Goal: Task Accomplishment & Management: Manage account settings

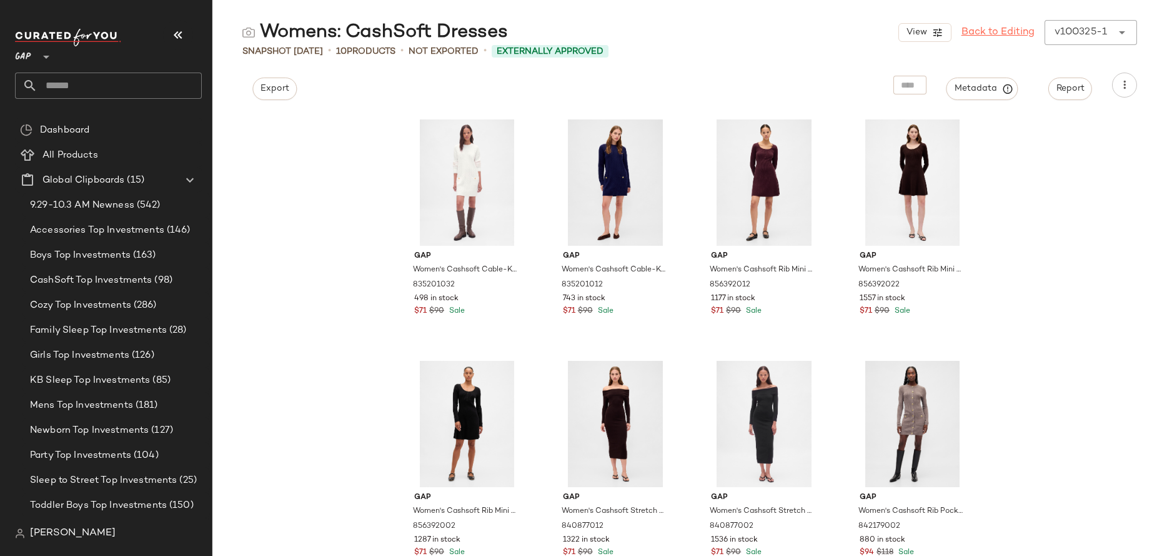
click at [1002, 29] on link "Back to Editing" at bounding box center [998, 32] width 73 height 15
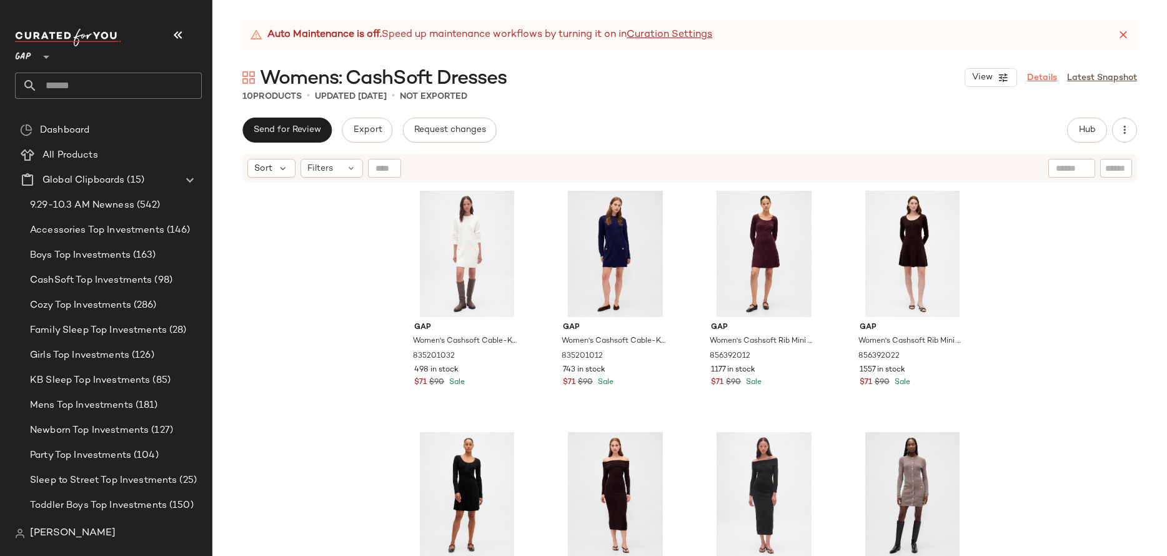
click at [1040, 72] on link "Details" at bounding box center [1042, 77] width 30 height 13
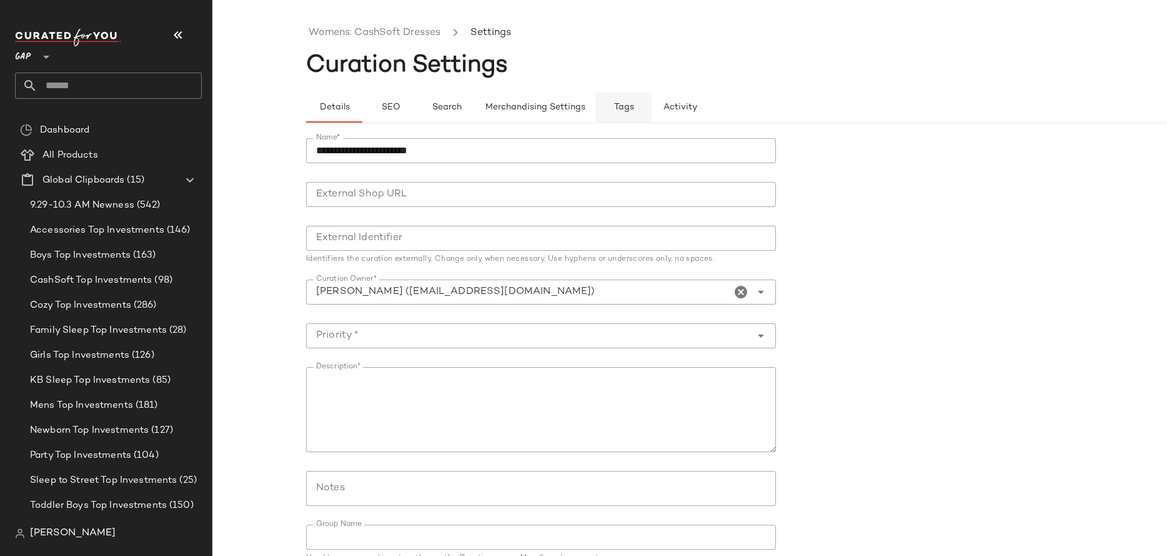
click at [616, 110] on span "Tags" at bounding box center [624, 107] width 21 height 10
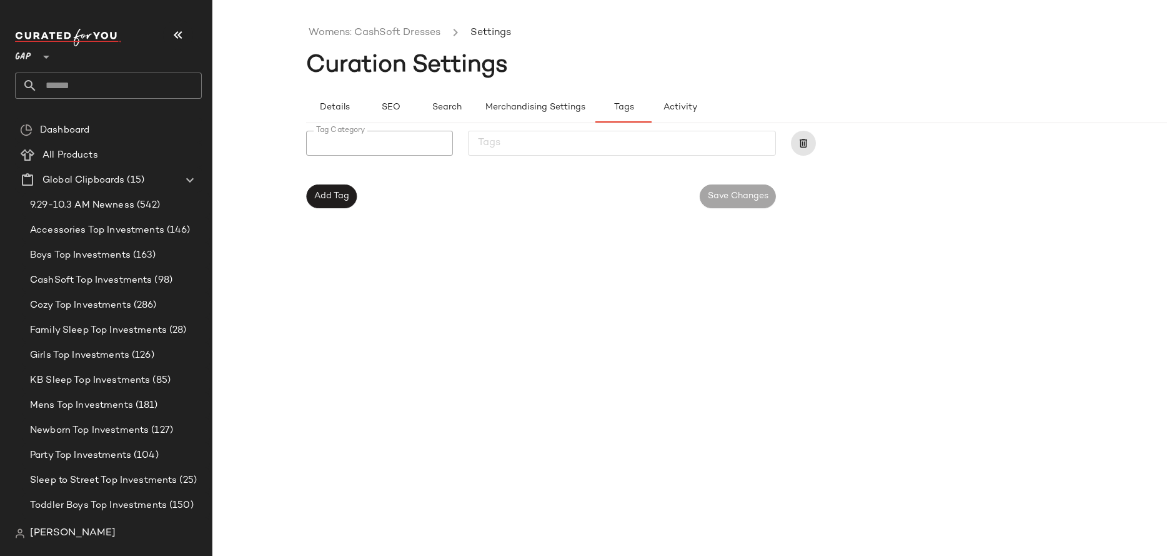
click at [397, 136] on input "Tag Category" at bounding box center [375, 143] width 139 height 15
type input "******"
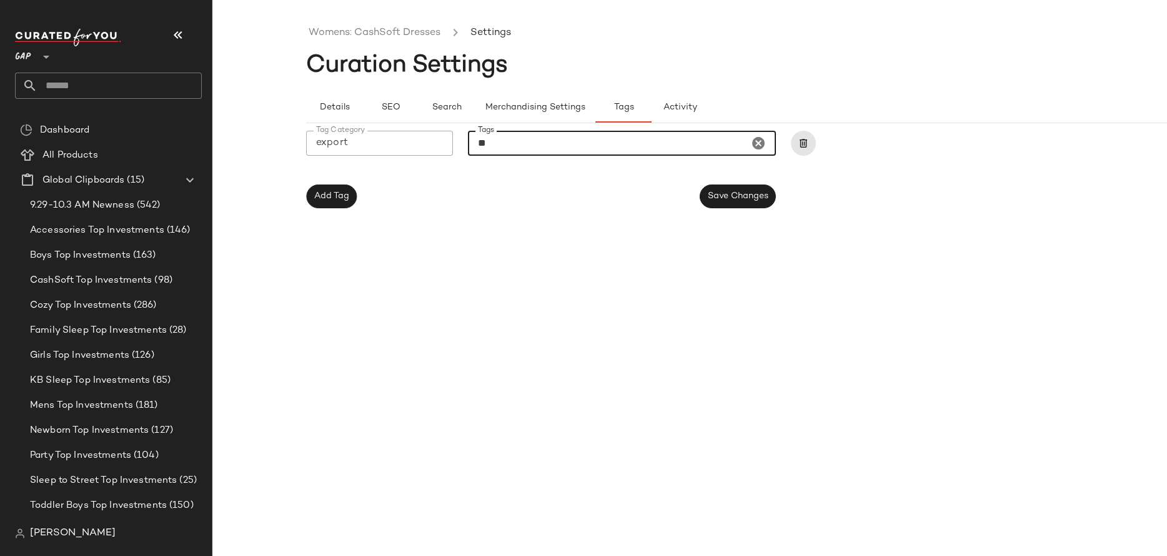
type input "***"
click at [747, 191] on span "Save Changes" at bounding box center [737, 196] width 61 height 10
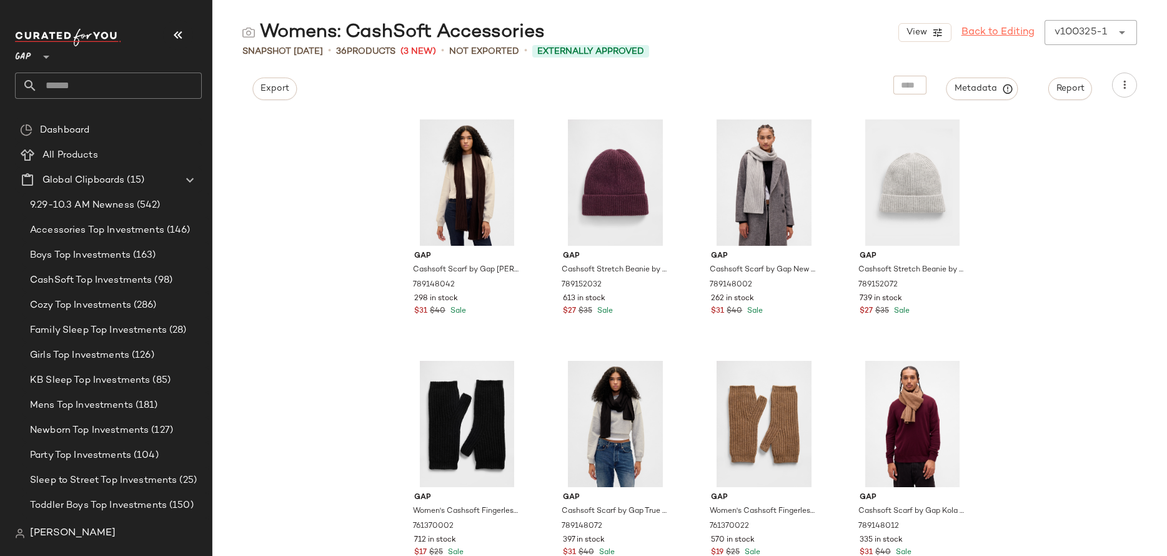
click at [1002, 29] on link "Back to Editing" at bounding box center [998, 32] width 73 height 15
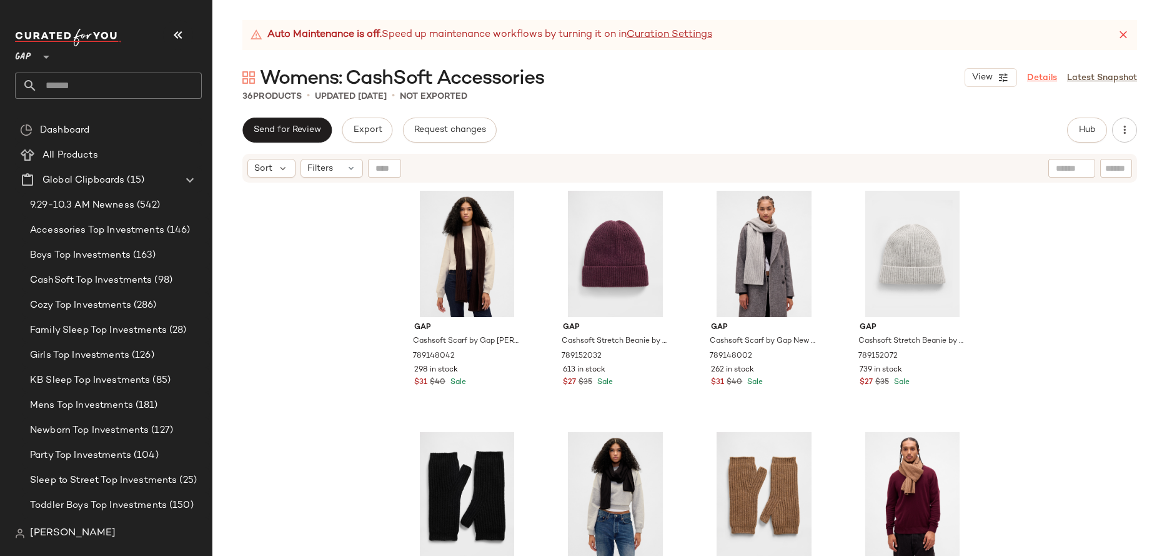
click at [1040, 72] on link "Details" at bounding box center [1042, 77] width 30 height 13
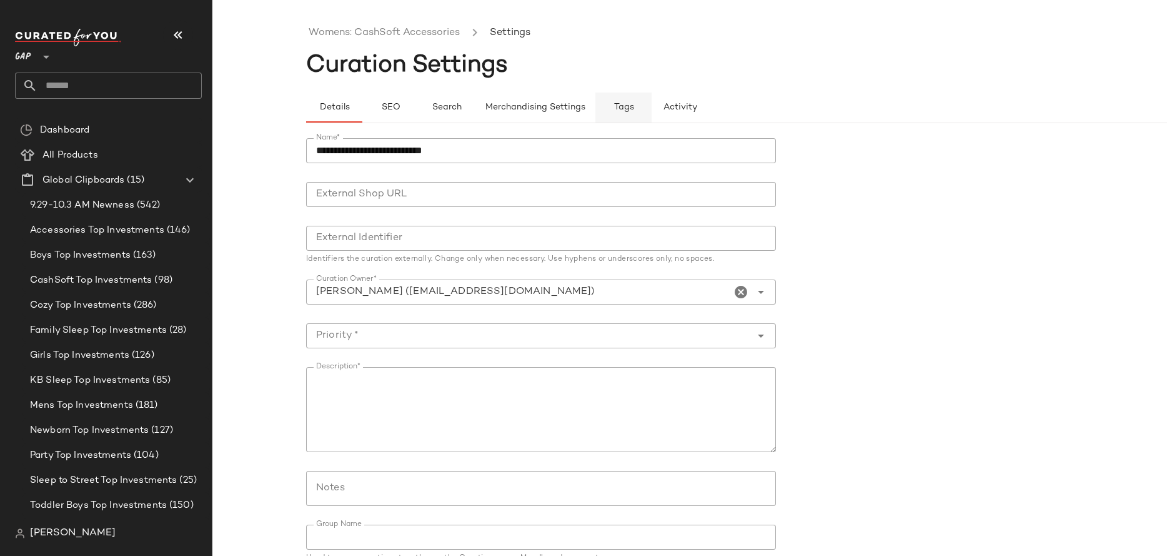
click at [602, 95] on button "Tags" at bounding box center [624, 107] width 56 height 30
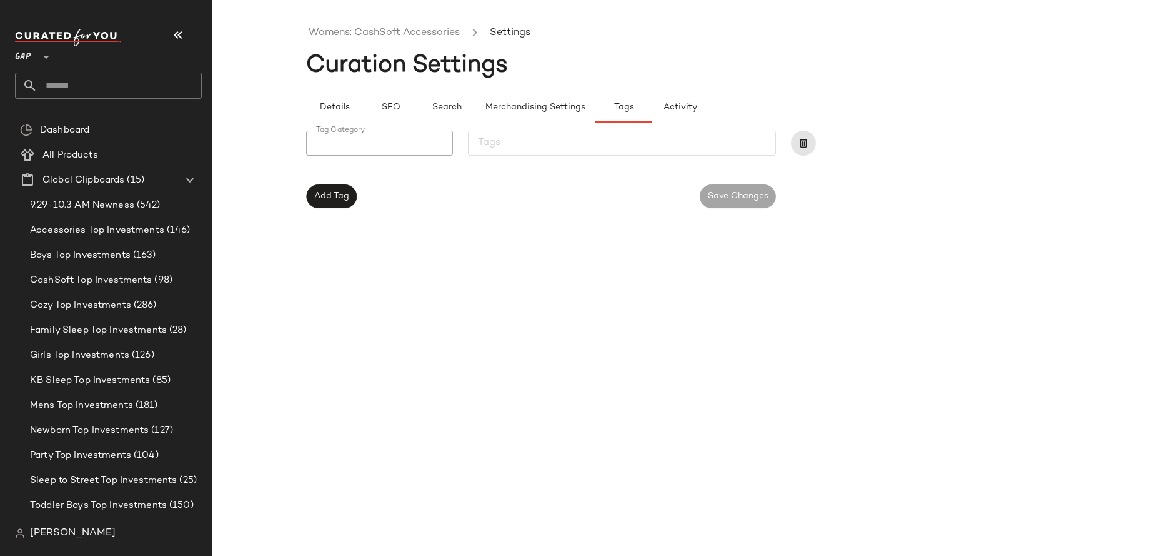
click at [434, 146] on input "Tag Category" at bounding box center [375, 143] width 139 height 15
type input "******"
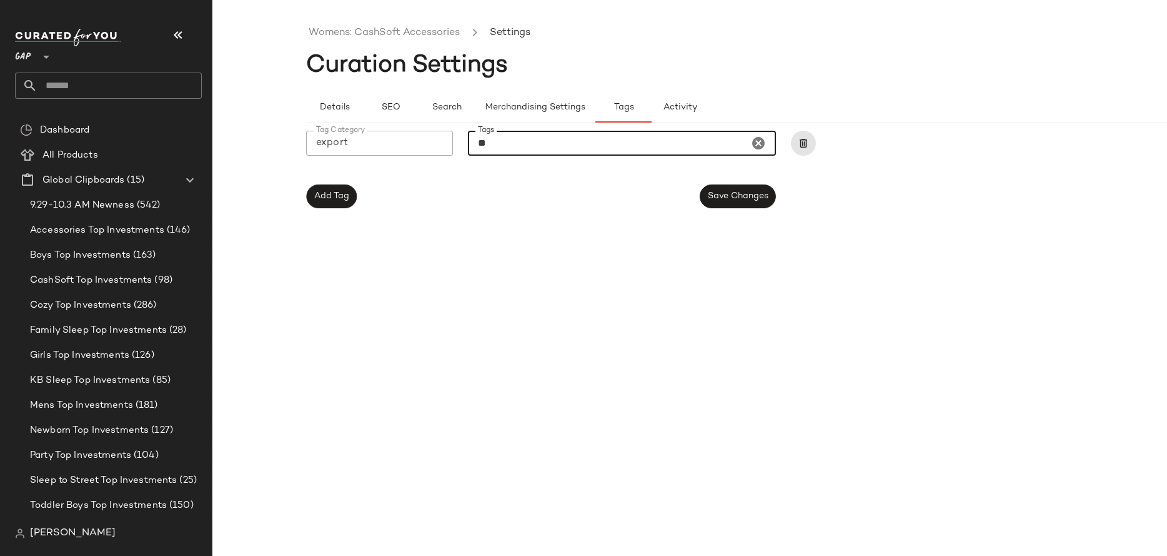
type input "***"
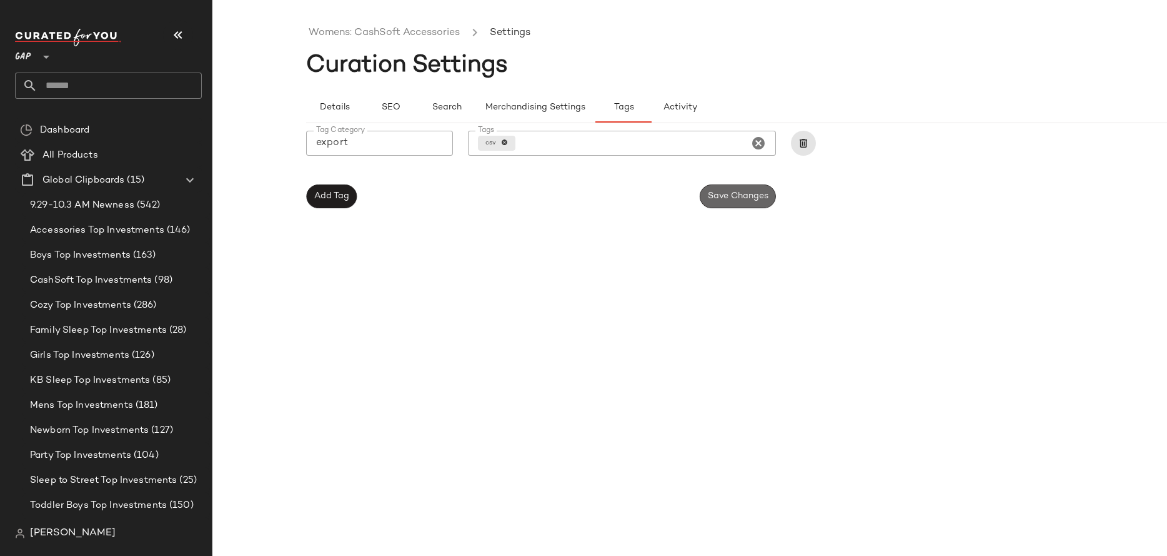
click at [716, 187] on button "Save Changes" at bounding box center [738, 196] width 76 height 24
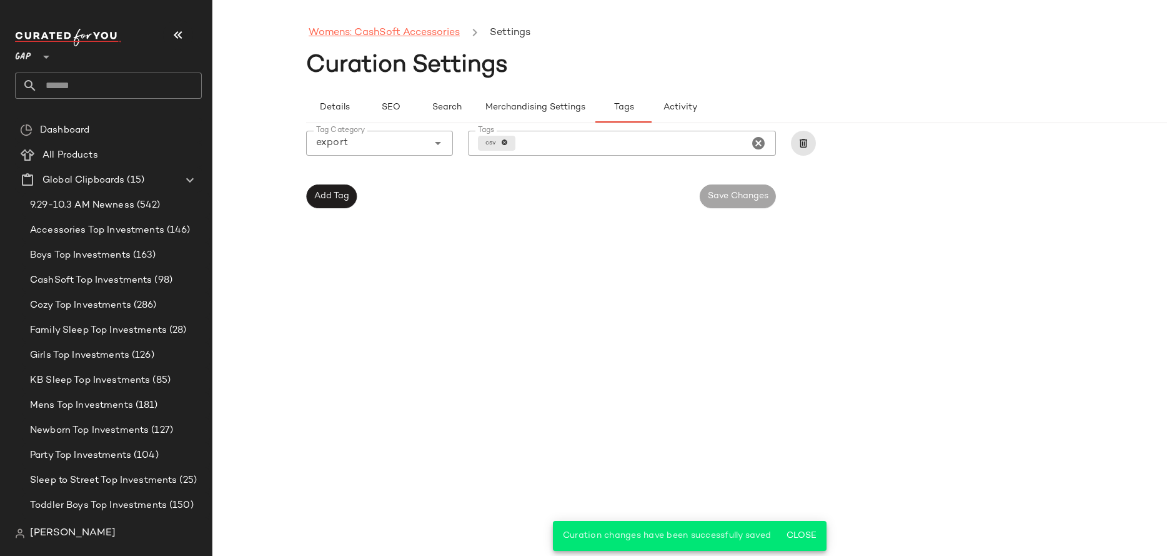
click at [391, 35] on link "Womens: CashSoft Accessories" at bounding box center [384, 33] width 151 height 16
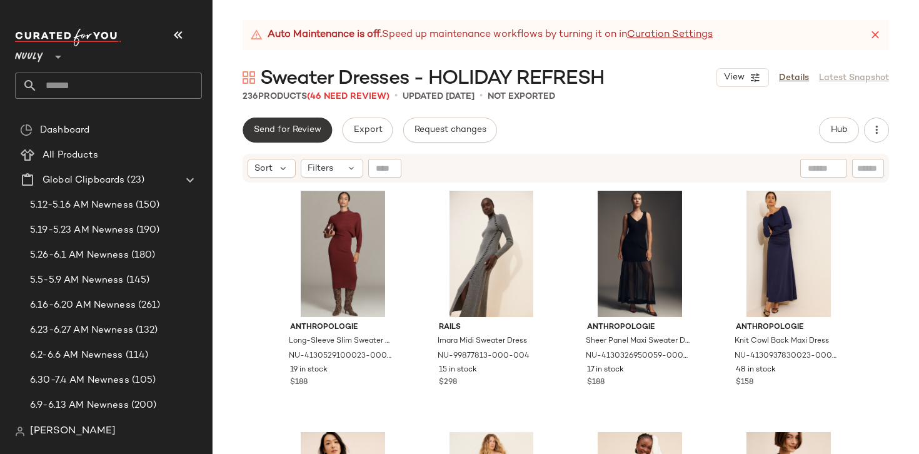
click at [287, 132] on span "Send for Review" at bounding box center [287, 130] width 68 height 10
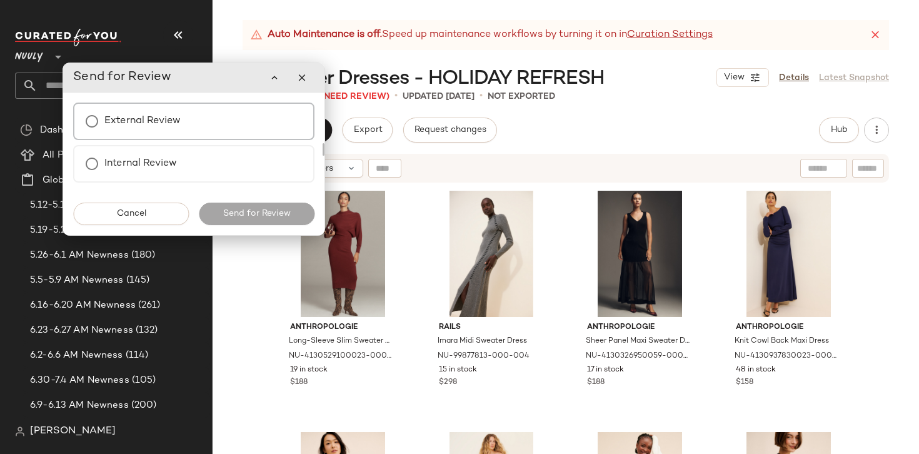
click at [195, 120] on div "External Review" at bounding box center [193, 120] width 241 height 37
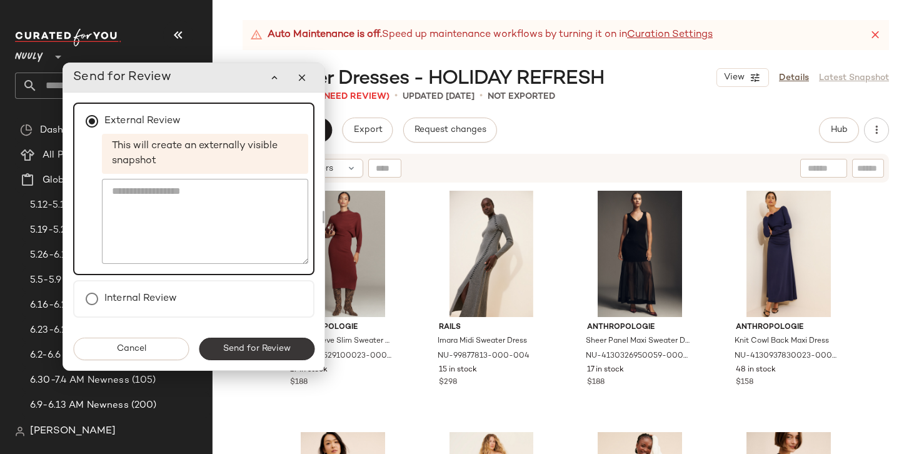
click at [248, 345] on span "Send for Review" at bounding box center [256, 349] width 68 height 10
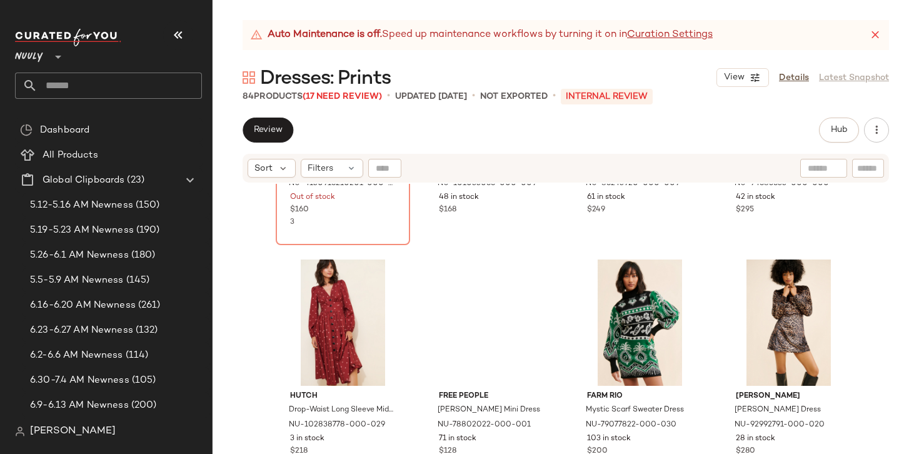
scroll to position [667, 0]
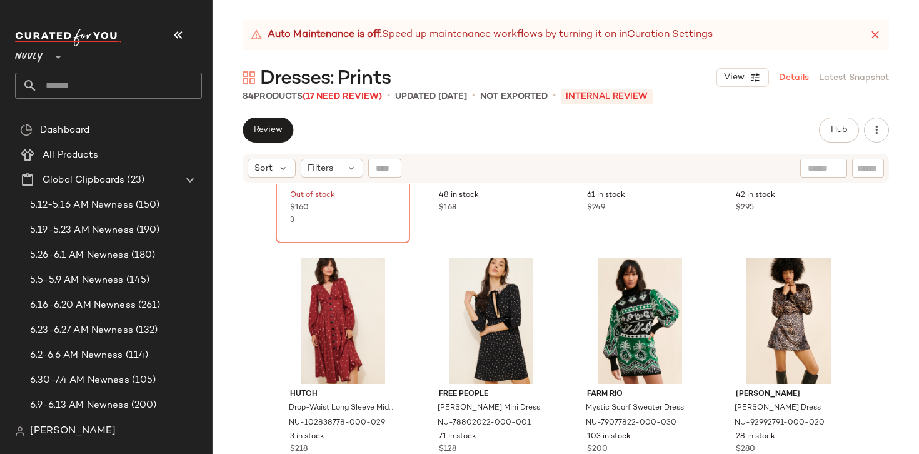
click at [792, 80] on link "Details" at bounding box center [794, 77] width 30 height 13
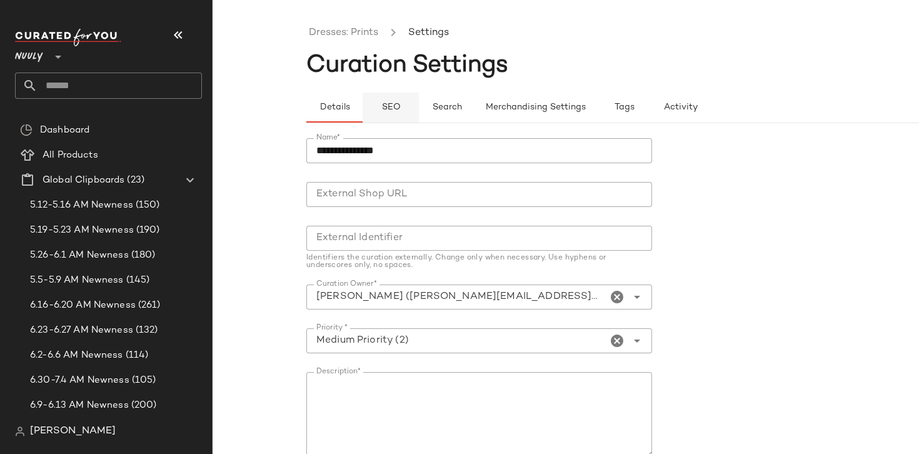
click at [386, 114] on button "SEO" at bounding box center [390, 107] width 56 height 30
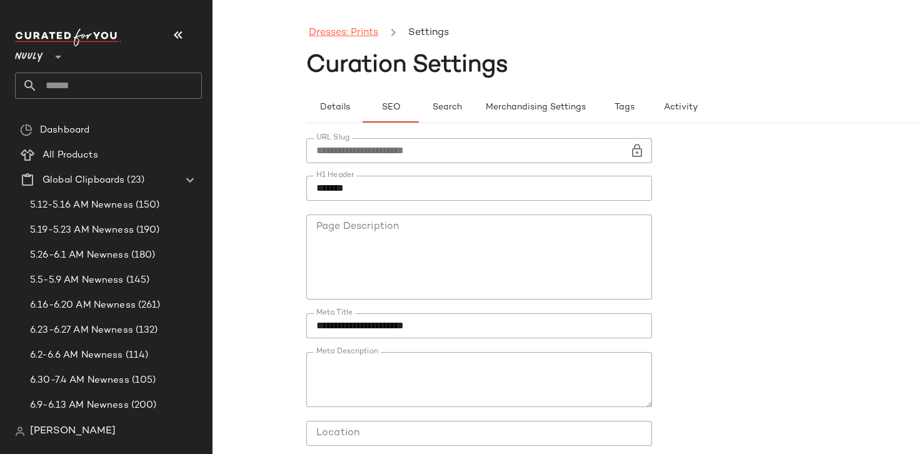
click at [346, 36] on link "Dresses: Prints" at bounding box center [343, 33] width 69 height 16
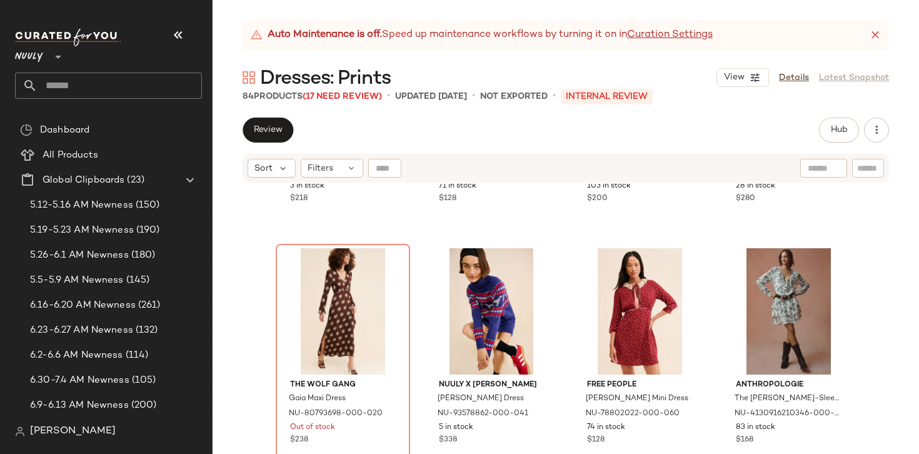
scroll to position [952, 0]
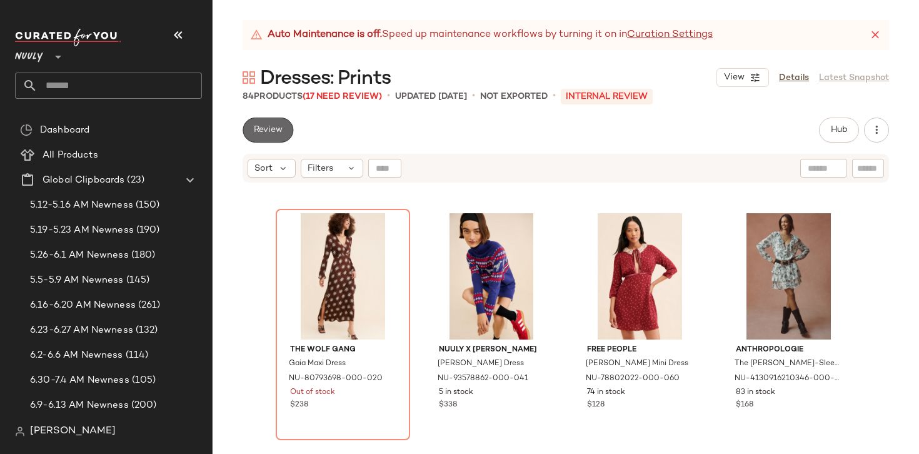
click at [275, 133] on span "Review" at bounding box center [267, 130] width 29 height 10
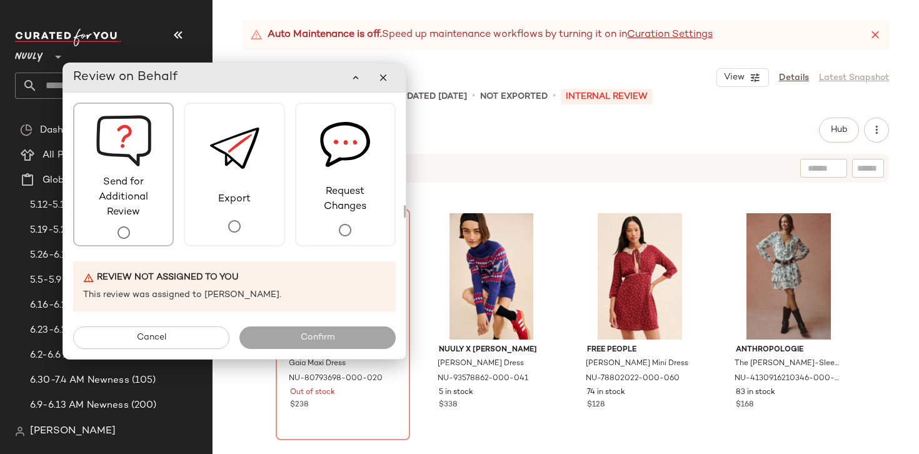
click at [154, 227] on div "Send for Additional Review" at bounding box center [123, 174] width 101 height 144
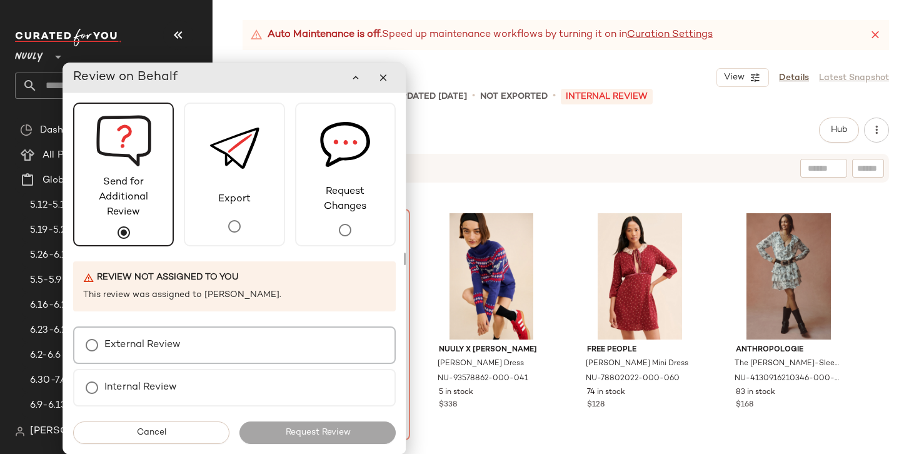
click at [161, 349] on label "External Review" at bounding box center [142, 344] width 76 height 25
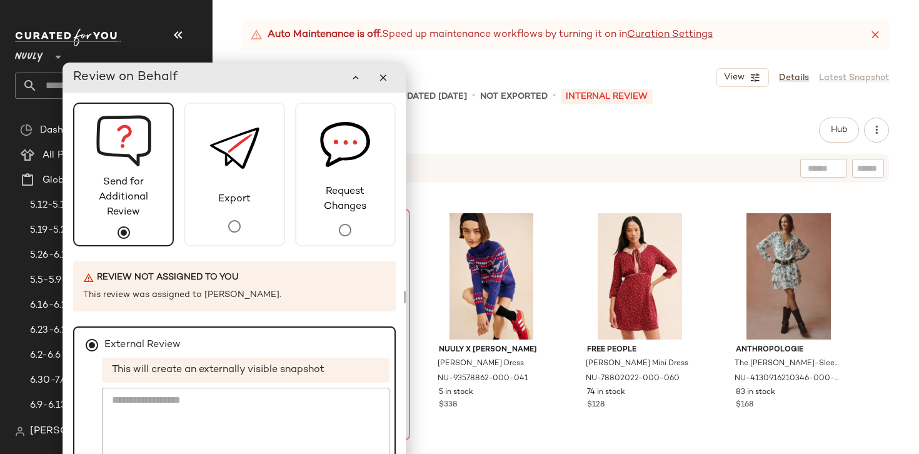
scroll to position [44, 0]
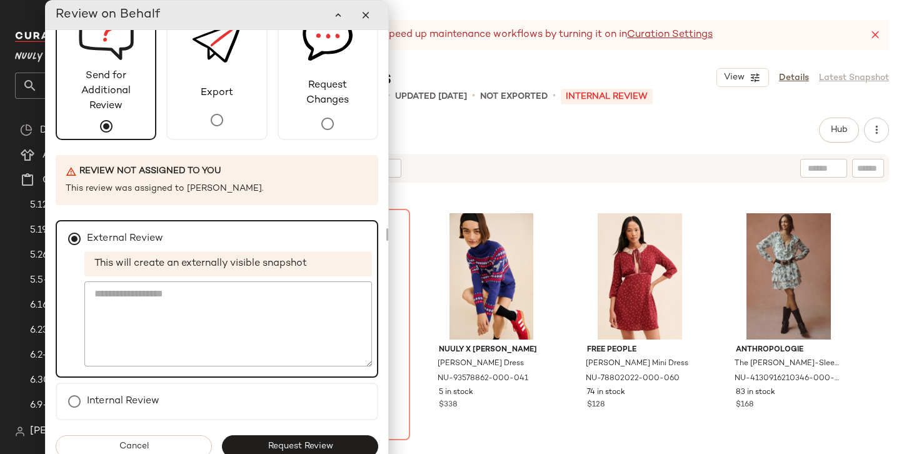
drag, startPoint x: 307, startPoint y: 89, endPoint x: 284, endPoint y: 15, distance: 77.9
click at [287, 12] on div "Review on Behalf" at bounding box center [217, 14] width 322 height 25
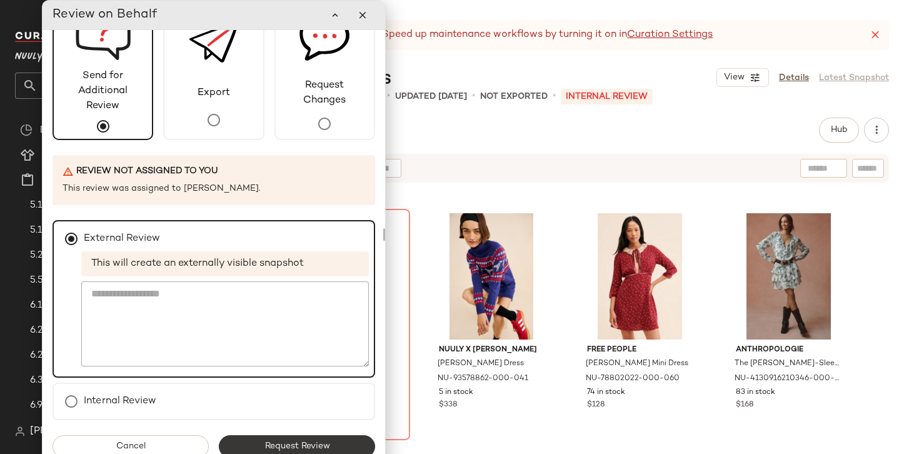
click at [330, 446] on button "Request Review" at bounding box center [297, 446] width 156 height 22
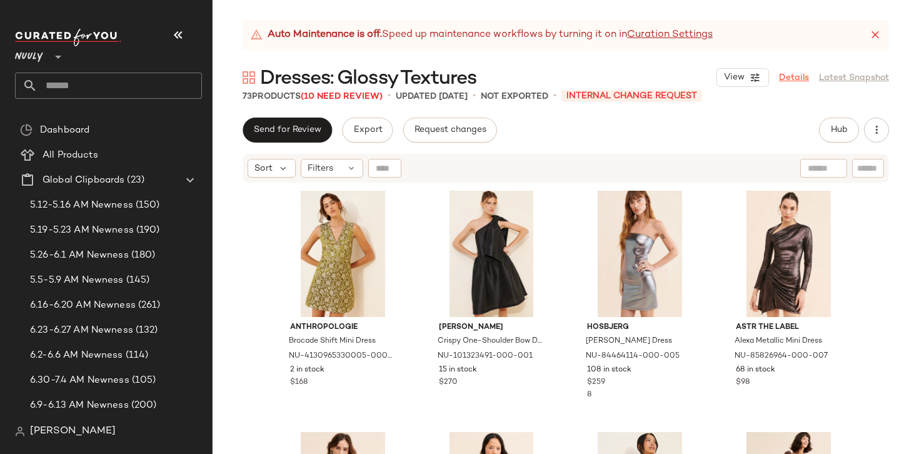
click at [791, 78] on link "Details" at bounding box center [794, 77] width 30 height 13
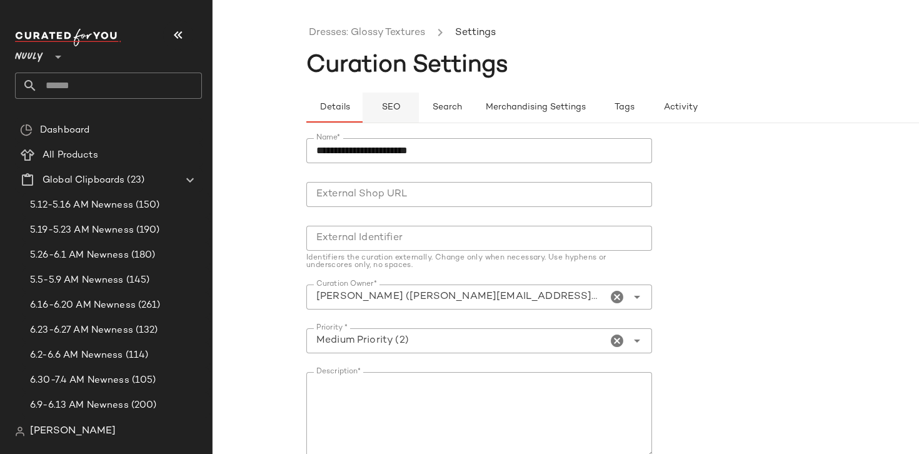
click at [395, 109] on span "SEO" at bounding box center [390, 107] width 19 height 10
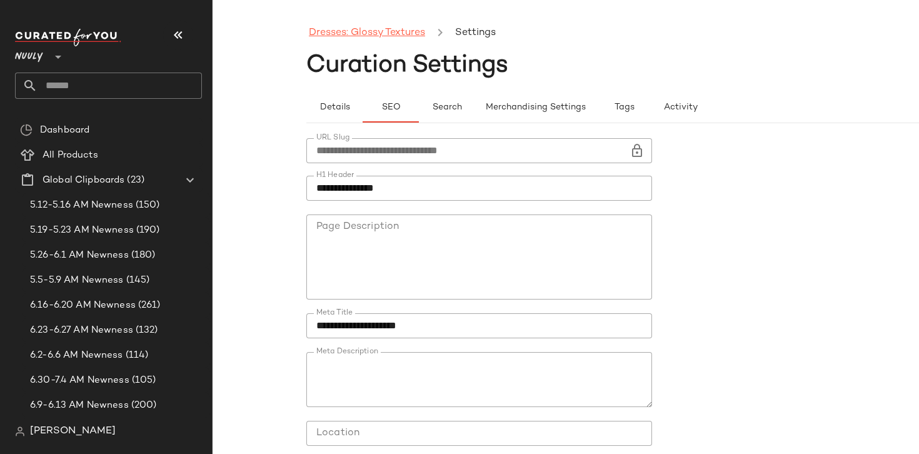
click at [389, 30] on link "Dresses: Glossy Textures" at bounding box center [367, 33] width 116 height 16
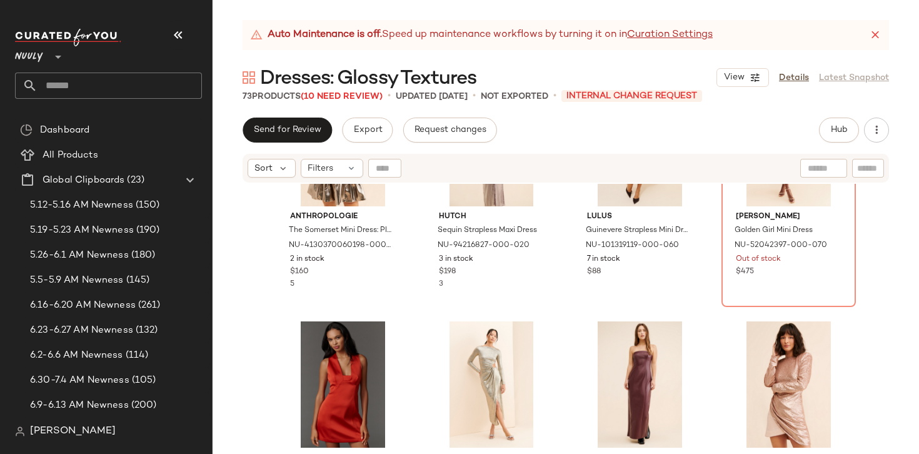
scroll to position [1567, 0]
click at [307, 132] on span "Send for Review" at bounding box center [287, 130] width 68 height 10
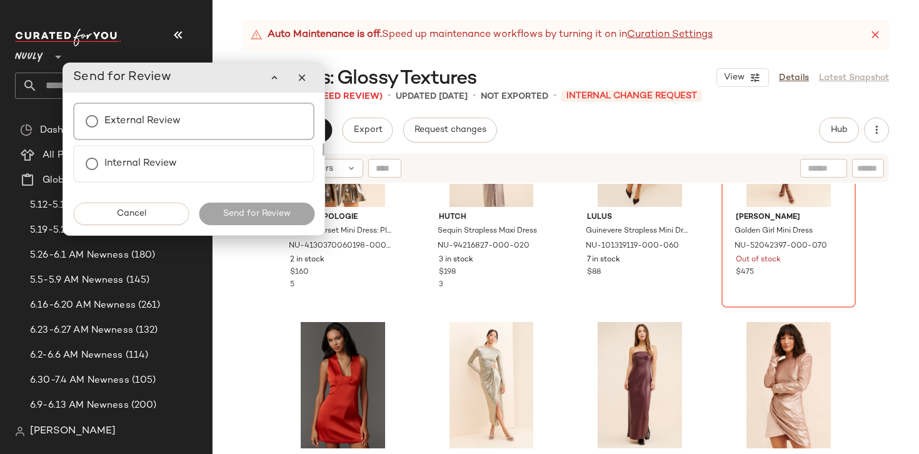
click at [207, 114] on div "External Review" at bounding box center [193, 120] width 241 height 37
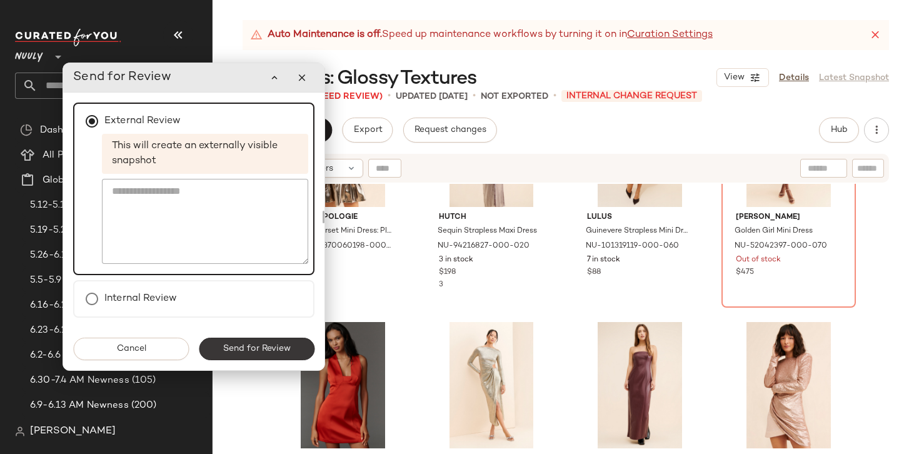
click at [265, 342] on button "Send for Review" at bounding box center [257, 348] width 116 height 22
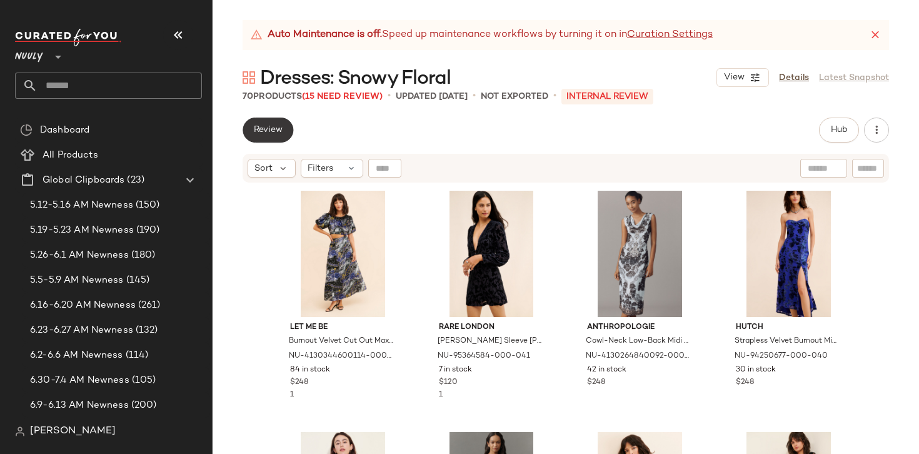
click at [267, 124] on button "Review" at bounding box center [267, 129] width 51 height 25
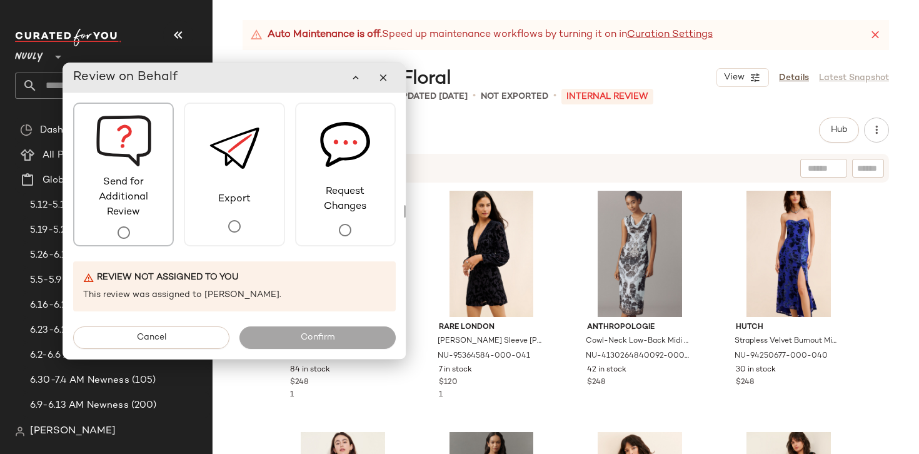
drag, startPoint x: 142, startPoint y: 208, endPoint x: 155, endPoint y: 227, distance: 22.9
click at [141, 208] on span "Send for Additional Review" at bounding box center [123, 197] width 98 height 45
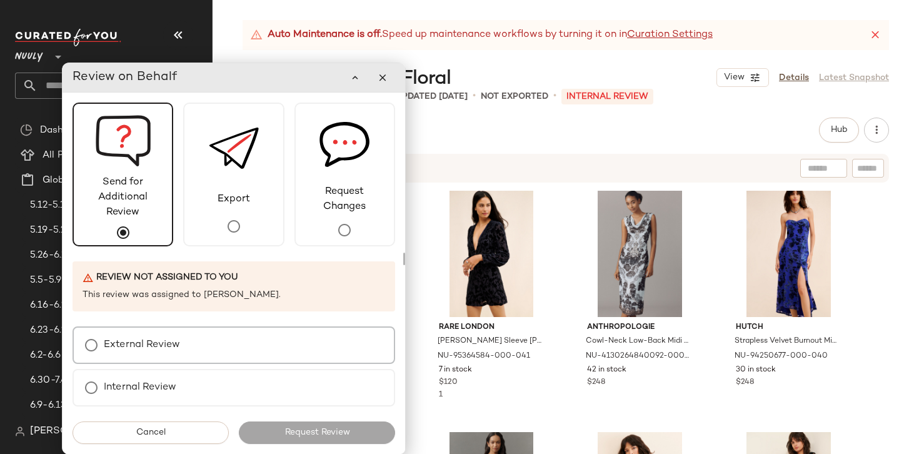
click at [183, 343] on div "External Review" at bounding box center [233, 344] width 322 height 37
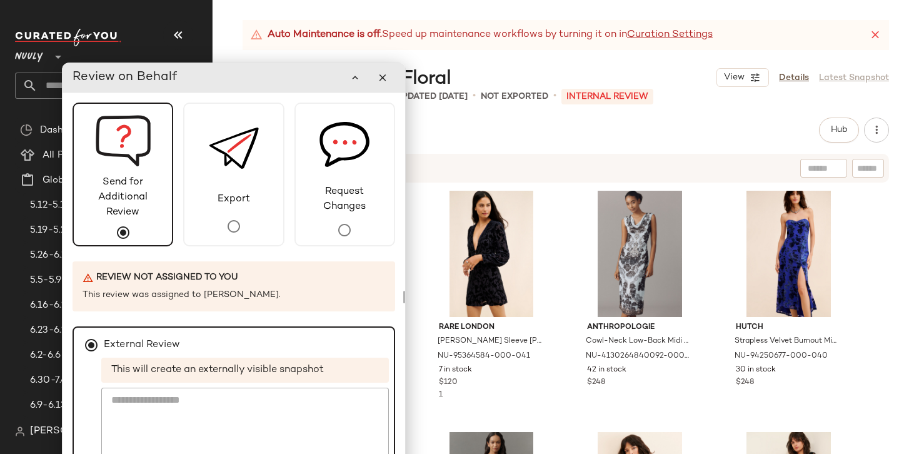
scroll to position [44, 0]
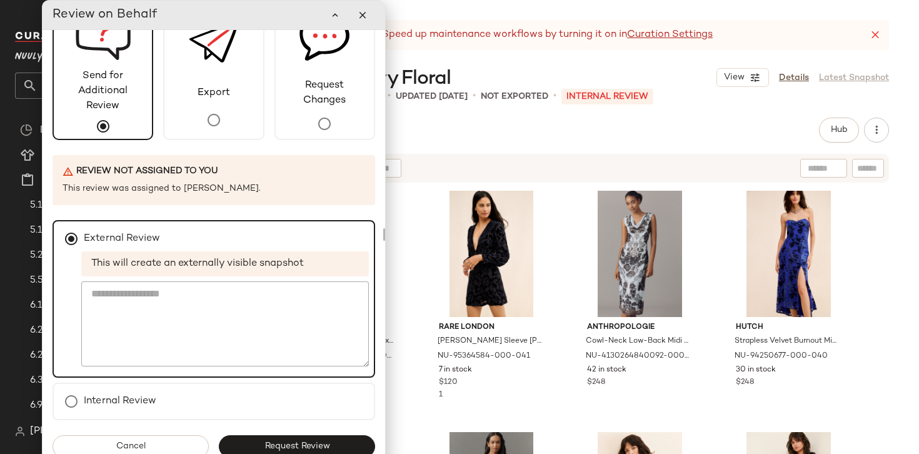
drag, startPoint x: 309, startPoint y: 67, endPoint x: 281, endPoint y: -11, distance: 83.0
click at [281, 0] on html "Nuuly ** Dashboard All Products Global Clipboards (23) 5.12-5.16 AM Newness (15…" at bounding box center [459, 227] width 919 height 454
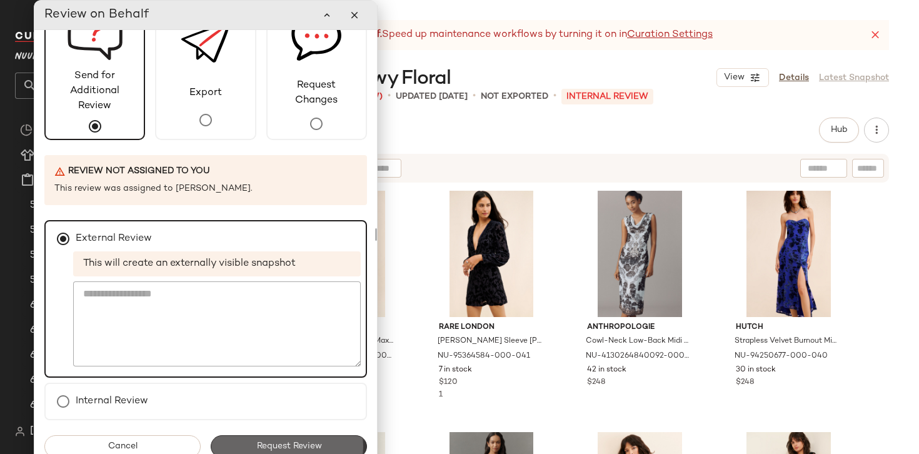
click at [319, 441] on button "Request Review" at bounding box center [289, 446] width 156 height 22
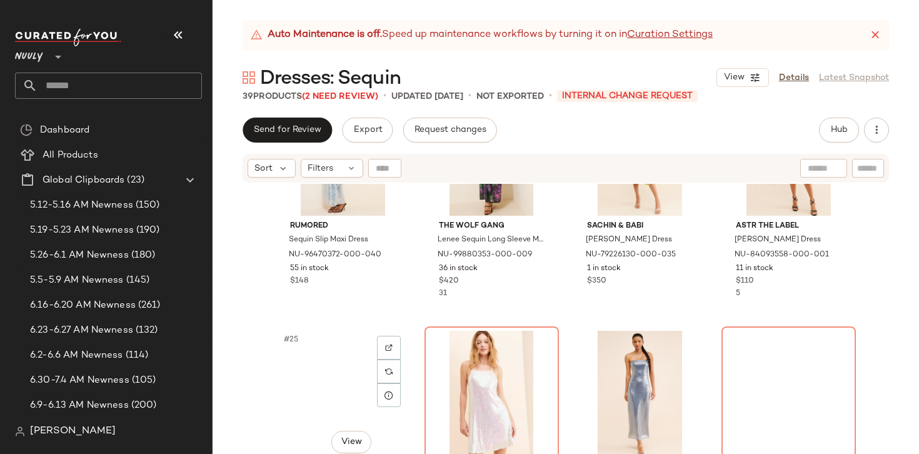
scroll to position [1366, 0]
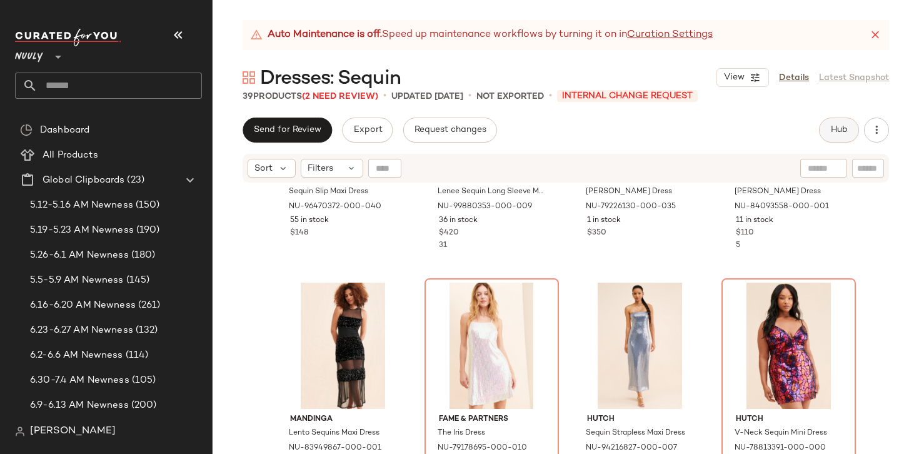
click at [848, 121] on button "Hub" at bounding box center [839, 129] width 40 height 25
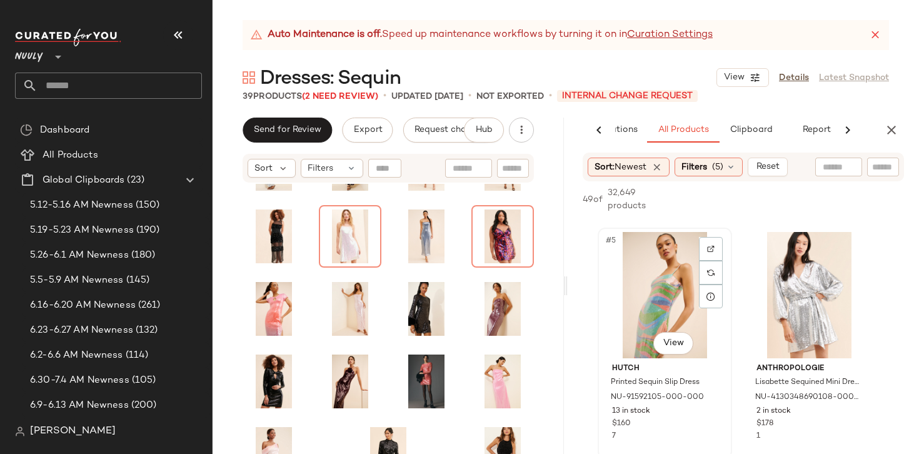
scroll to position [469, 0]
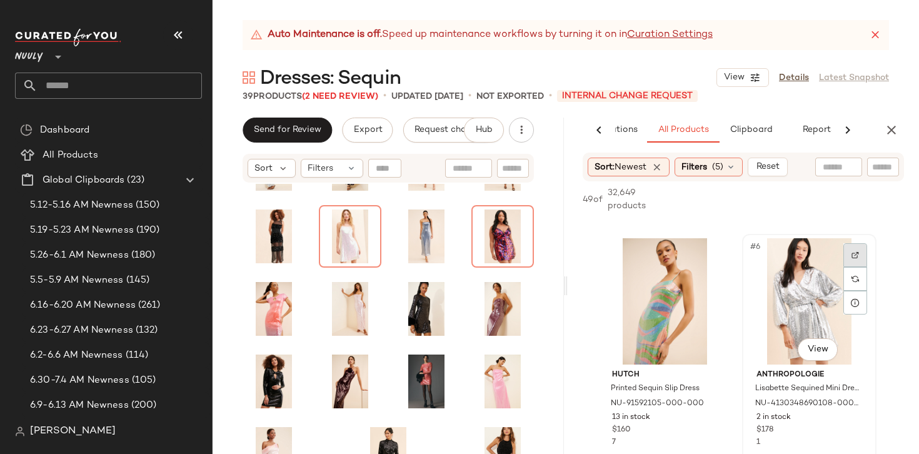
click at [851, 261] on div at bounding box center [855, 255] width 24 height 24
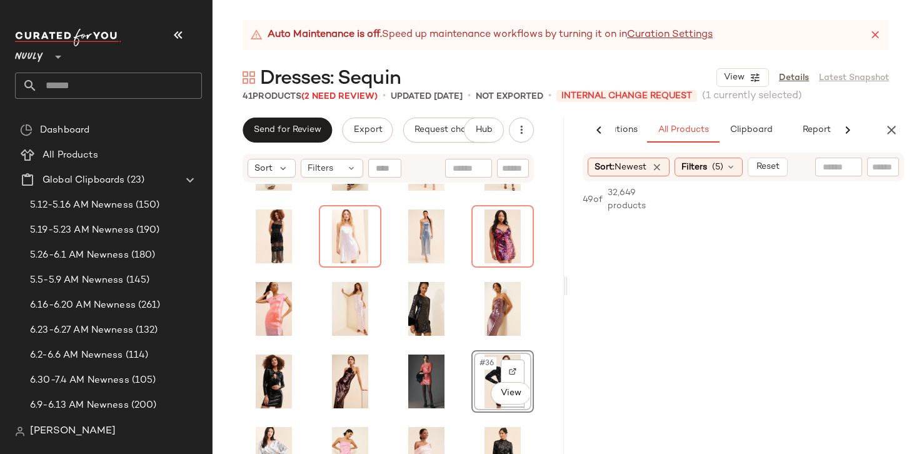
scroll to position [1887, 0]
click at [894, 131] on icon "button" at bounding box center [891, 129] width 15 height 15
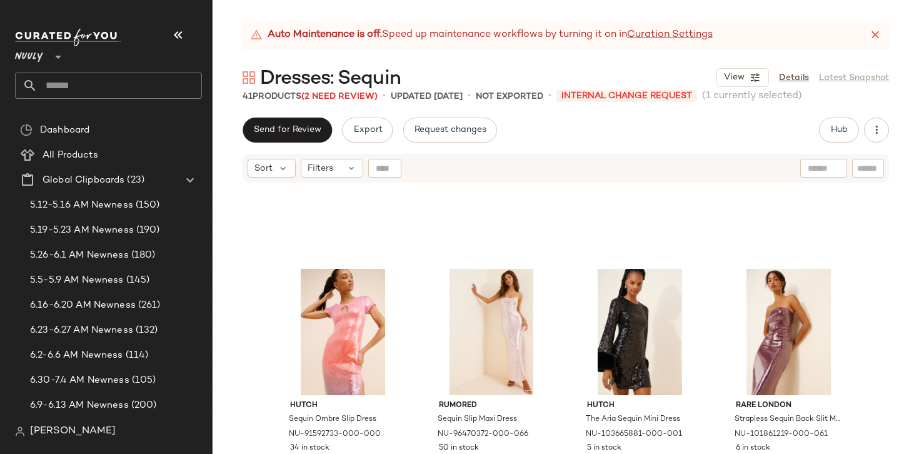
scroll to position [1916, 0]
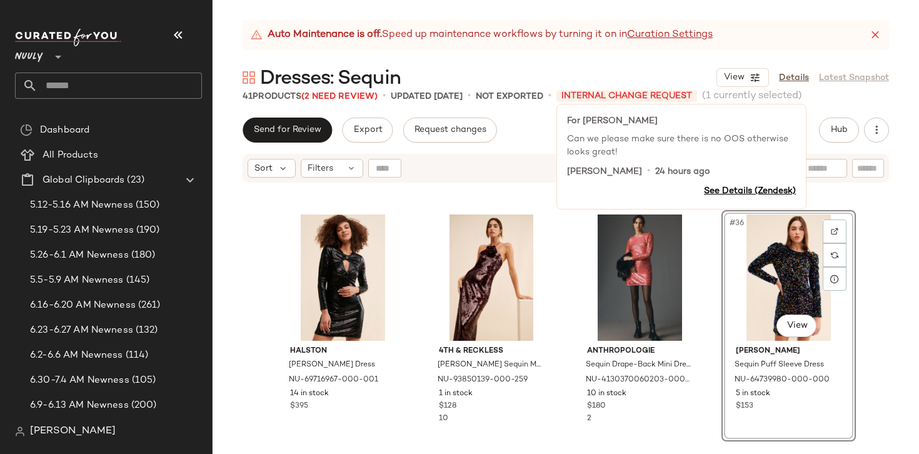
click at [601, 91] on span "INTERNAL CHANGE REQUEST" at bounding box center [626, 96] width 141 height 12
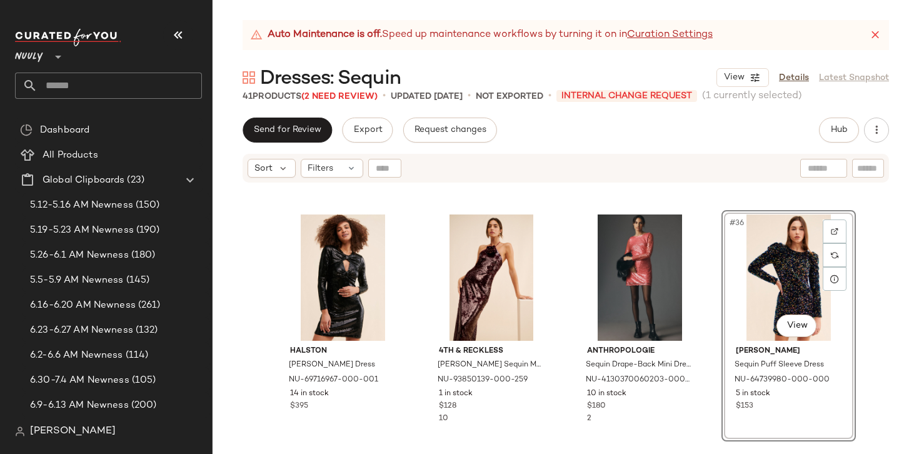
click at [876, 356] on div "Hutch Sequin Ombre Slip Dress NU-91592733-000-000 34 in stock $180 9 Rumored Se…" at bounding box center [565, 334] width 706 height 301
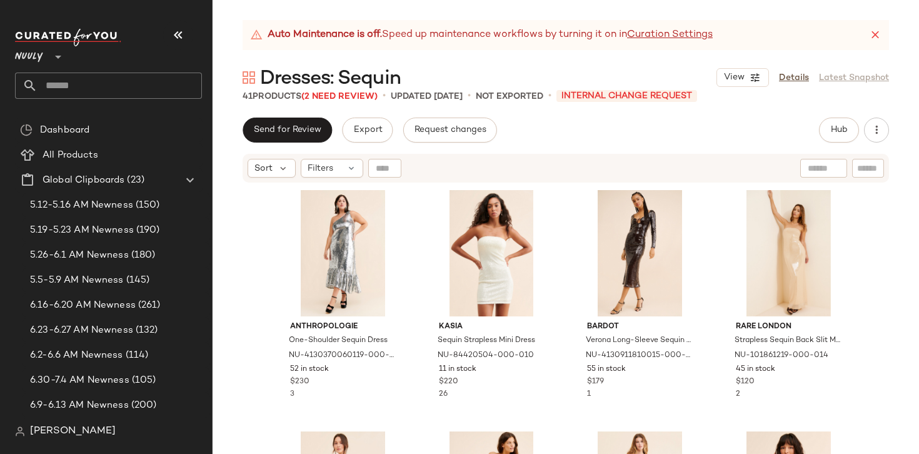
scroll to position [0, 0]
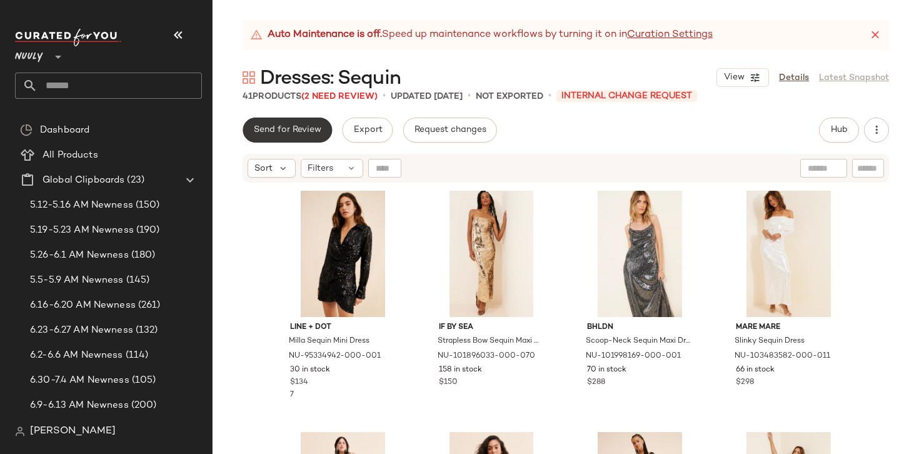
click at [301, 123] on button "Send for Review" at bounding box center [286, 129] width 89 height 25
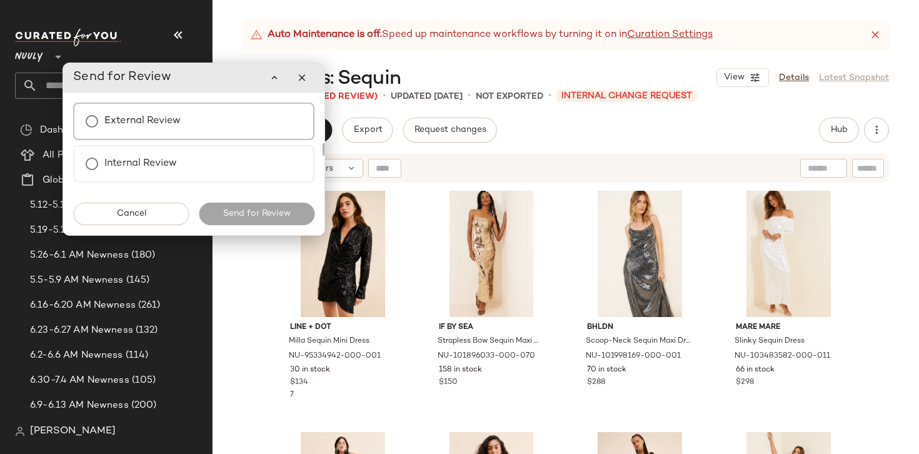
click at [204, 124] on div "External Review" at bounding box center [193, 120] width 241 height 37
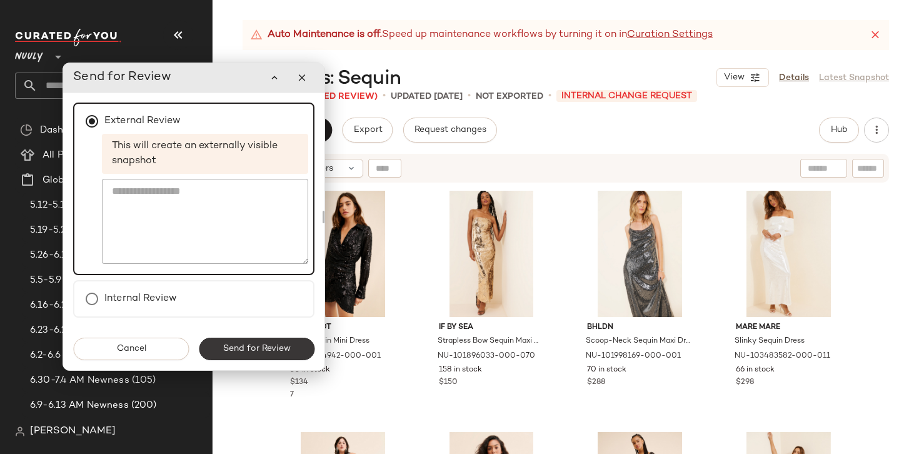
click at [265, 338] on button "Send for Review" at bounding box center [257, 348] width 116 height 22
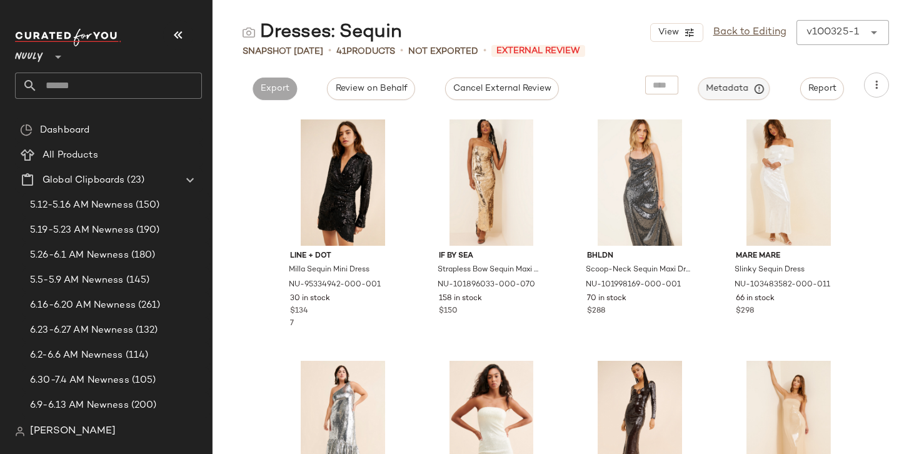
click at [744, 91] on span "Metadata" at bounding box center [734, 88] width 57 height 11
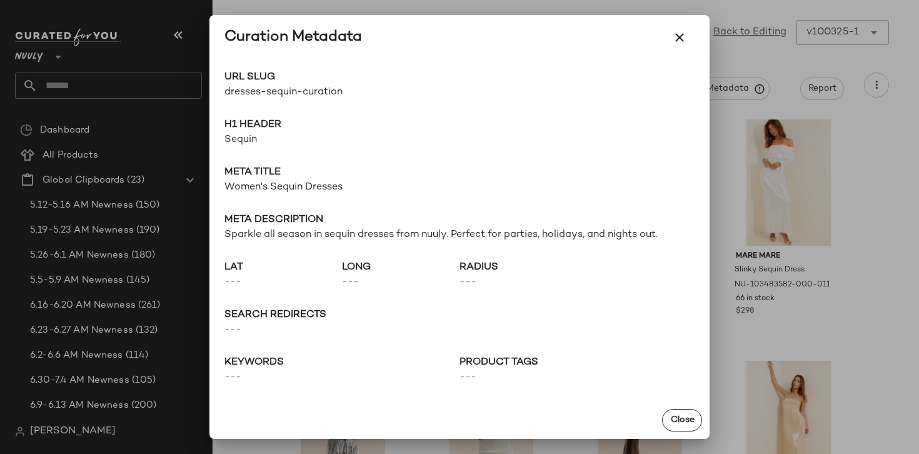
click at [747, 130] on div at bounding box center [459, 227] width 919 height 454
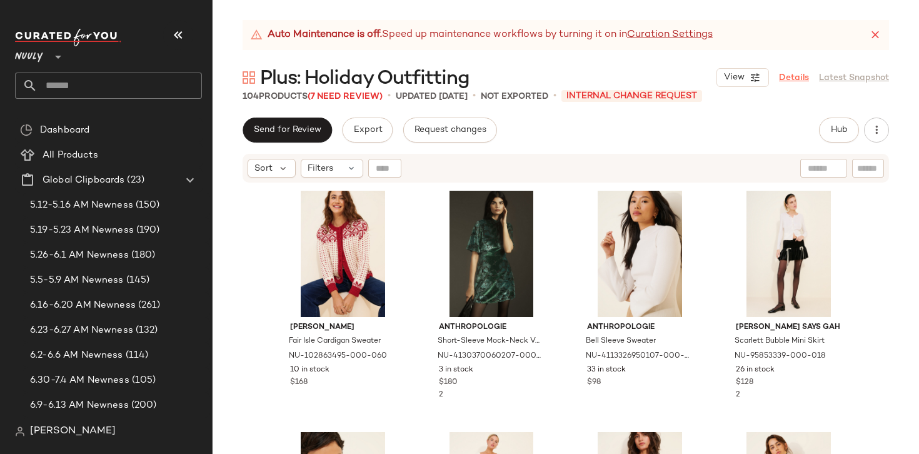
click at [792, 78] on link "Details" at bounding box center [794, 77] width 30 height 13
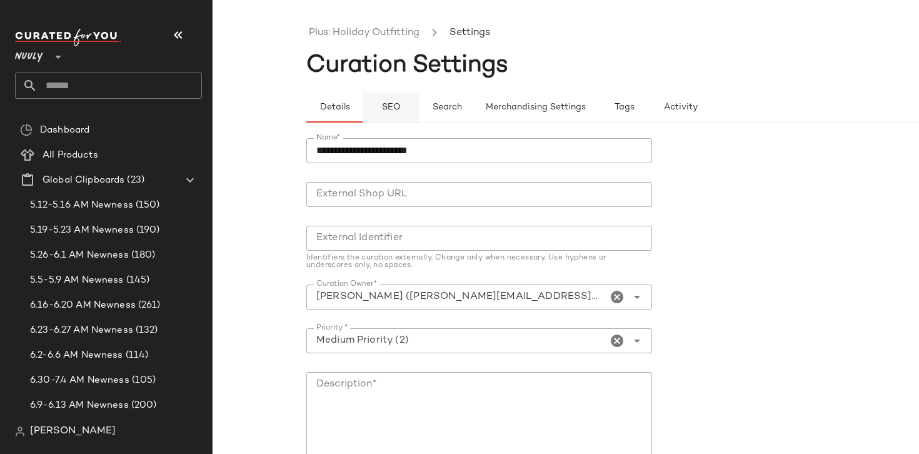
click at [381, 101] on button "SEO" at bounding box center [390, 107] width 56 height 30
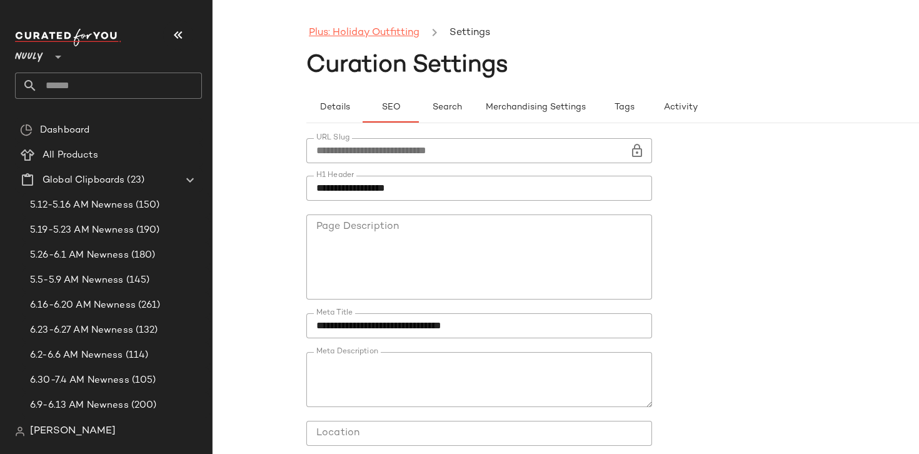
click at [371, 32] on link "Plus: Holiday Outfitting" at bounding box center [364, 33] width 111 height 16
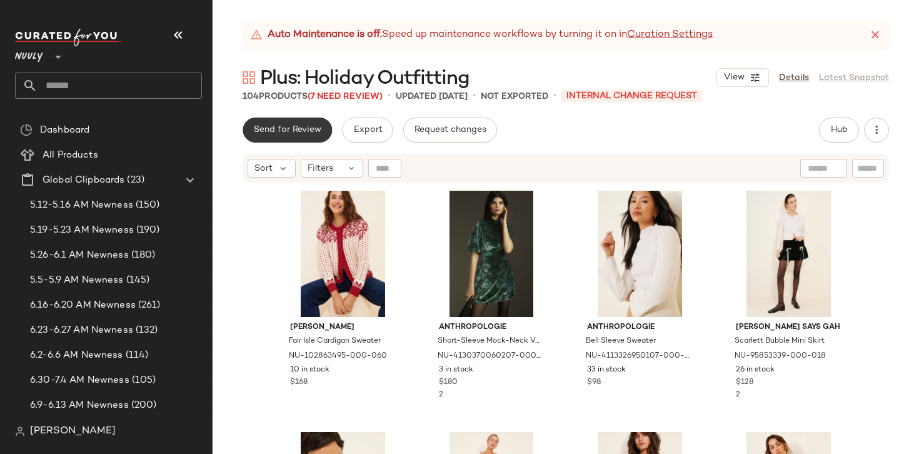
click at [276, 120] on button "Send for Review" at bounding box center [286, 129] width 89 height 25
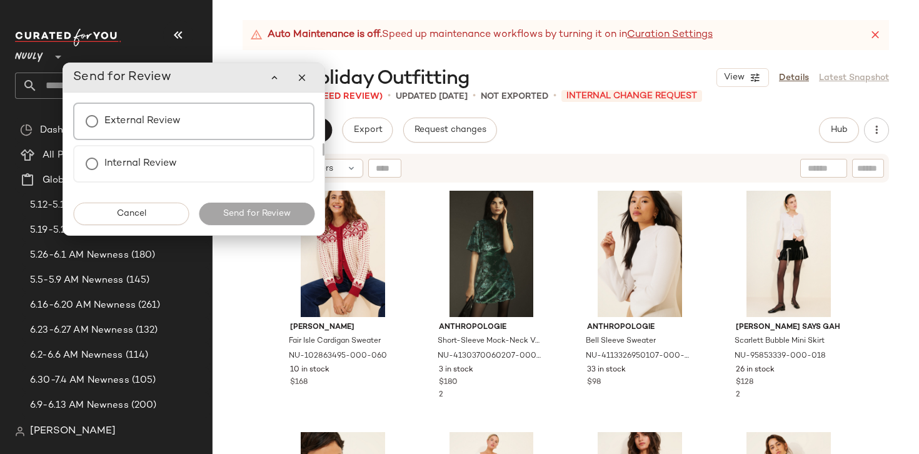
click at [217, 121] on div "External Review" at bounding box center [193, 120] width 241 height 37
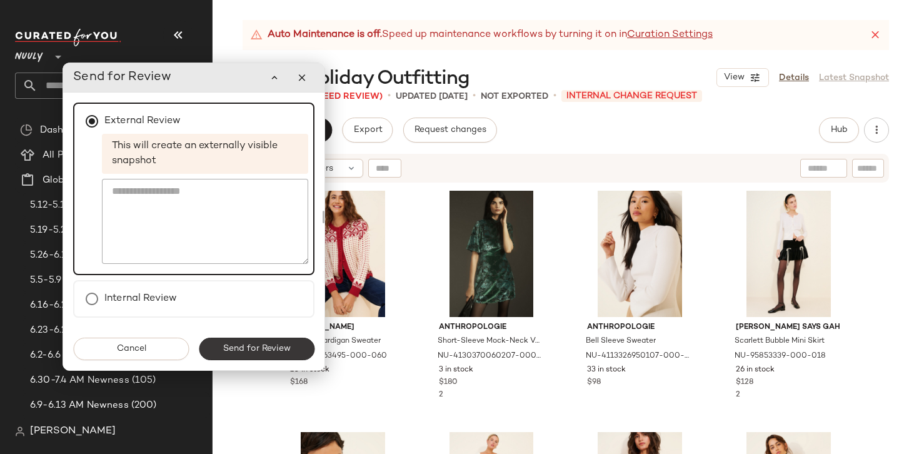
click at [264, 352] on span "Send for Review" at bounding box center [256, 349] width 68 height 10
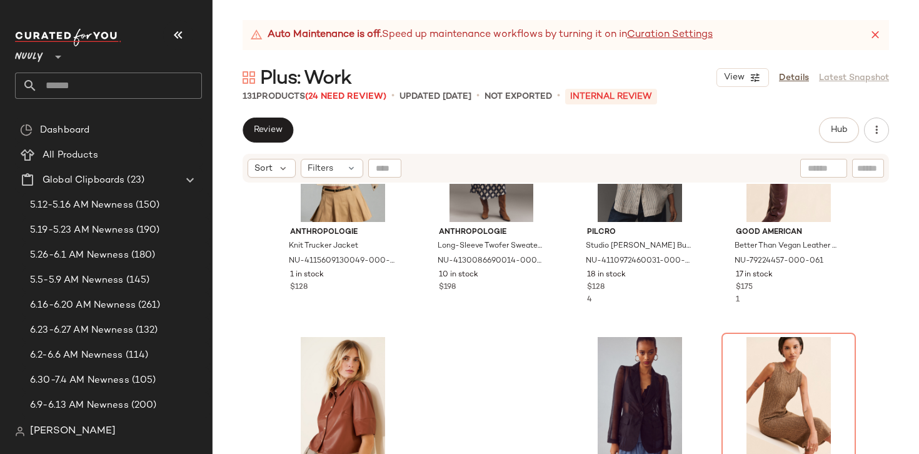
scroll to position [1654, 0]
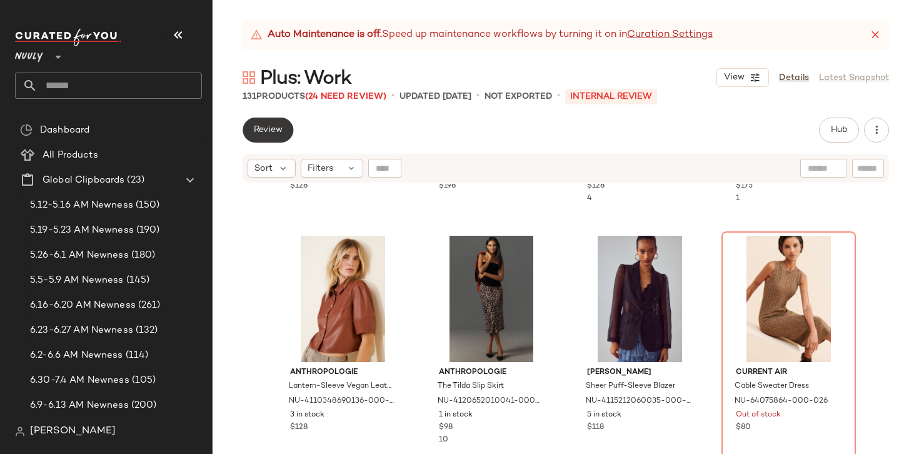
click at [284, 127] on button "Review" at bounding box center [267, 129] width 51 height 25
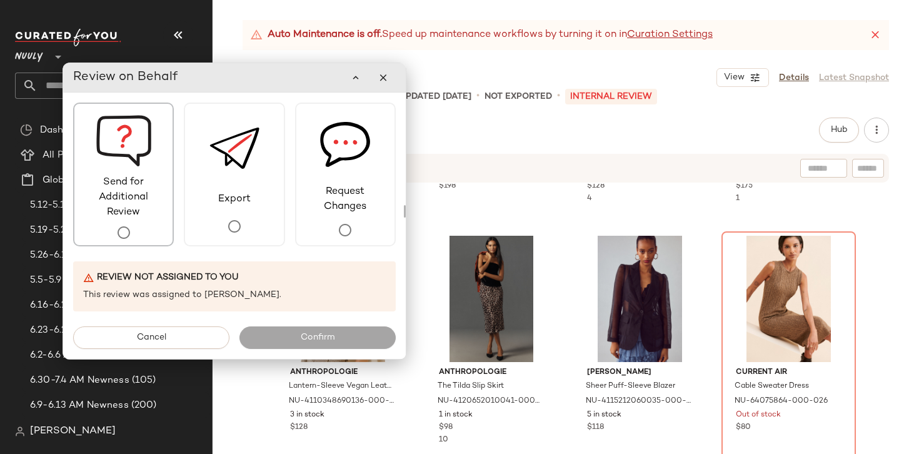
click at [161, 194] on span "Send for Additional Review" at bounding box center [123, 197] width 98 height 45
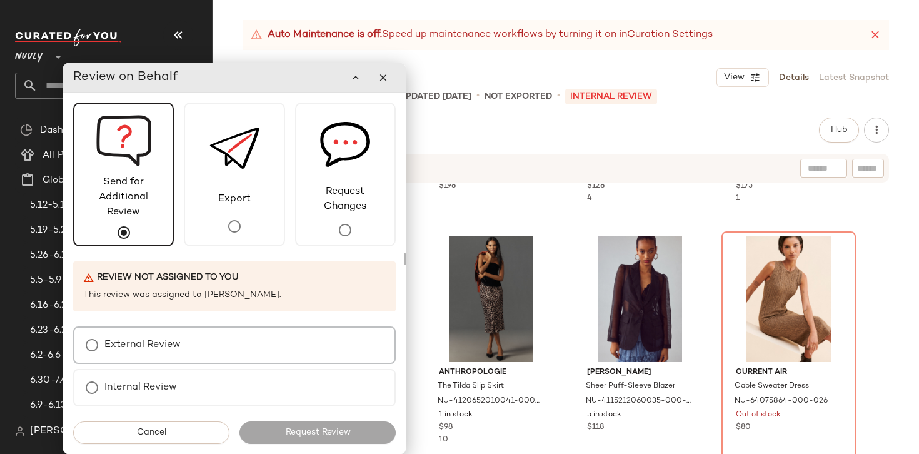
click at [189, 341] on div "External Review" at bounding box center [234, 344] width 322 height 37
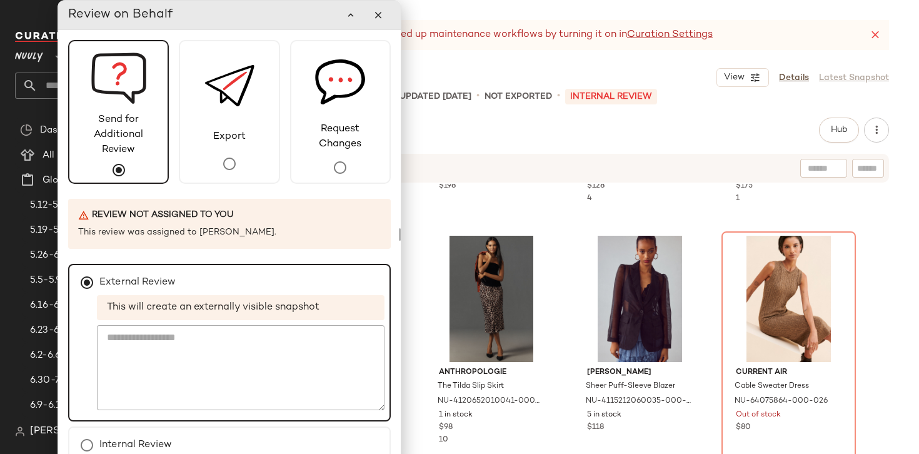
drag, startPoint x: 237, startPoint y: 77, endPoint x: 201, endPoint y: 32, distance: 57.7
click at [201, 27] on div "Review on Behalf" at bounding box center [229, 15] width 342 height 29
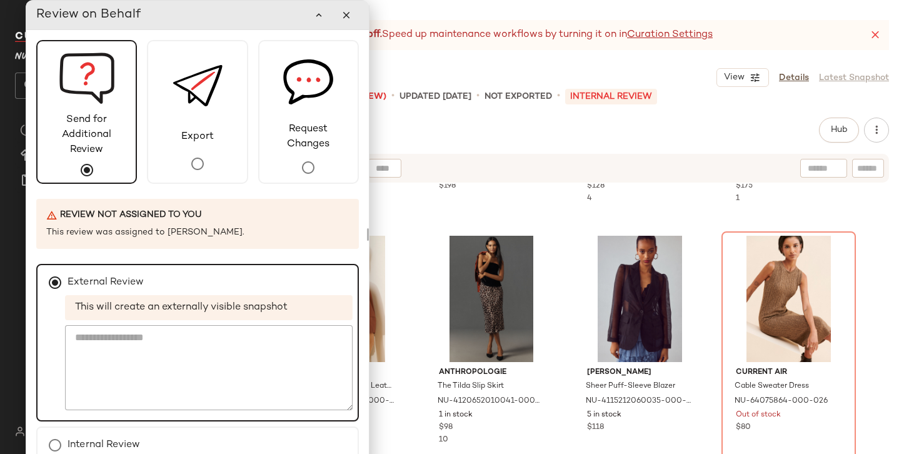
scroll to position [44, 0]
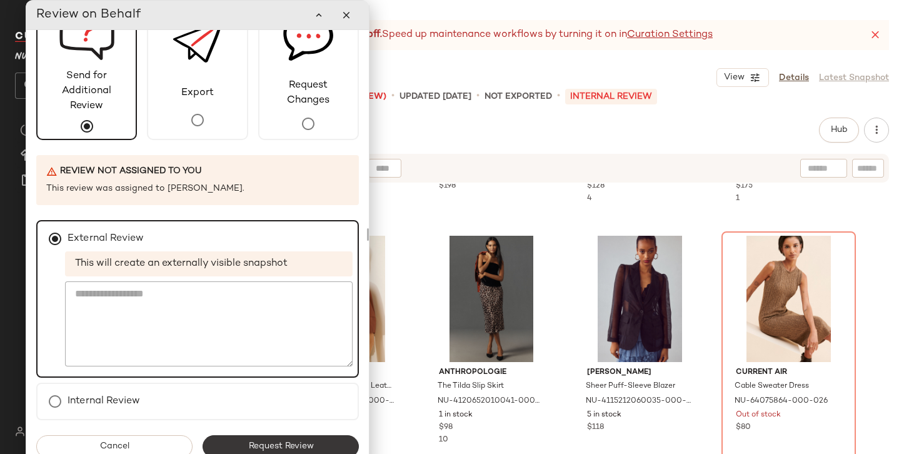
click at [277, 441] on span "Request Review" at bounding box center [280, 446] width 66 height 10
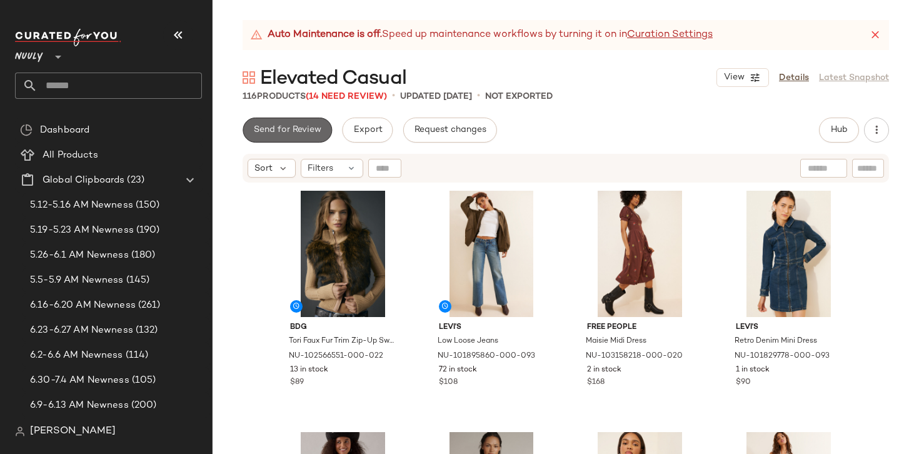
click at [312, 119] on button "Send for Review" at bounding box center [286, 129] width 89 height 25
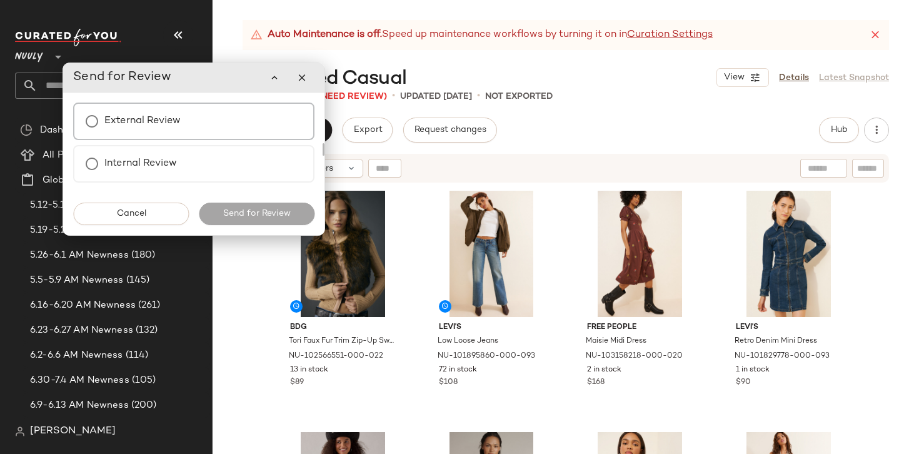
click at [206, 119] on div "External Review" at bounding box center [193, 120] width 241 height 37
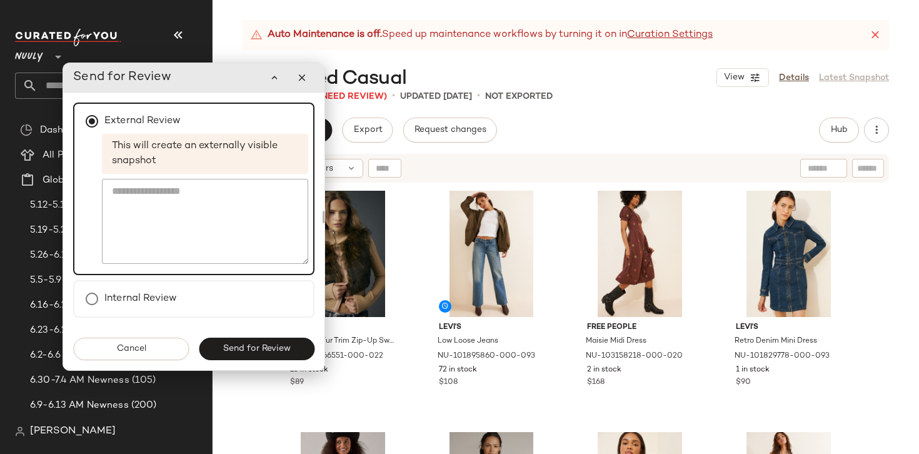
click at [232, 343] on button "Send for Review" at bounding box center [257, 348] width 116 height 22
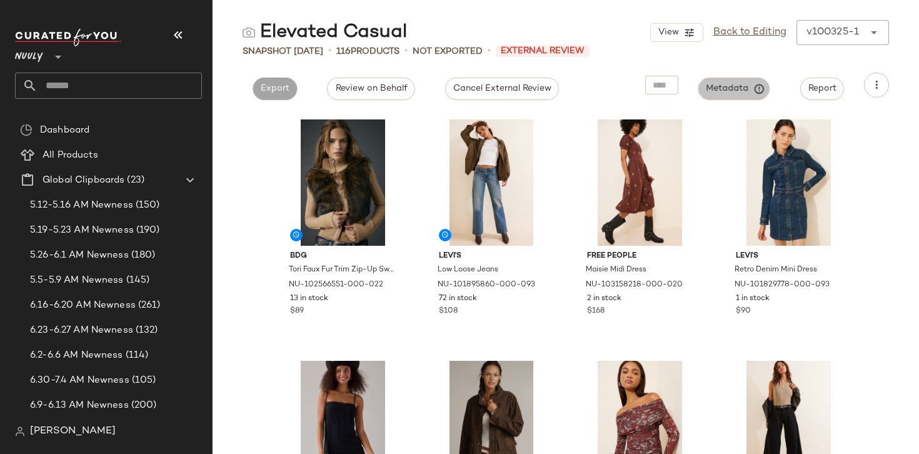
click at [760, 89] on icon "button" at bounding box center [759, 88] width 11 height 11
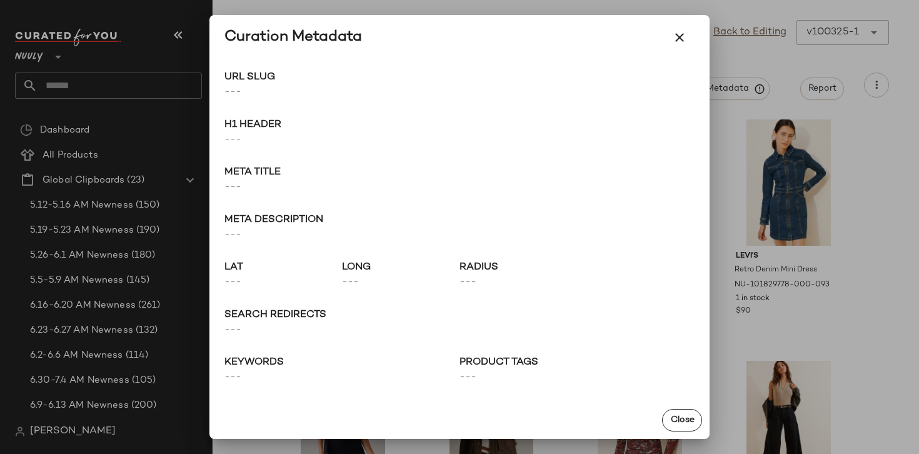
click at [764, 94] on div at bounding box center [459, 227] width 919 height 454
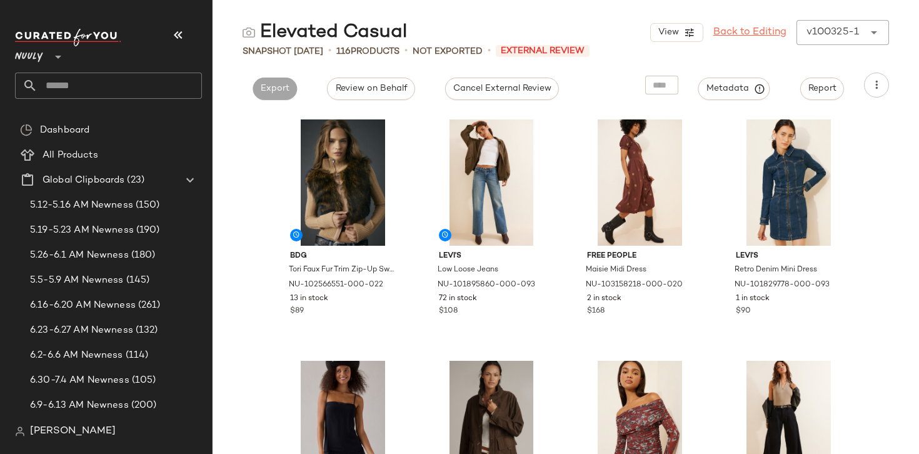
click at [754, 34] on link "Back to Editing" at bounding box center [749, 32] width 73 height 15
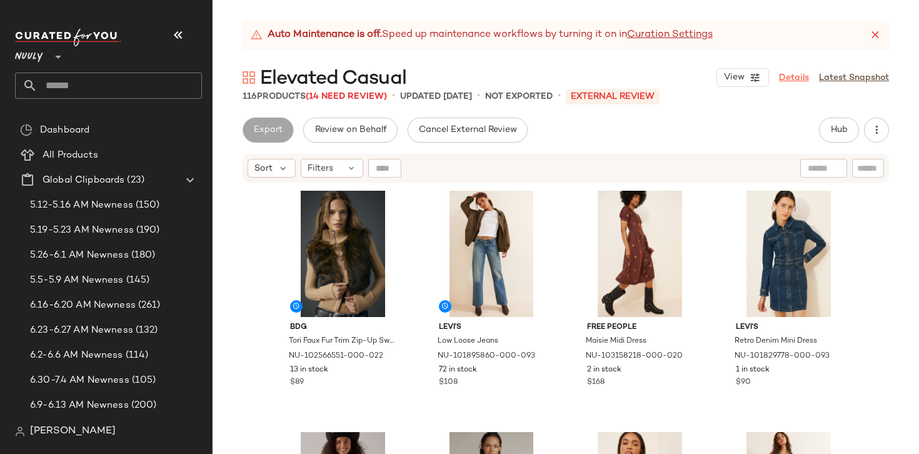
click at [786, 74] on link "Details" at bounding box center [794, 77] width 30 height 13
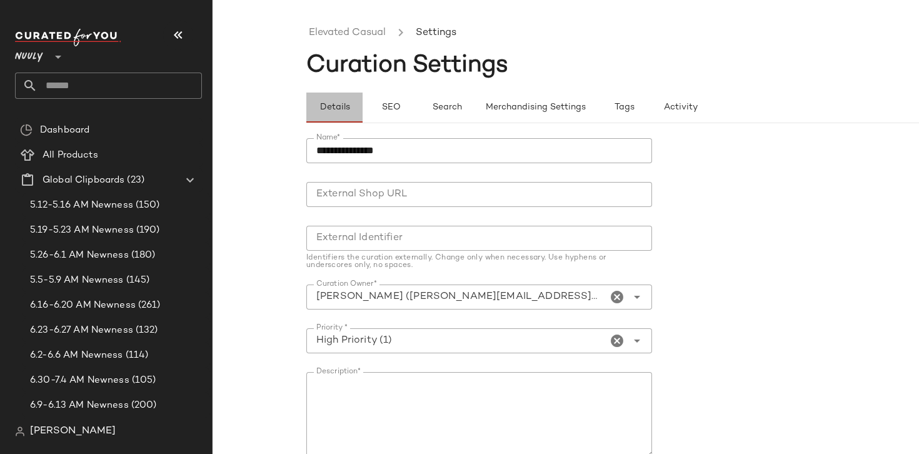
click at [332, 104] on span "Details" at bounding box center [334, 107] width 31 height 10
click at [371, 104] on button "SEO" at bounding box center [390, 107] width 56 height 30
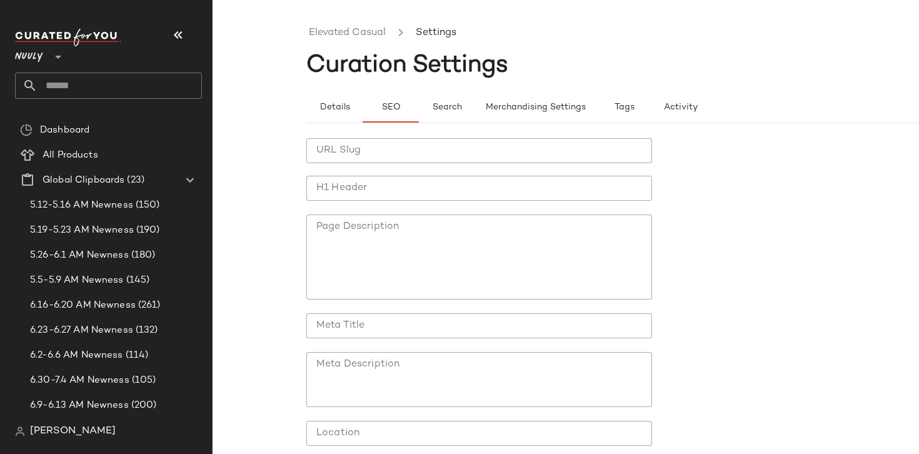
click at [362, 157] on input "URL Slug" at bounding box center [479, 150] width 346 height 25
type input "**********"
click at [132, 86] on input "text" at bounding box center [119, 85] width 164 height 26
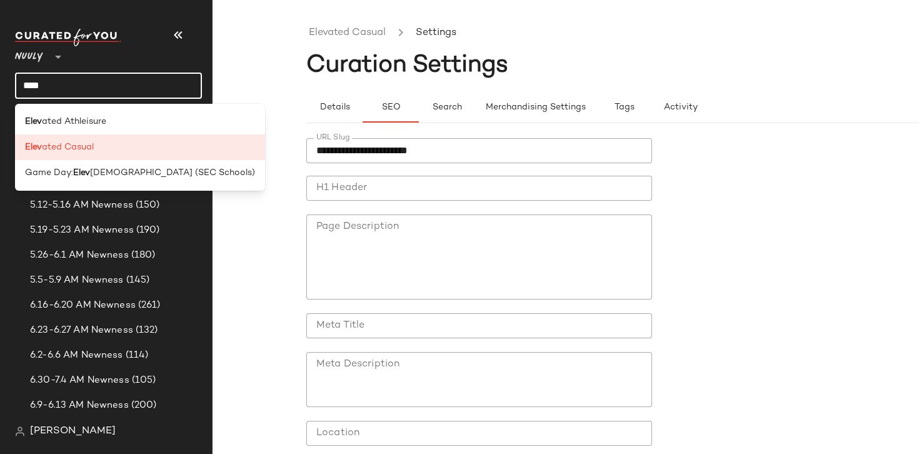
type input "****"
click at [402, 177] on input "H1 Header" at bounding box center [479, 188] width 346 height 25
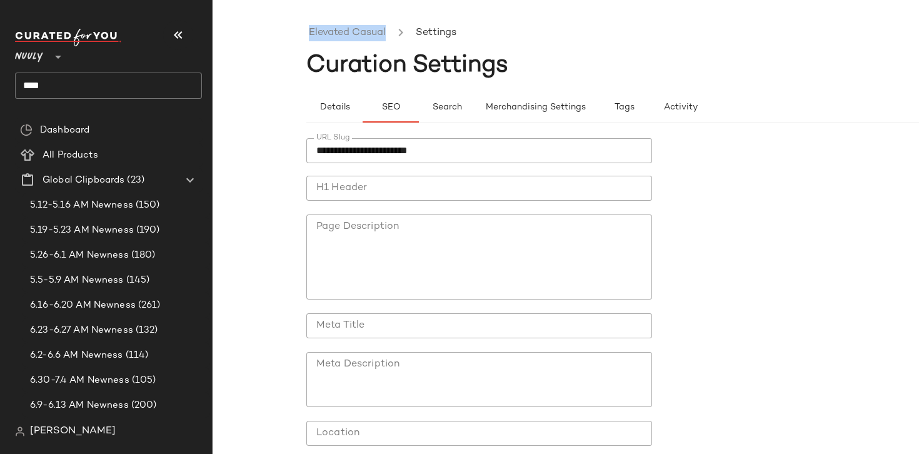
drag, startPoint x: 299, startPoint y: 31, endPoint x: 390, endPoint y: 32, distance: 91.3
click at [390, 32] on div "**********" at bounding box center [459, 237] width 919 height 434
copy ul "Elevated Casual"
click at [342, 182] on input "H1 Header" at bounding box center [479, 188] width 346 height 25
paste input "**********"
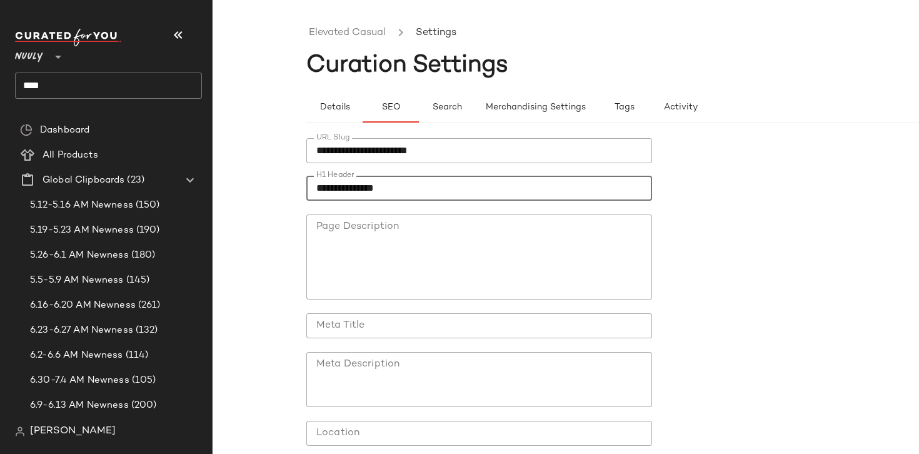
type input "**********"
click at [359, 329] on input "Meta Title" at bounding box center [479, 325] width 346 height 25
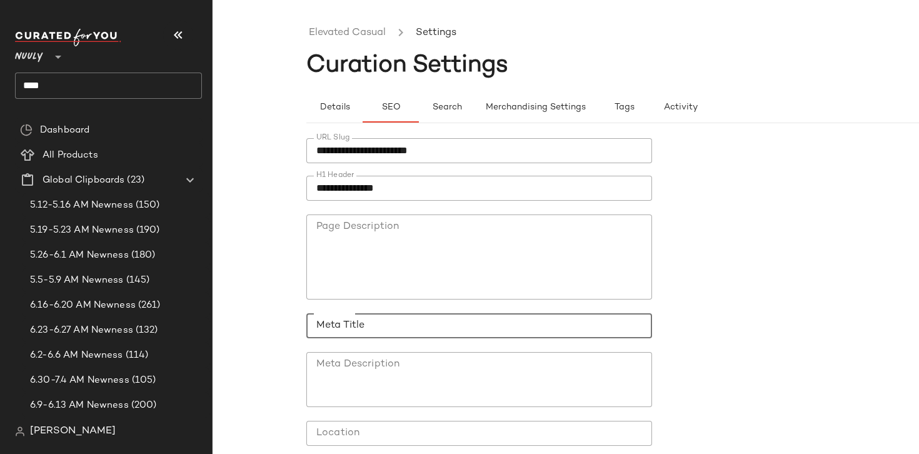
paste input "**********"
click at [312, 326] on input "**********" at bounding box center [479, 325] width 346 height 25
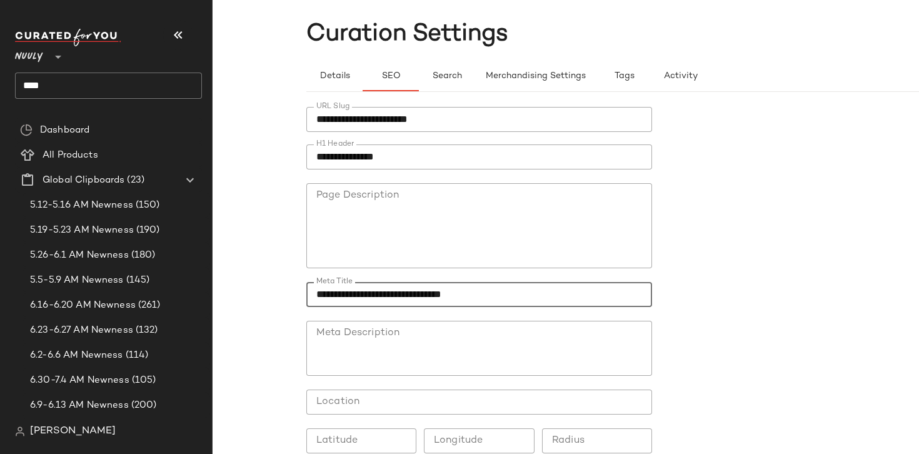
scroll to position [76, 0]
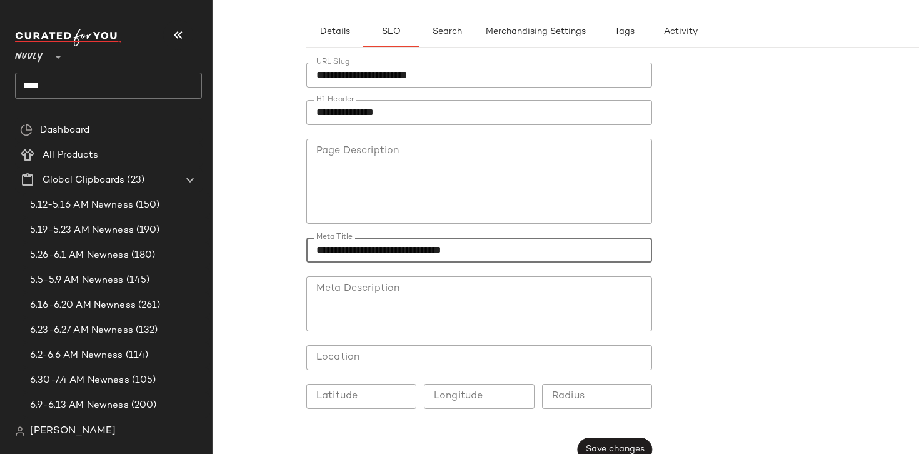
type input "**********"
click at [456, 299] on textarea "Meta Description" at bounding box center [479, 303] width 346 height 55
paste textarea "**********"
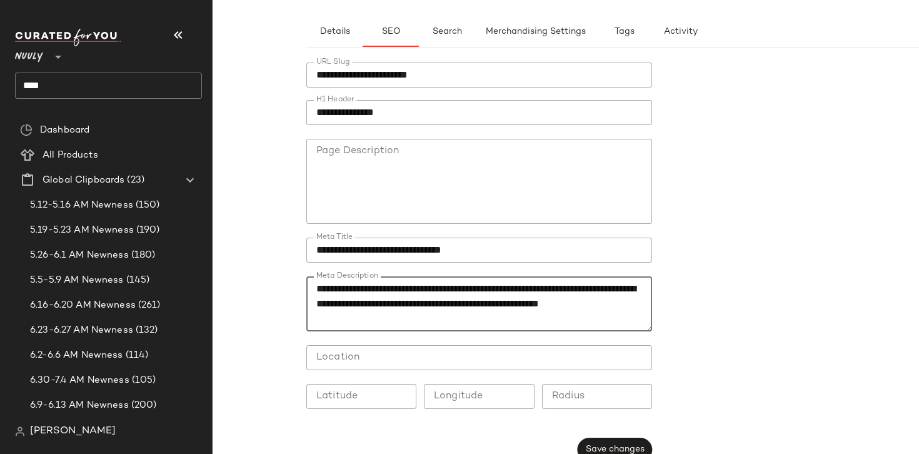
click at [506, 287] on textarea "**********" at bounding box center [479, 303] width 346 height 55
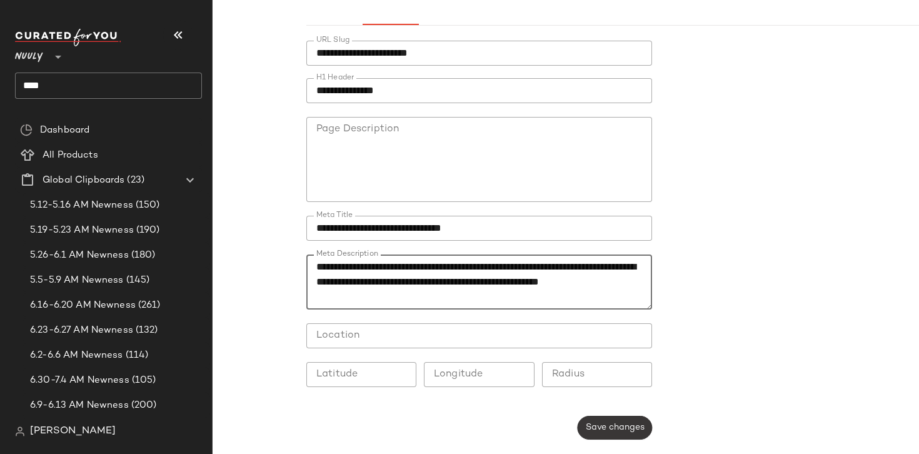
click at [634, 430] on span "Save changes" at bounding box center [614, 427] width 59 height 10
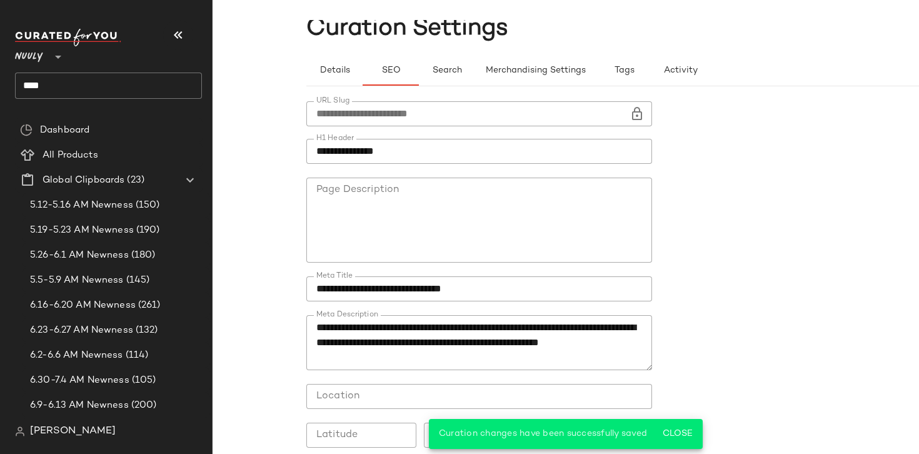
scroll to position [0, 0]
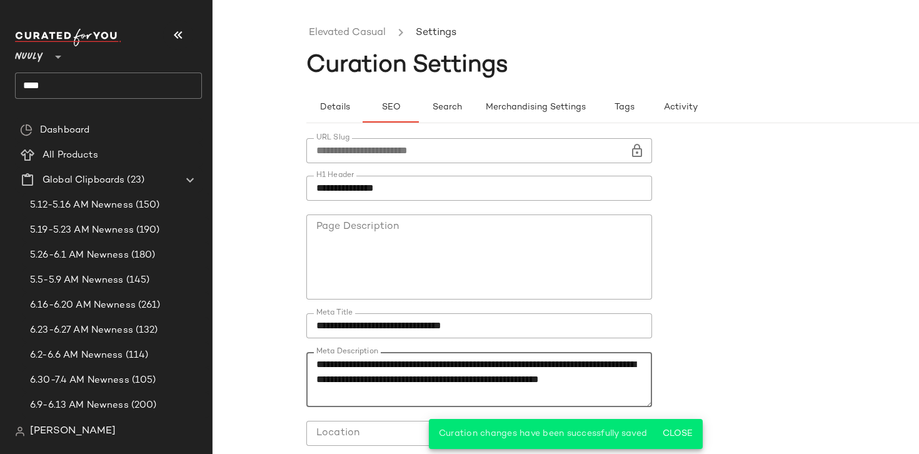
drag, startPoint x: 342, startPoint y: 379, endPoint x: 289, endPoint y: 379, distance: 53.1
click at [289, 379] on div "**********" at bounding box center [459, 237] width 919 height 434
type textarea "**********"
click at [677, 434] on span "Close" at bounding box center [677, 434] width 31 height 10
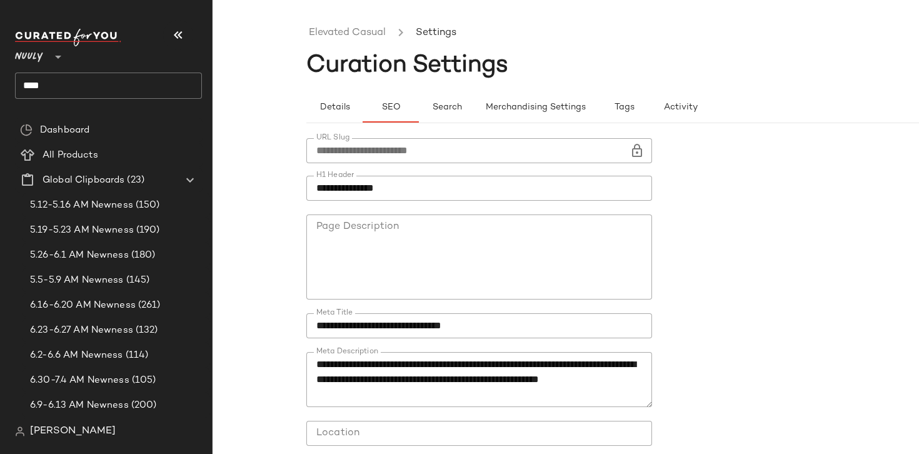
scroll to position [97, 0]
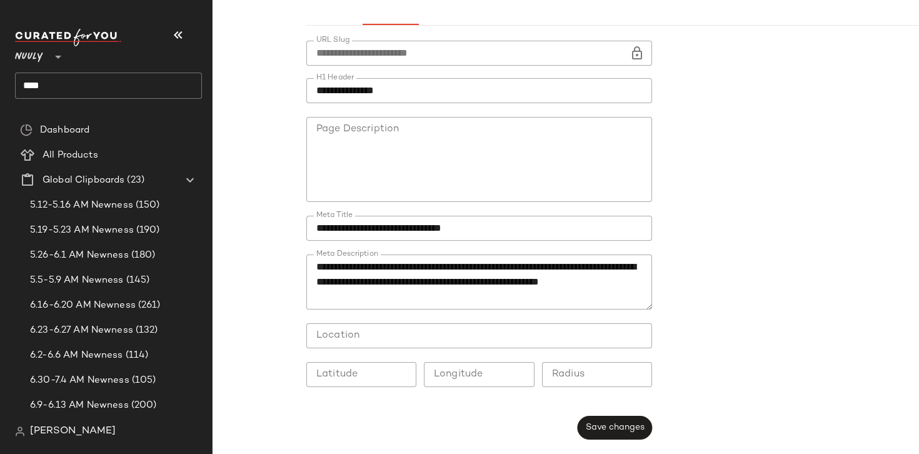
click at [579, 416] on div "Save changes" at bounding box center [614, 428] width 74 height 24
click at [591, 422] on span "Save changes" at bounding box center [614, 427] width 59 height 10
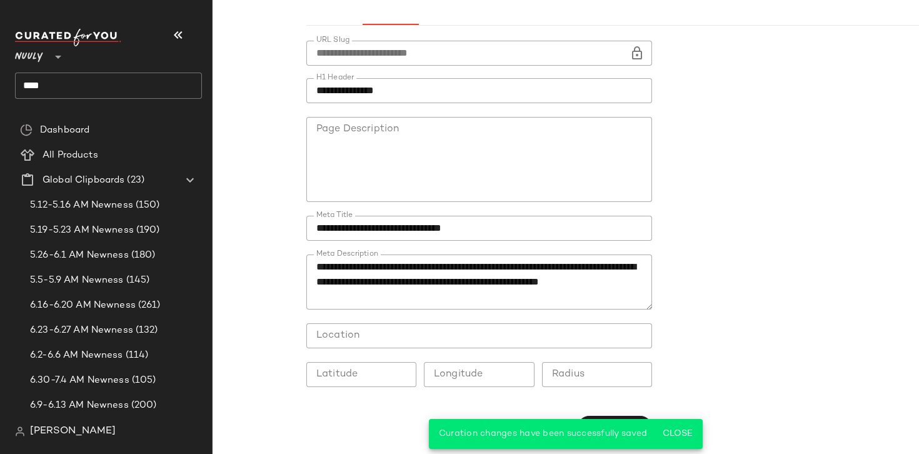
scroll to position [0, 0]
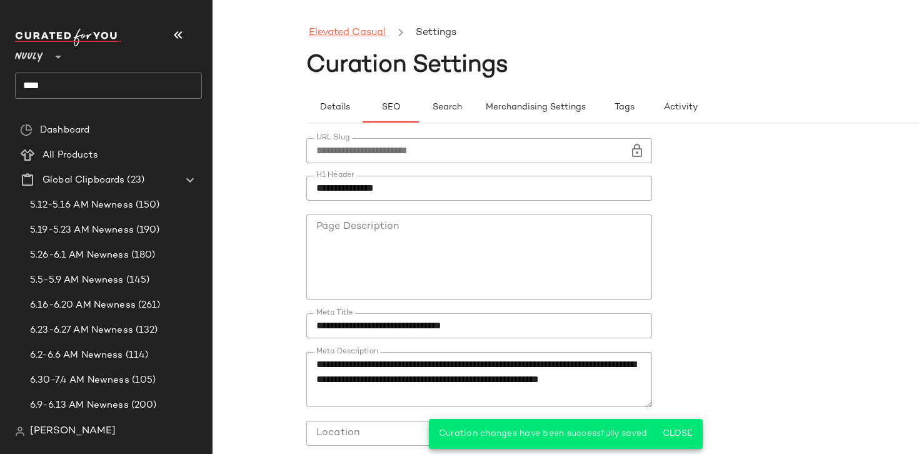
click at [372, 33] on link "Elevated Casual" at bounding box center [347, 33] width 77 height 16
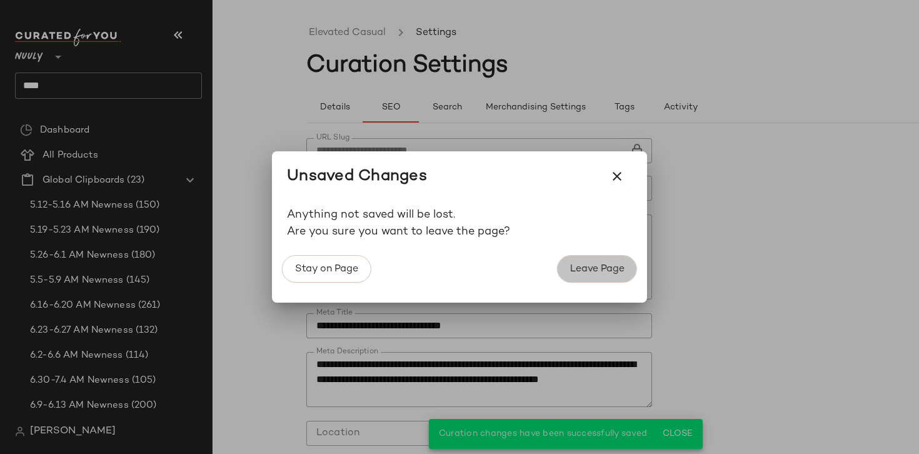
click at [602, 276] on button "Leave Page" at bounding box center [597, 268] width 80 height 27
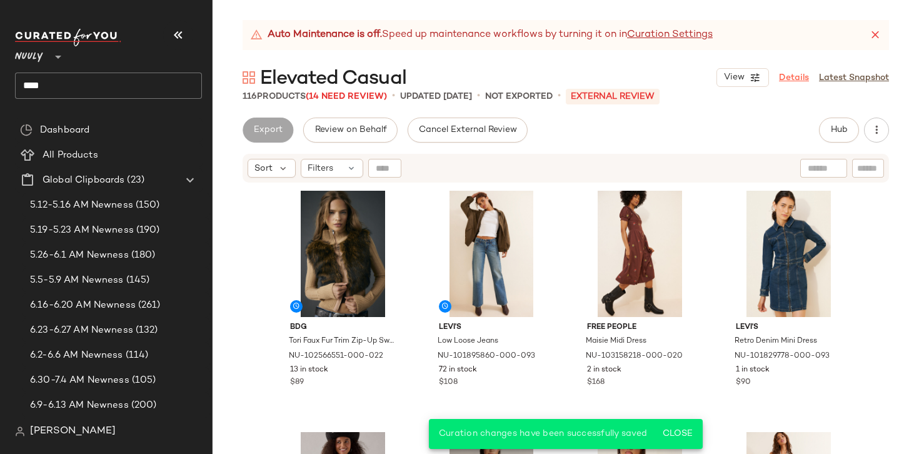
click at [788, 82] on link "Details" at bounding box center [794, 77] width 30 height 13
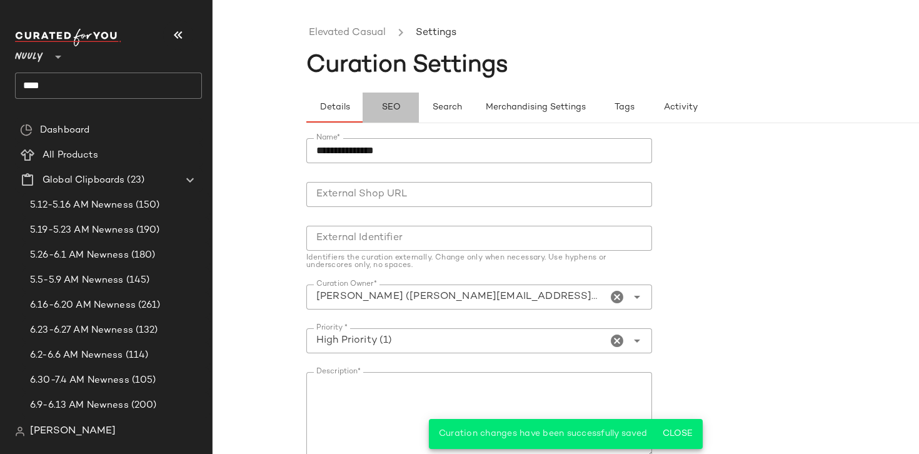
click at [395, 105] on span "SEO" at bounding box center [390, 107] width 19 height 10
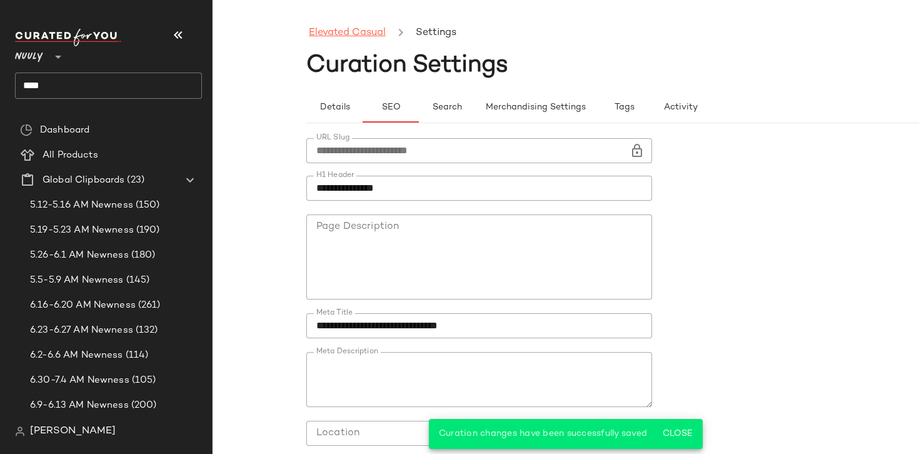
click at [355, 32] on link "Elevated Casual" at bounding box center [347, 33] width 77 height 16
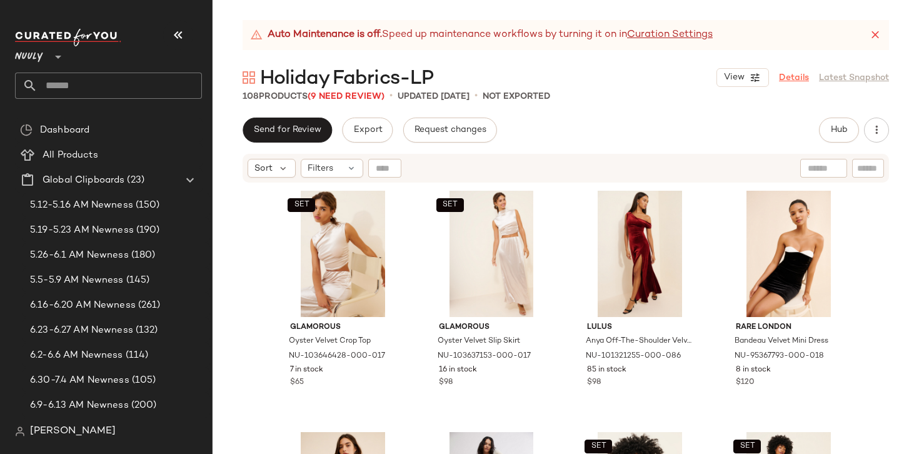
click at [789, 79] on link "Details" at bounding box center [794, 77] width 30 height 13
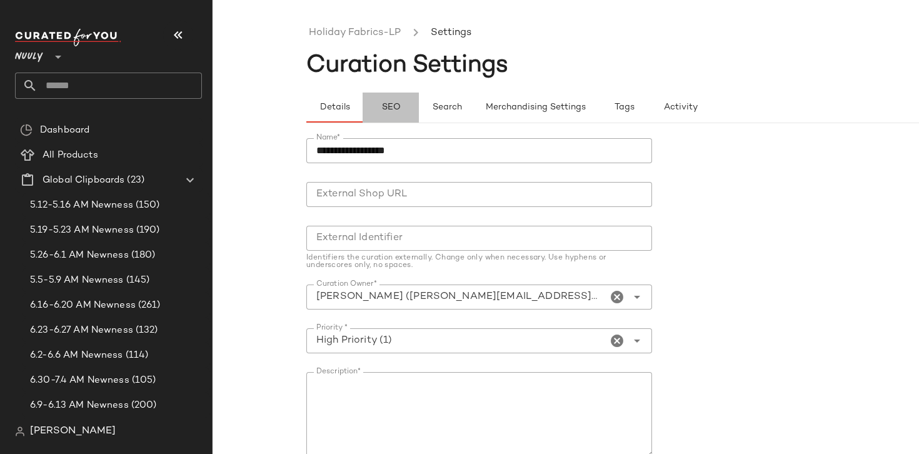
click at [384, 109] on span "SEO" at bounding box center [390, 107] width 19 height 10
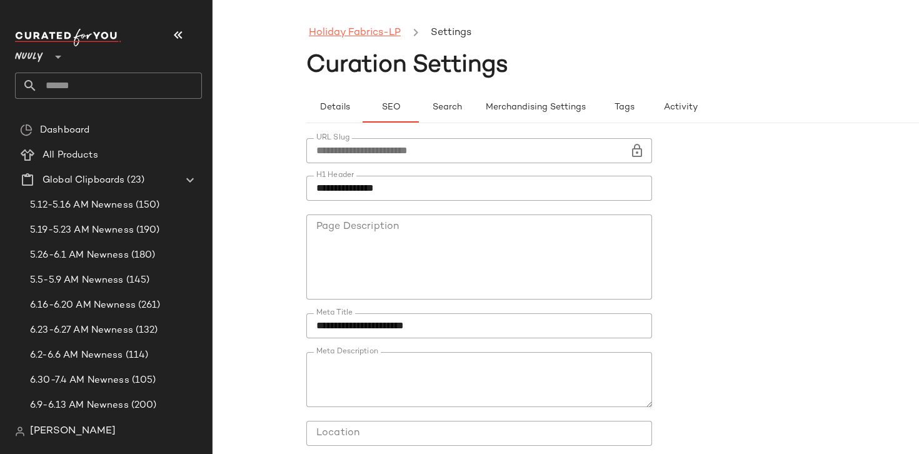
click at [354, 33] on link "Holiday Fabrics-LP" at bounding box center [355, 33] width 92 height 16
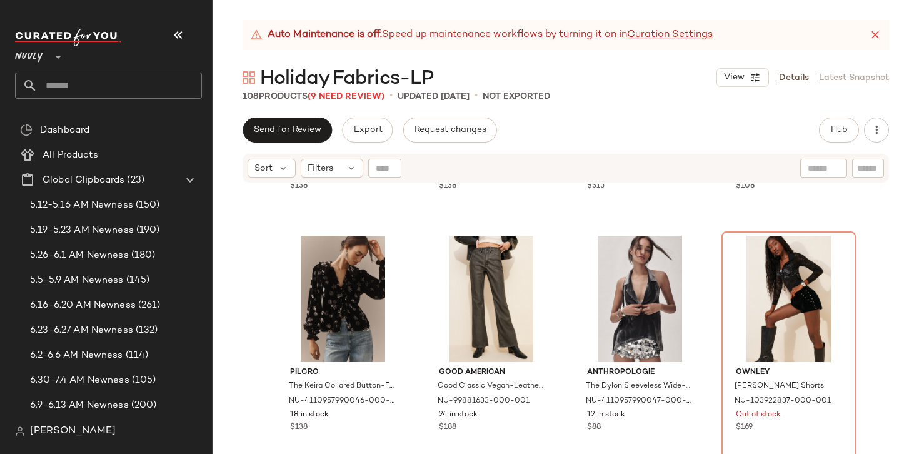
scroll to position [2137, 0]
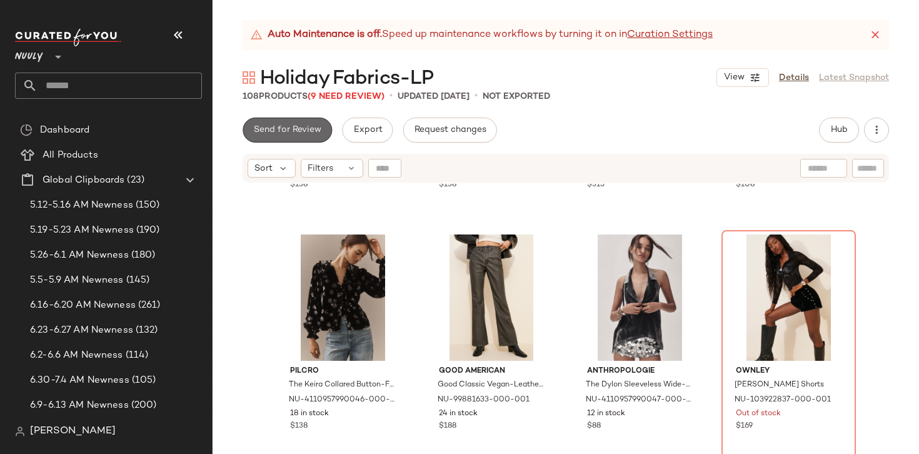
click at [281, 126] on span "Send for Review" at bounding box center [287, 130] width 68 height 10
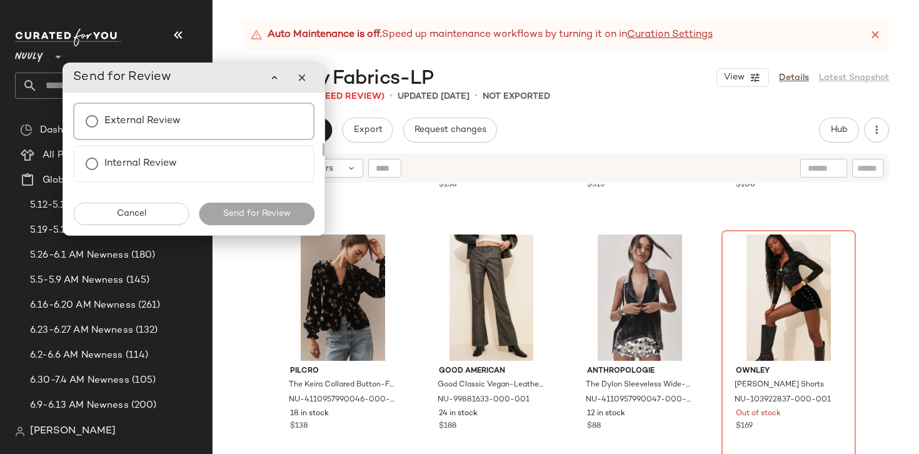
click at [197, 127] on div "External Review" at bounding box center [193, 120] width 241 height 37
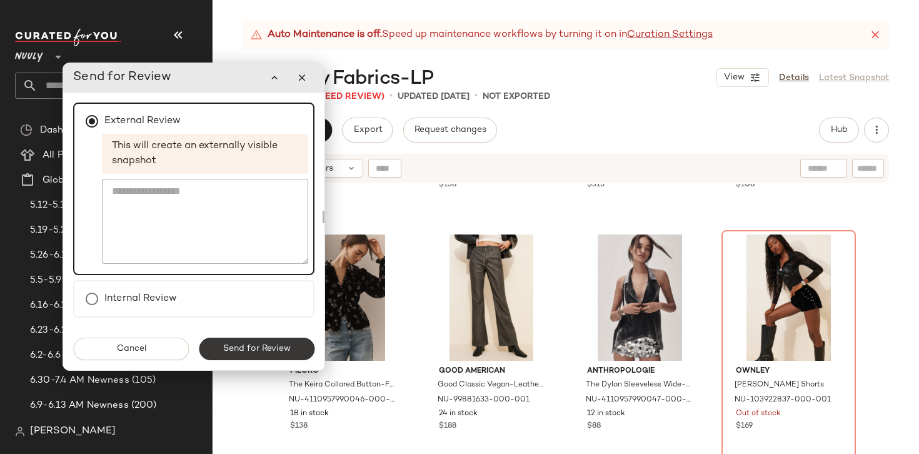
click at [251, 353] on span "Send for Review" at bounding box center [256, 349] width 68 height 10
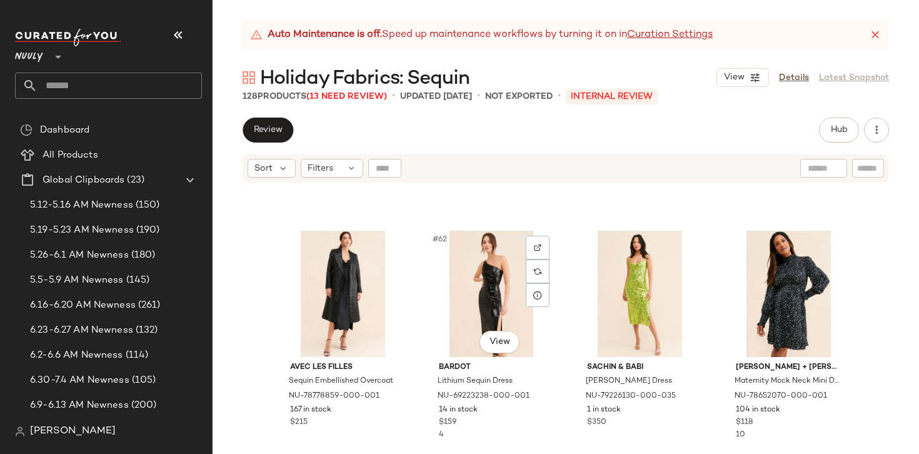
scroll to position [3584, 0]
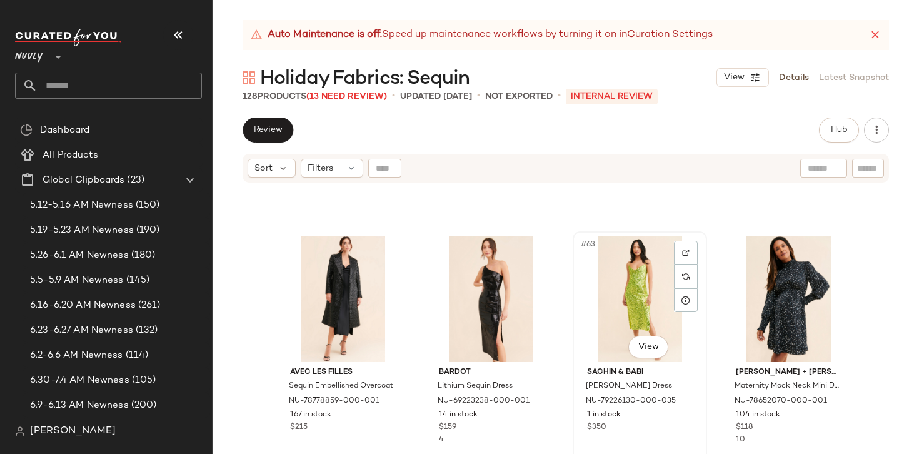
click at [644, 327] on div "#63 View" at bounding box center [640, 299] width 126 height 126
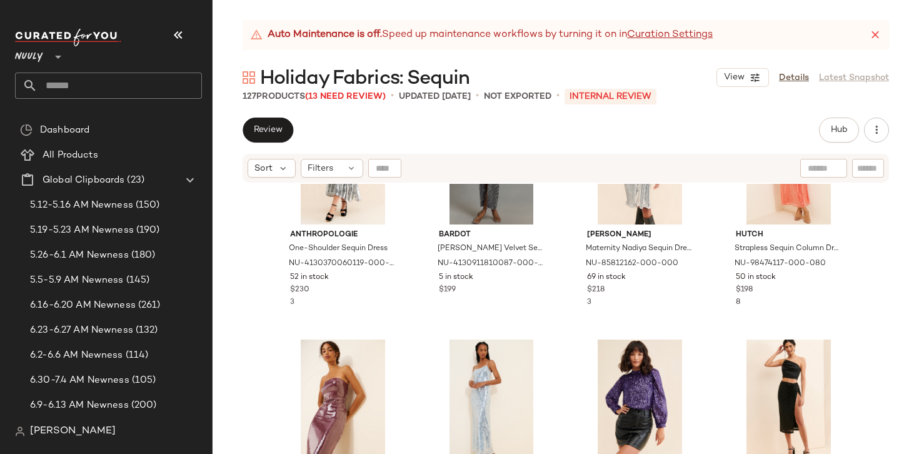
scroll to position [2124, 0]
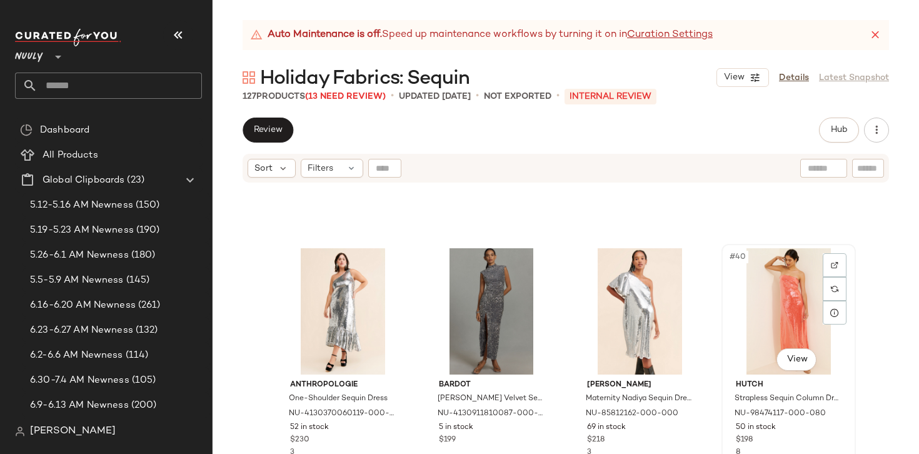
click at [742, 299] on div "#40 View" at bounding box center [789, 311] width 126 height 126
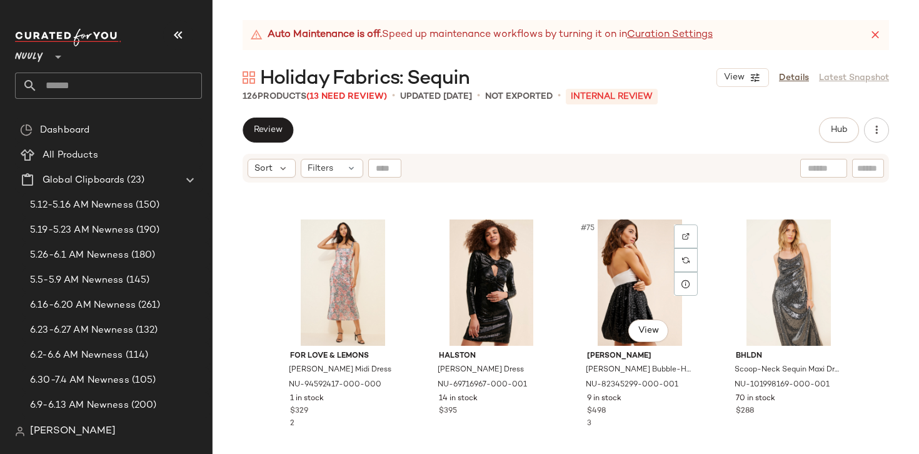
scroll to position [4581, 0]
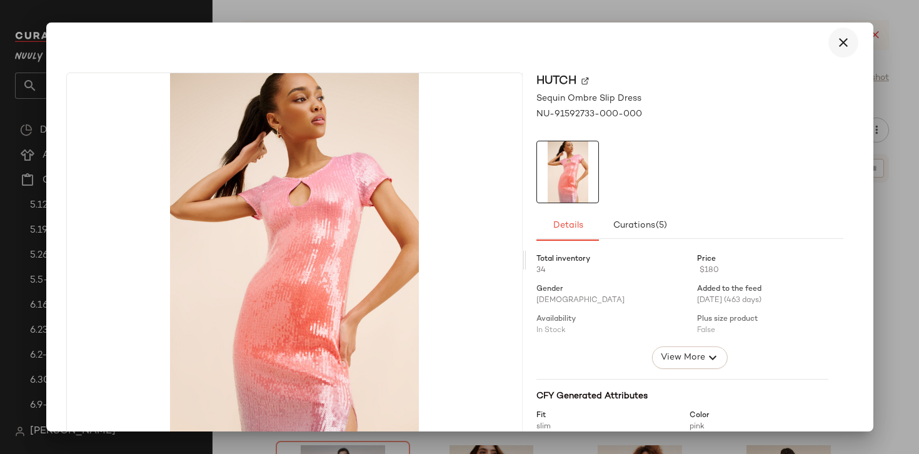
click at [839, 34] on button "button" at bounding box center [843, 42] width 30 height 30
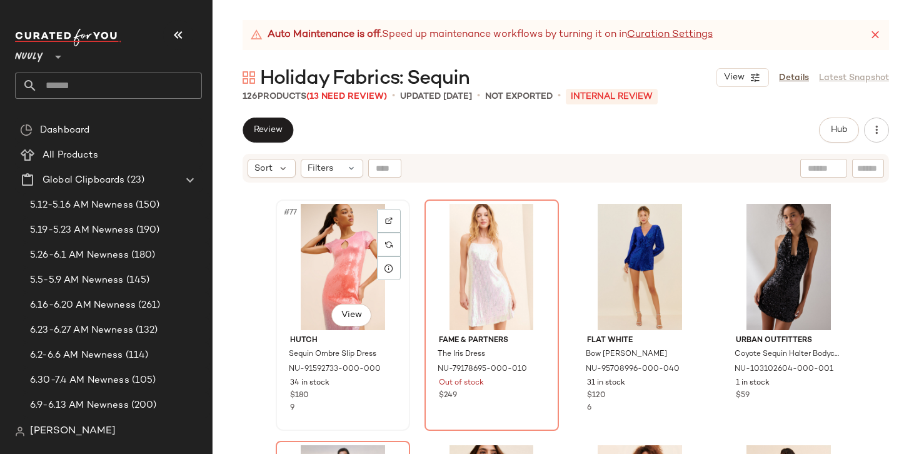
click at [331, 236] on div "#77 View" at bounding box center [343, 267] width 126 height 126
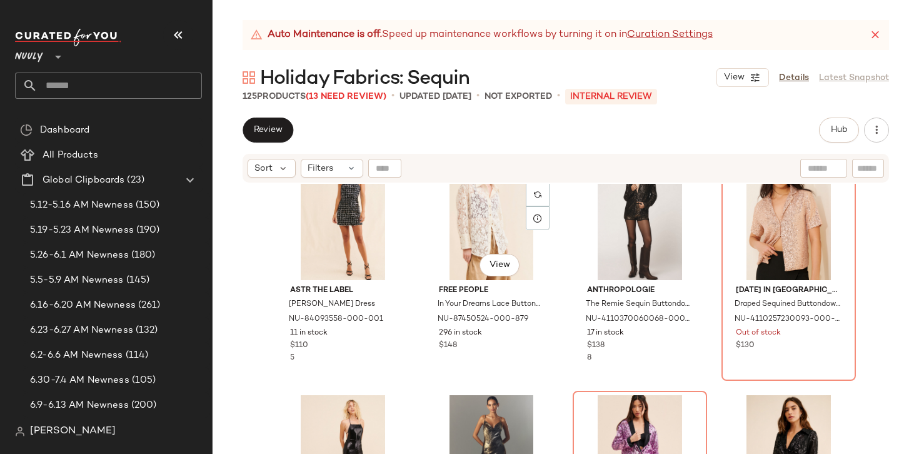
scroll to position [5143, 0]
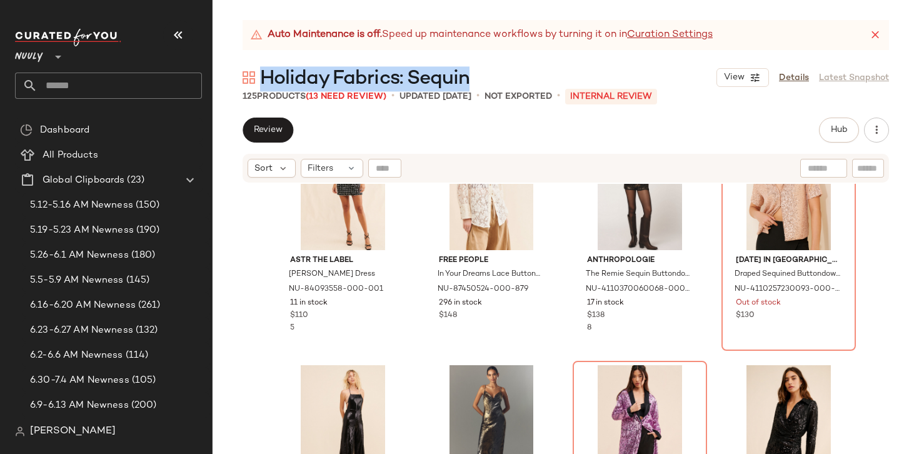
drag, startPoint x: 489, startPoint y: 86, endPoint x: 263, endPoint y: 82, distance: 225.6
click at [263, 82] on div "Holiday Fabrics: Sequin View Details Latest Snapshot" at bounding box center [565, 77] width 706 height 25
copy span "Holiday Fabrics: Sequin"
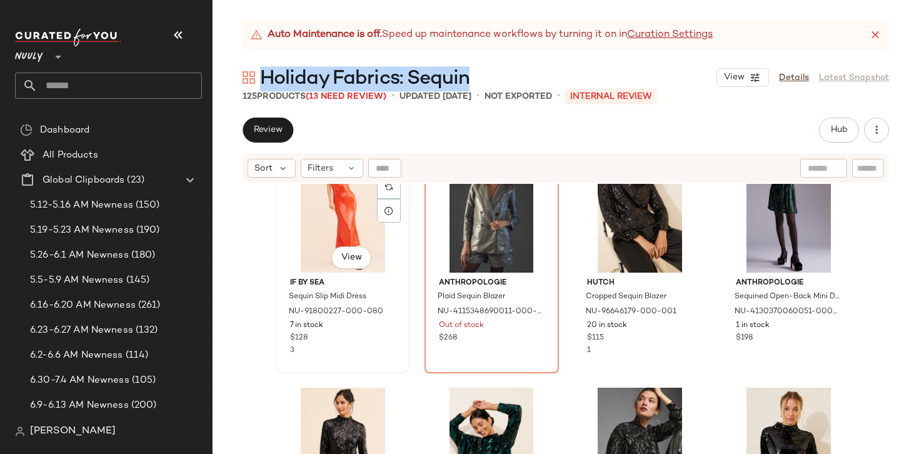
scroll to position [6992, 0]
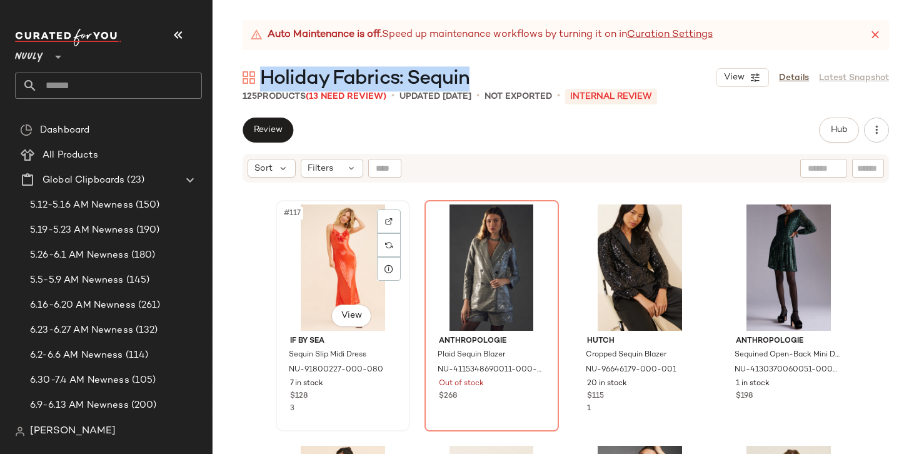
click at [326, 286] on div "#117 View" at bounding box center [343, 267] width 126 height 126
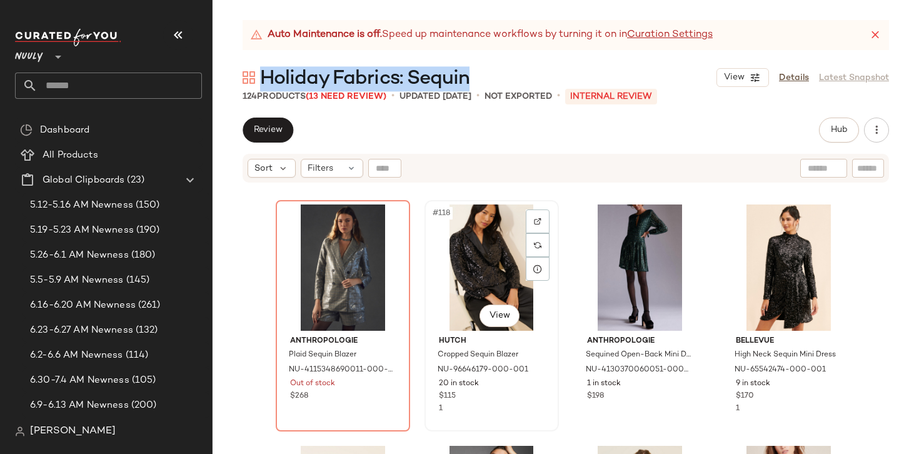
scroll to position [7180, 0]
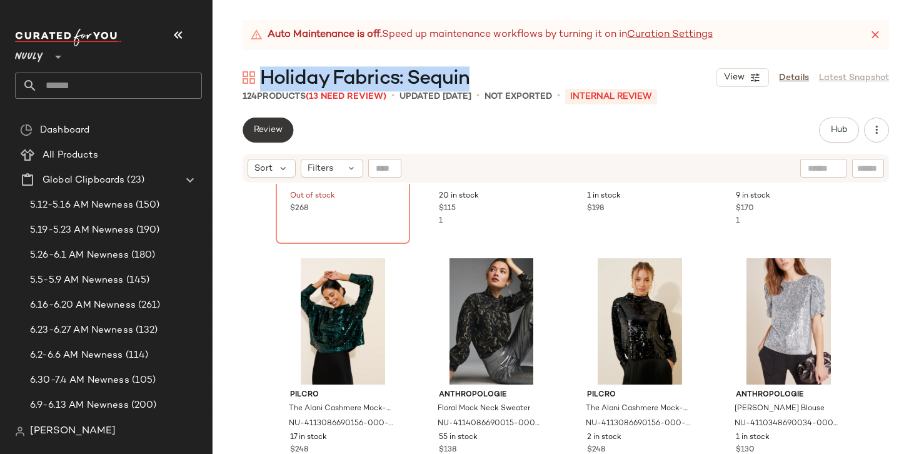
click at [262, 131] on span "Review" at bounding box center [267, 130] width 29 height 10
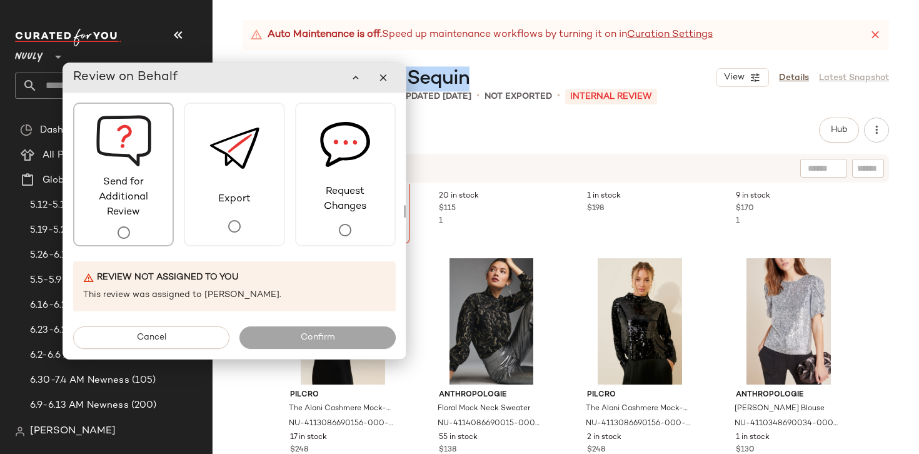
click at [127, 186] on span "Send for Additional Review" at bounding box center [123, 197] width 98 height 45
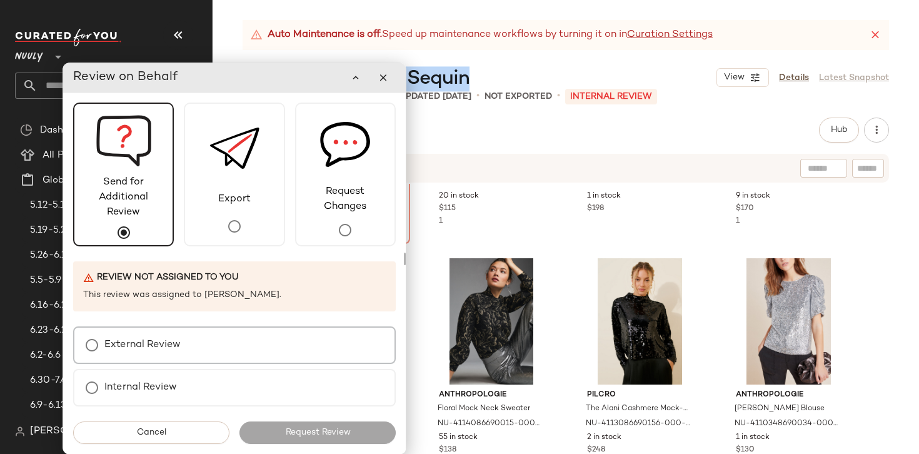
click at [159, 346] on label "External Review" at bounding box center [142, 344] width 76 height 25
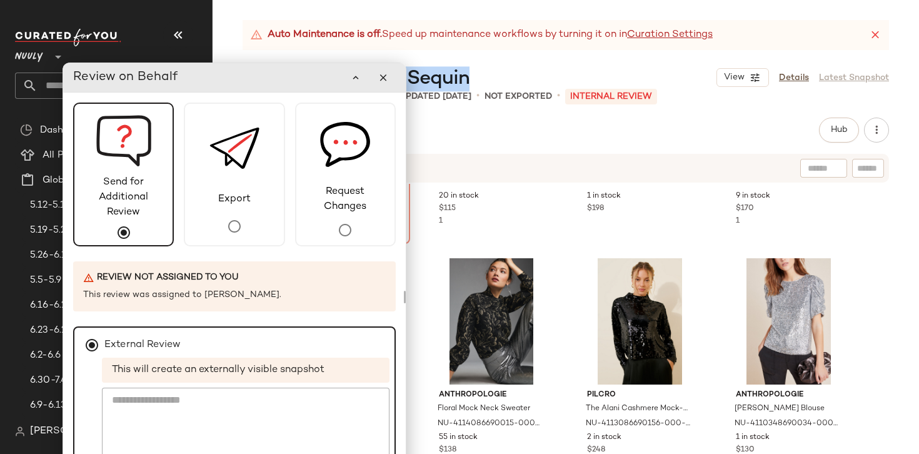
scroll to position [44, 0]
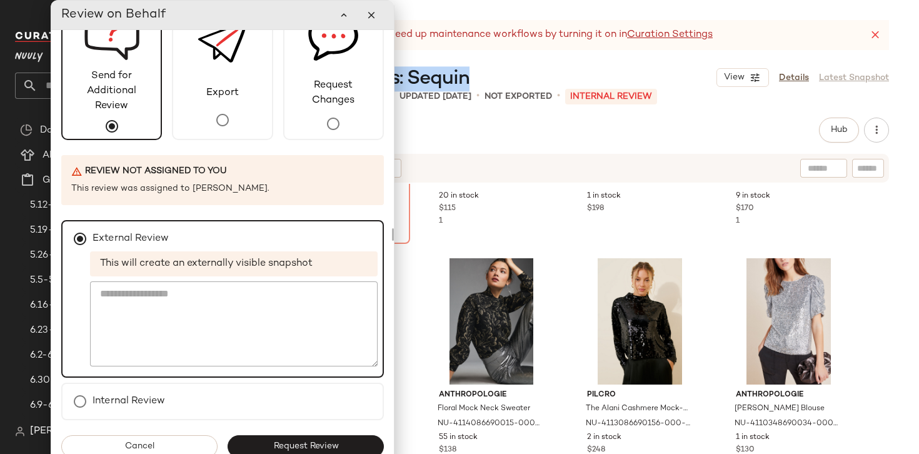
drag, startPoint x: 278, startPoint y: 73, endPoint x: 254, endPoint y: -4, distance: 81.2
click at [254, 0] on html "Nuuly ** Dashboard All Products Global Clipboards (23) 5.12-5.16 AM Newness (15…" at bounding box center [459, 227] width 919 height 454
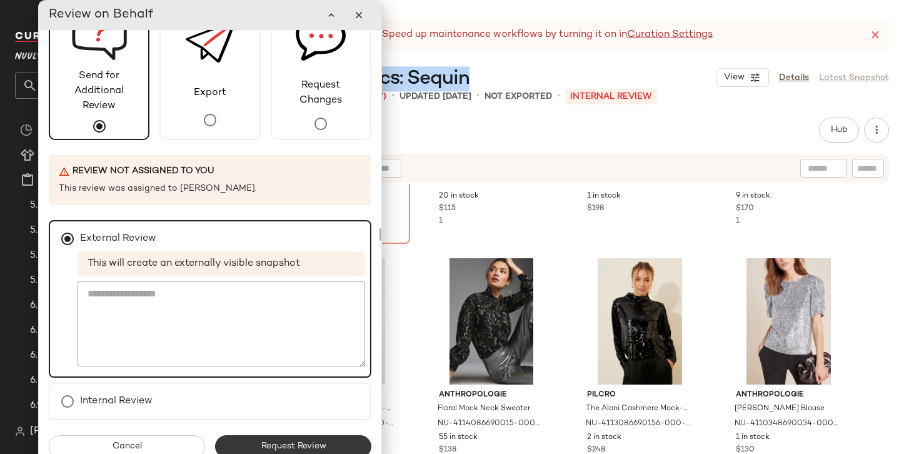
click at [314, 439] on button "Request Review" at bounding box center [293, 446] width 156 height 22
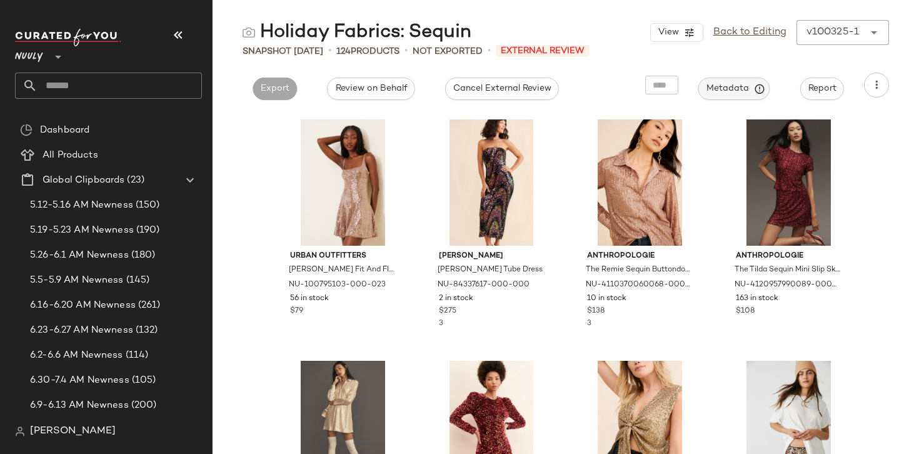
click at [739, 94] on button "Metadata" at bounding box center [734, 88] width 72 height 22
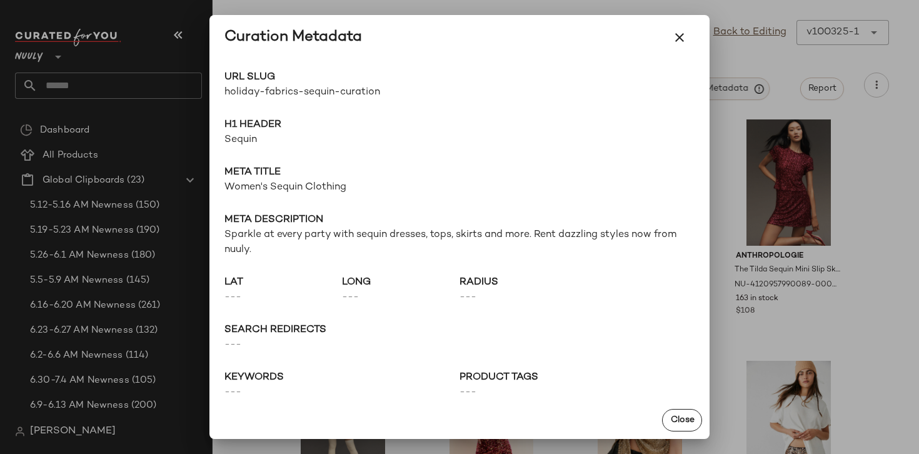
click at [739, 94] on div at bounding box center [459, 227] width 919 height 454
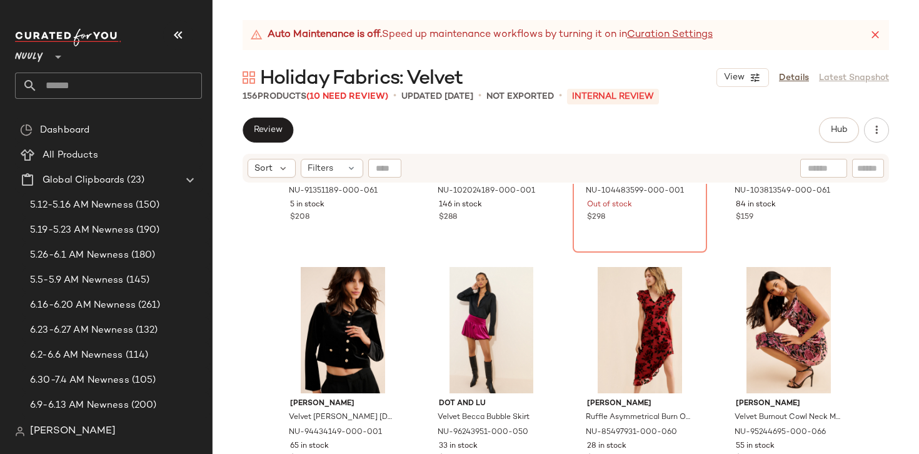
scroll to position [2195, 0]
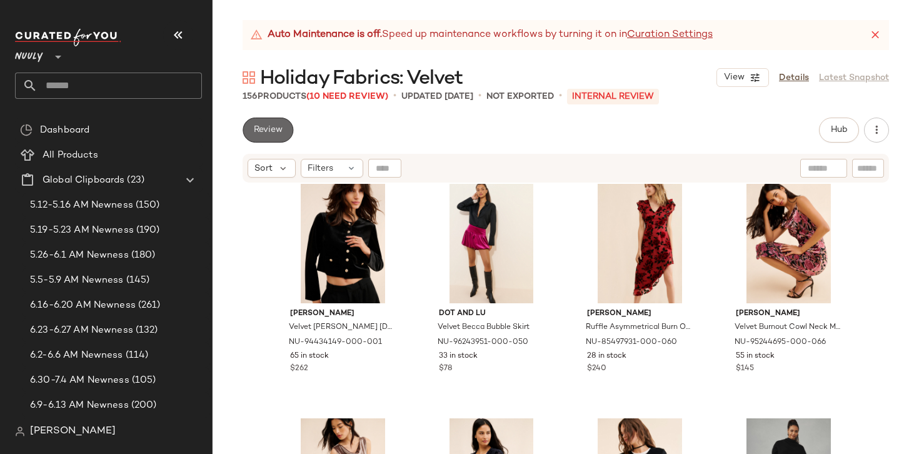
click at [260, 132] on span "Review" at bounding box center [267, 130] width 29 height 10
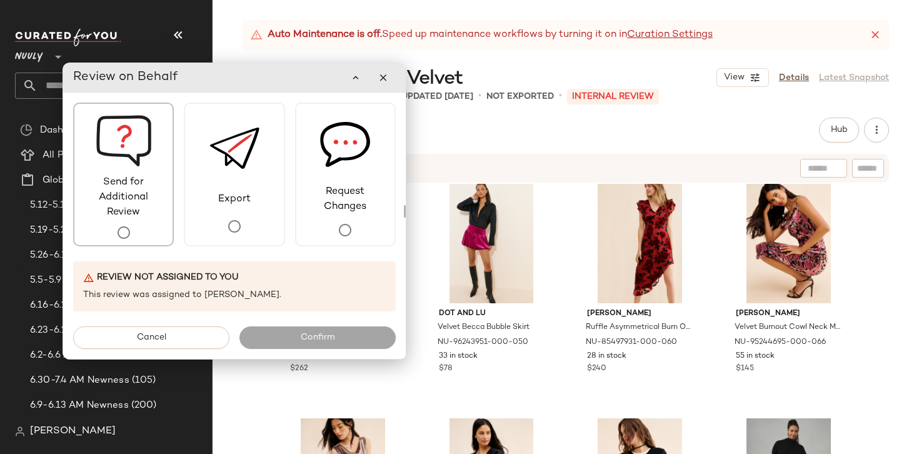
click at [123, 176] on span "Send for Additional Review" at bounding box center [123, 197] width 98 height 45
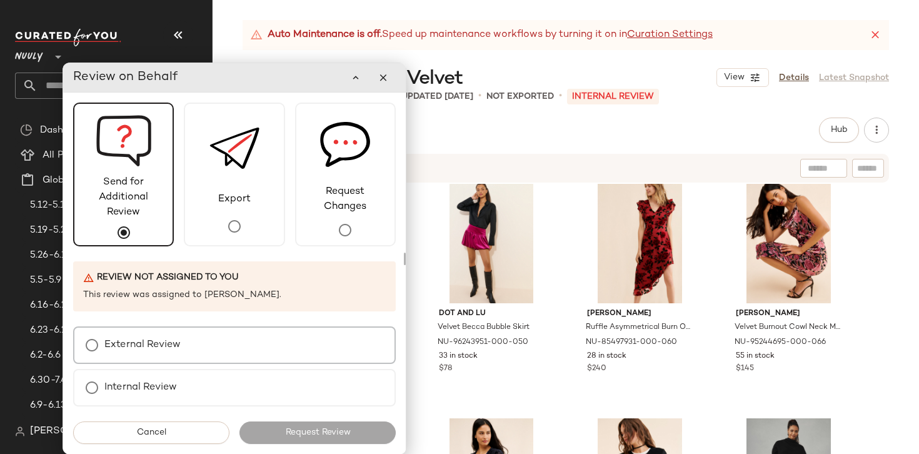
click at [192, 344] on div "External Review" at bounding box center [234, 344] width 322 height 37
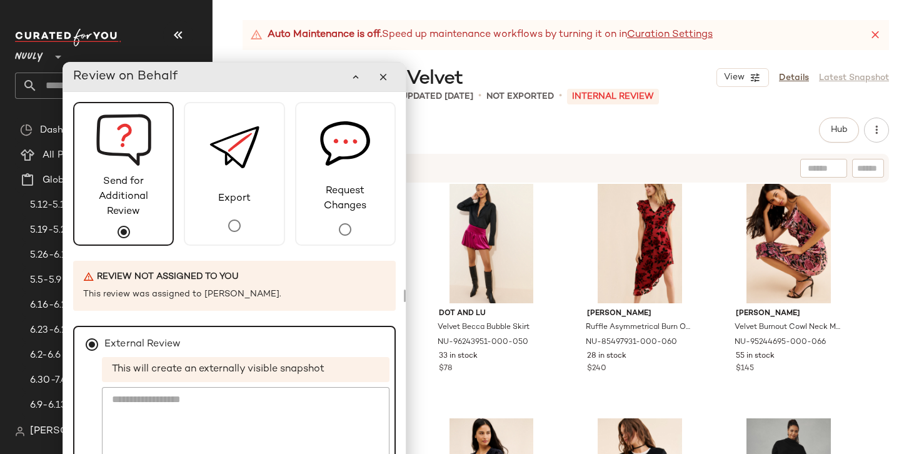
scroll to position [44, 0]
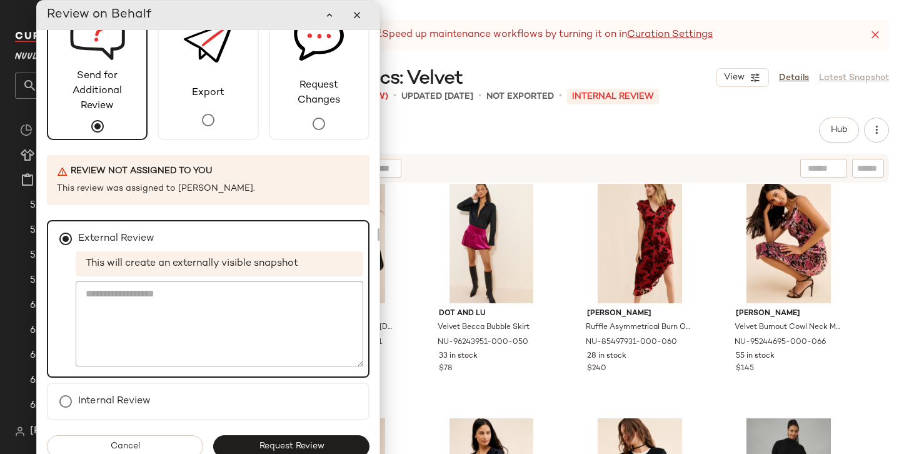
drag, startPoint x: 309, startPoint y: 81, endPoint x: 281, endPoint y: 10, distance: 75.8
click at [282, 10] on div "Review on Behalf" at bounding box center [208, 14] width 322 height 25
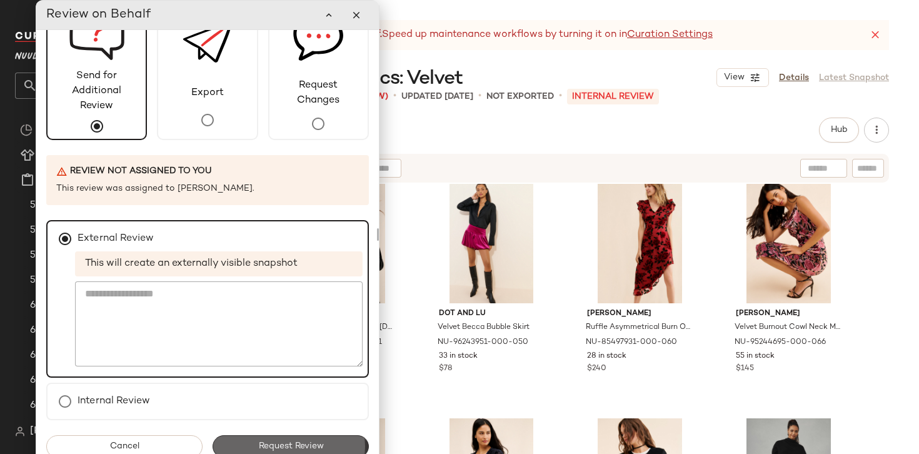
click at [293, 442] on span "Request Review" at bounding box center [290, 446] width 66 height 10
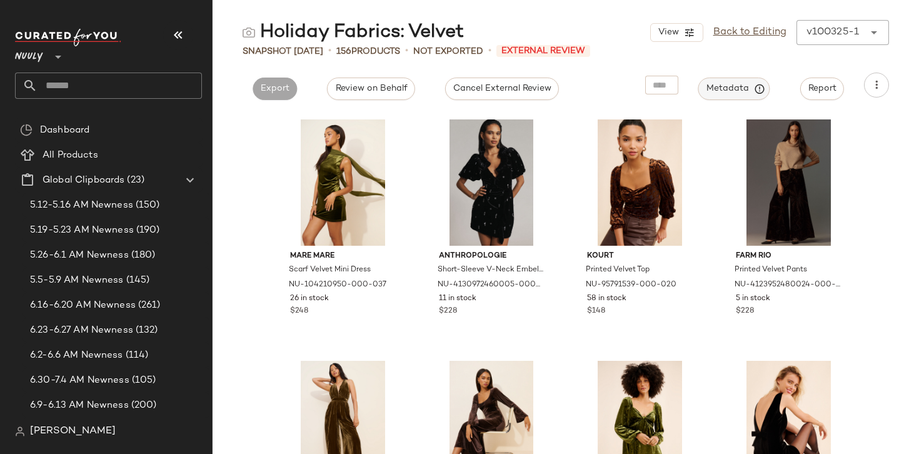
click at [719, 90] on span "Metadata" at bounding box center [734, 88] width 57 height 11
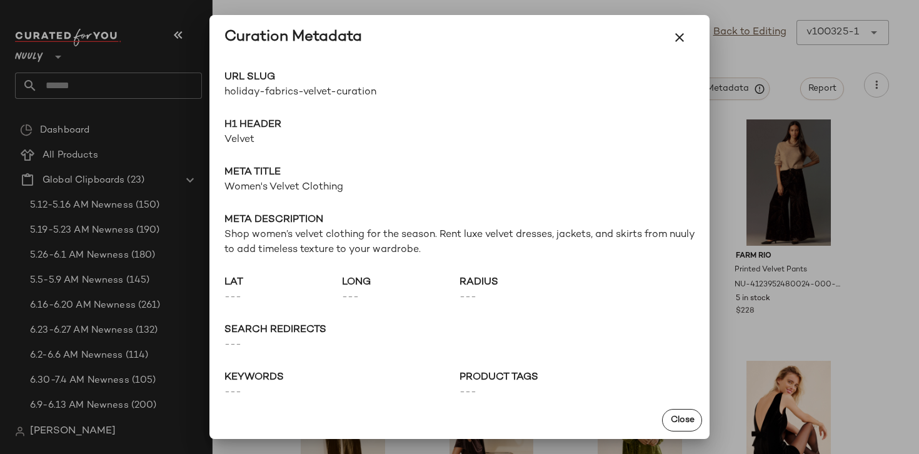
click at [719, 90] on div at bounding box center [459, 227] width 919 height 454
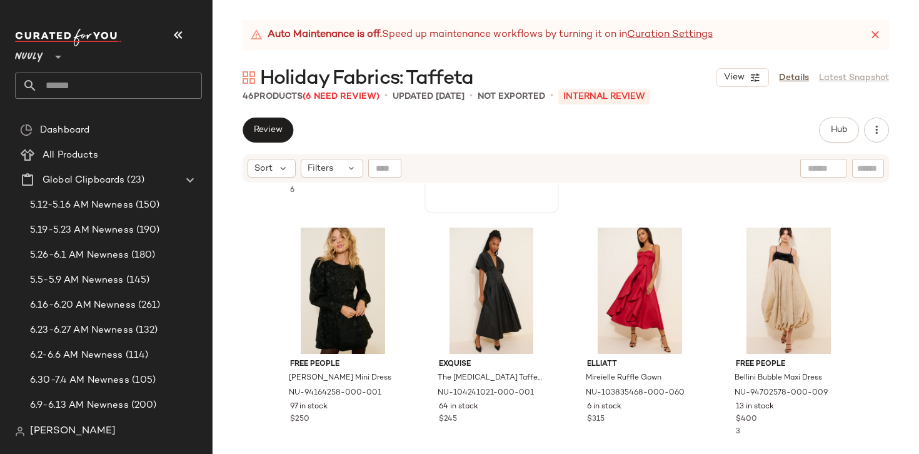
scroll to position [208, 0]
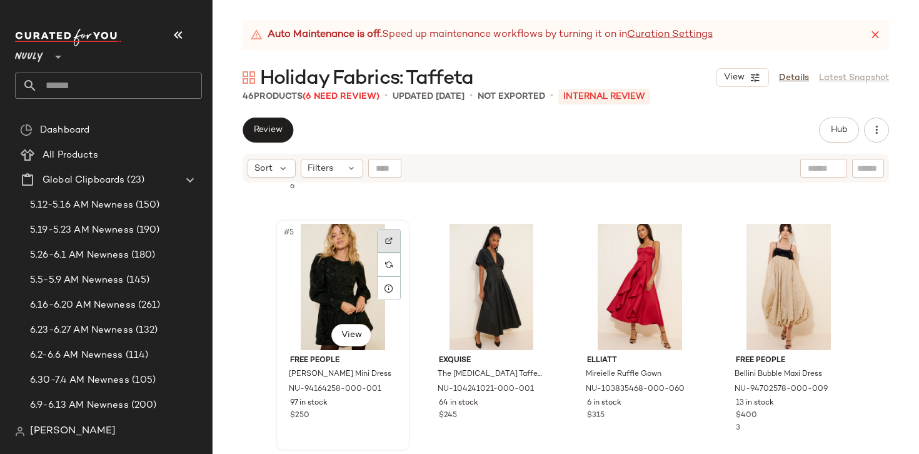
click at [385, 237] on img at bounding box center [388, 240] width 7 height 7
click at [337, 297] on div "#5 View" at bounding box center [343, 287] width 126 height 126
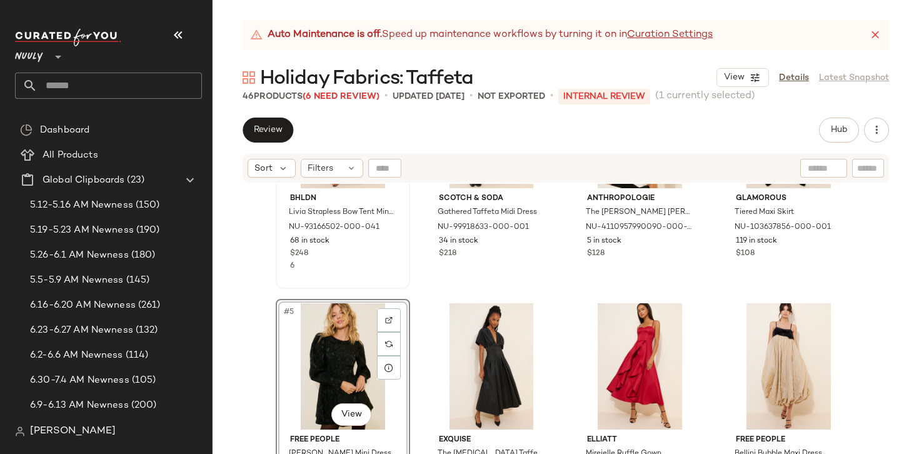
scroll to position [146, 0]
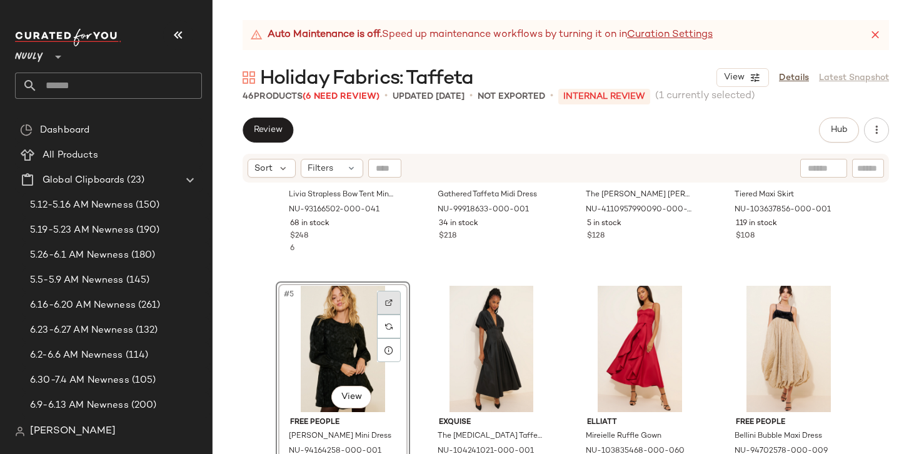
click at [392, 300] on div at bounding box center [389, 303] width 24 height 24
click at [384, 84] on span "Holiday Fabrics: Taffeta" at bounding box center [366, 78] width 213 height 25
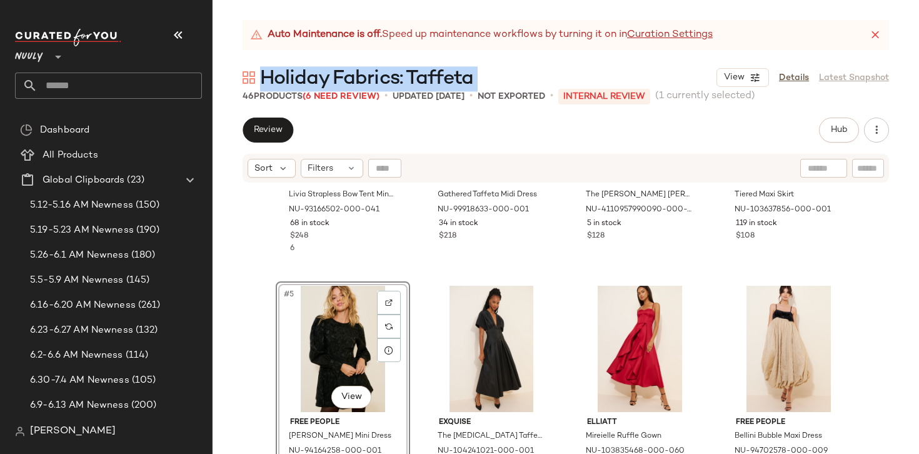
click at [384, 84] on span "Holiday Fabrics: Taffeta" at bounding box center [366, 78] width 213 height 25
copy div "Holiday Fabrics: Taffeta View"
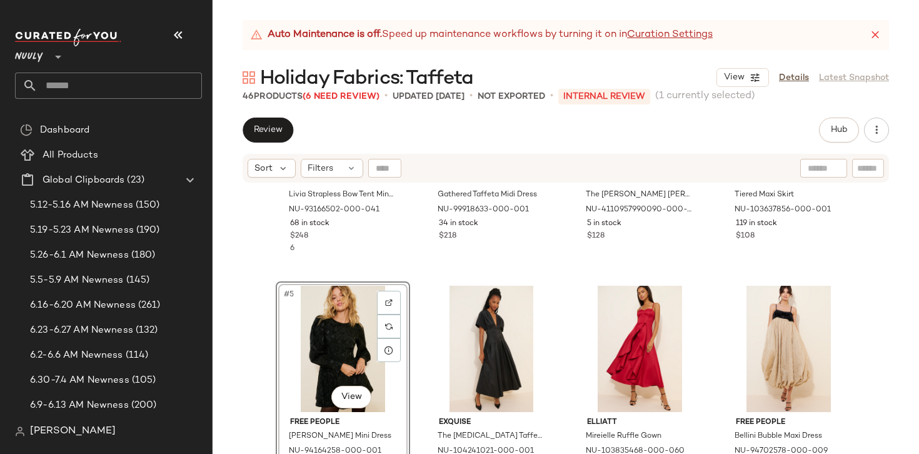
click at [354, 114] on div "Auto Maintenance is off. Speed up maintenance workflows by turning it on in Cur…" at bounding box center [565, 237] width 706 height 434
click at [323, 341] on div "#5 View" at bounding box center [343, 349] width 126 height 126
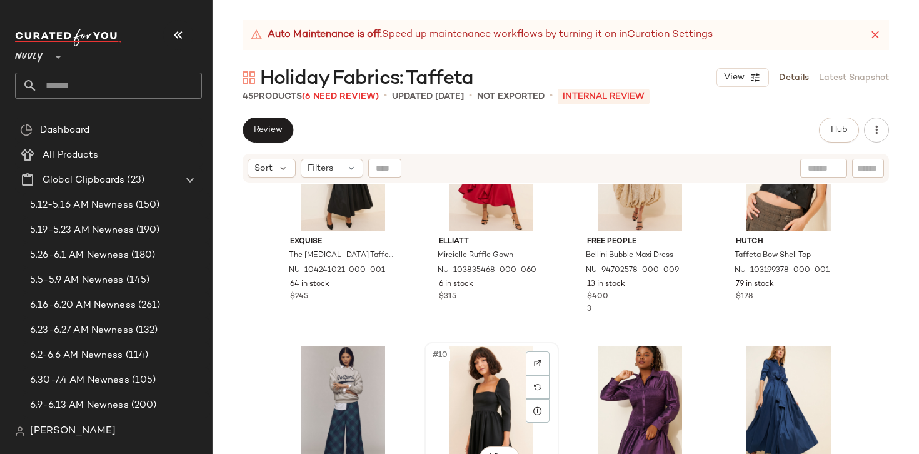
scroll to position [334, 0]
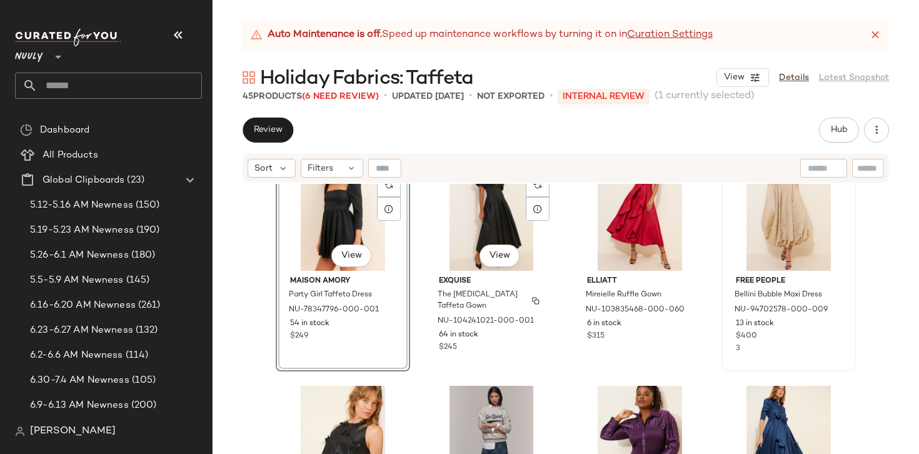
scroll to position [295, 0]
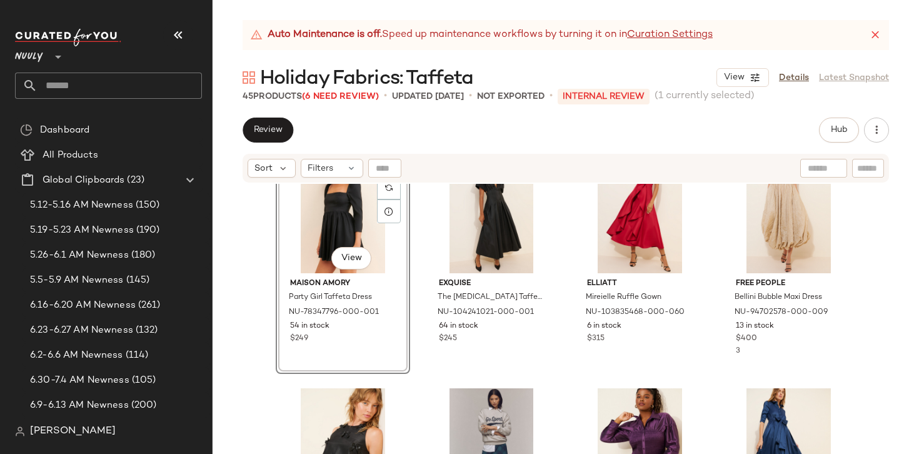
click at [878, 353] on div "#5 View Maison Amory Party Girl Taffeta Dress NU-78347796-000-001 54 in stock $…" at bounding box center [565, 334] width 706 height 301
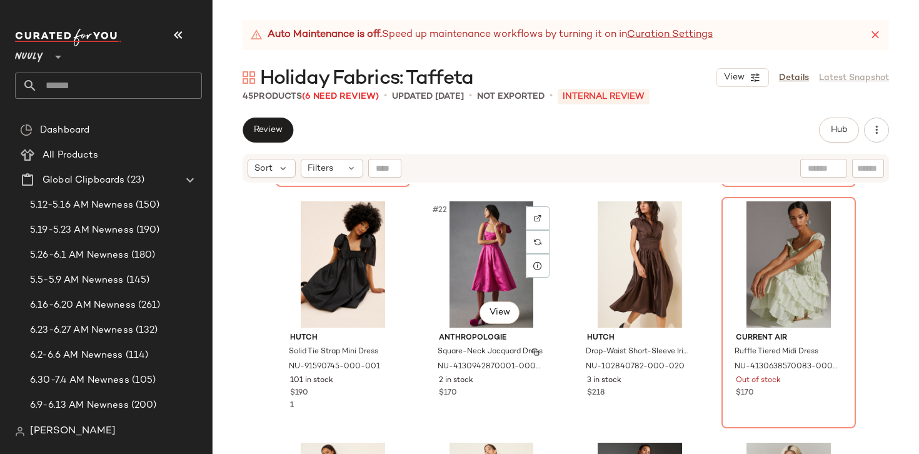
scroll to position [1206, 0]
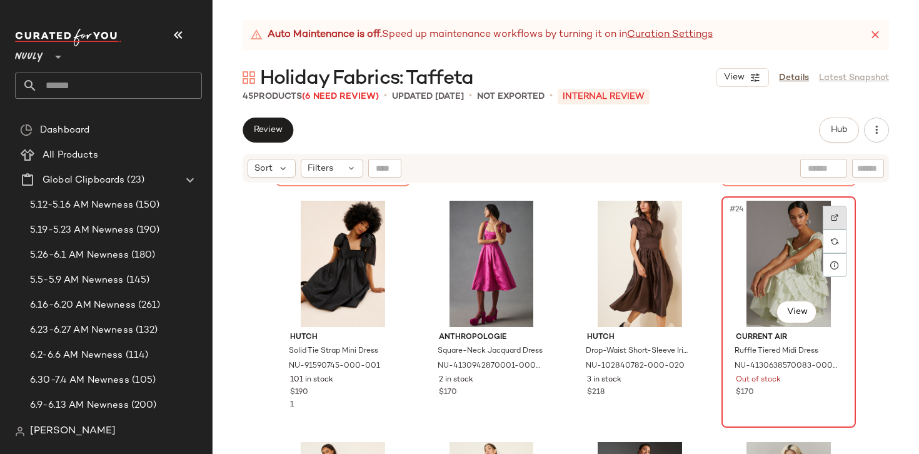
click at [831, 218] on img at bounding box center [834, 217] width 7 height 7
click at [780, 272] on div "#24 View" at bounding box center [789, 264] width 126 height 126
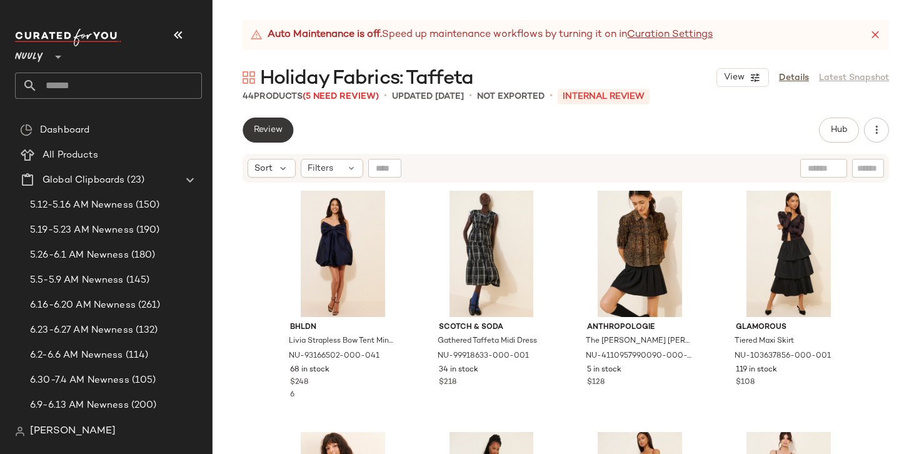
click at [263, 127] on span "Review" at bounding box center [267, 130] width 29 height 10
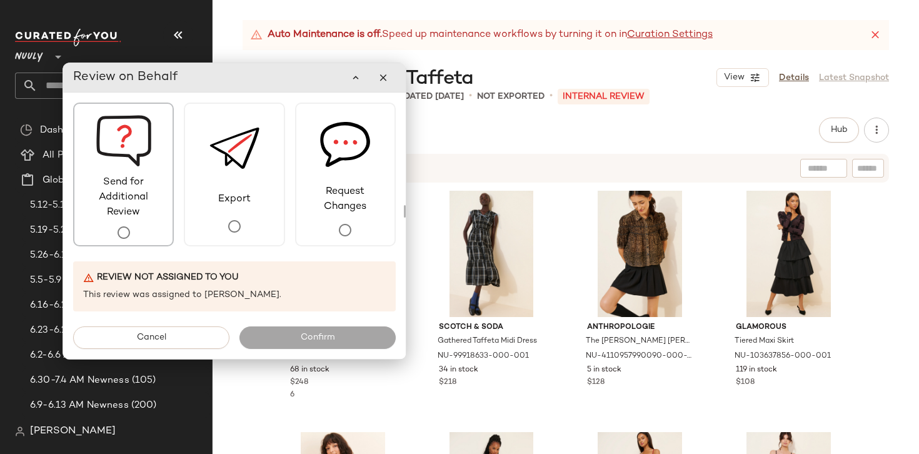
click at [142, 200] on span "Send for Additional Review" at bounding box center [123, 197] width 98 height 45
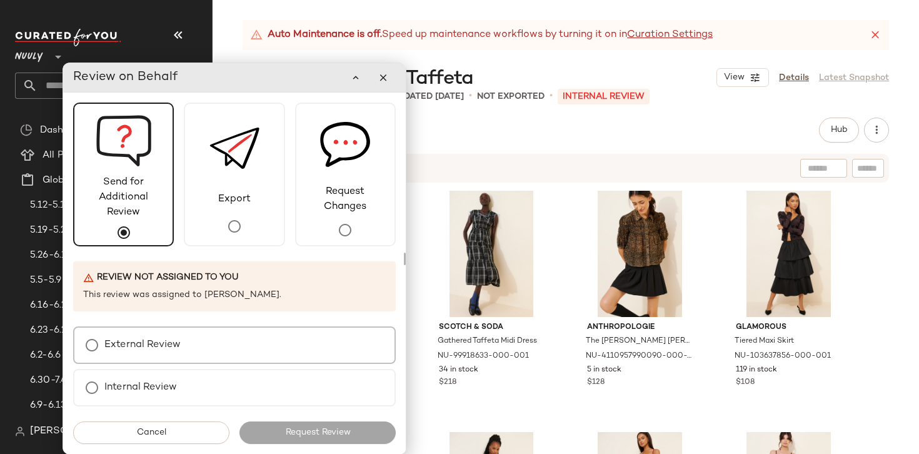
click at [212, 347] on div "External Review" at bounding box center [234, 344] width 322 height 37
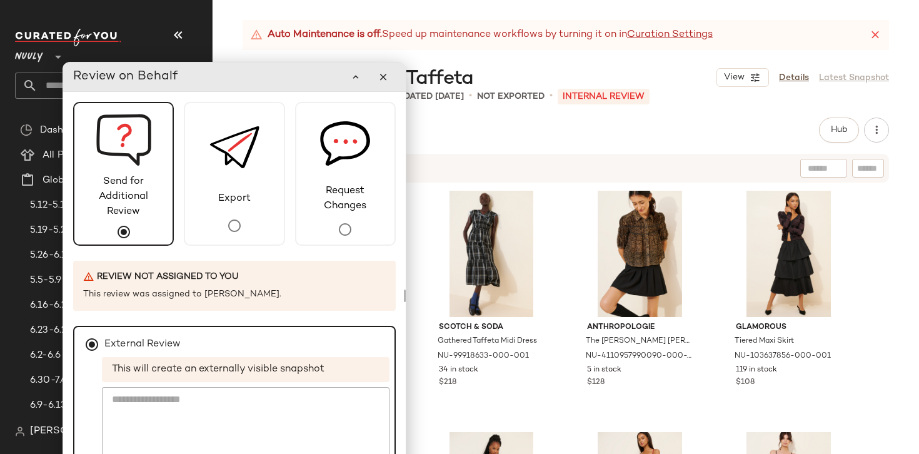
scroll to position [44, 0]
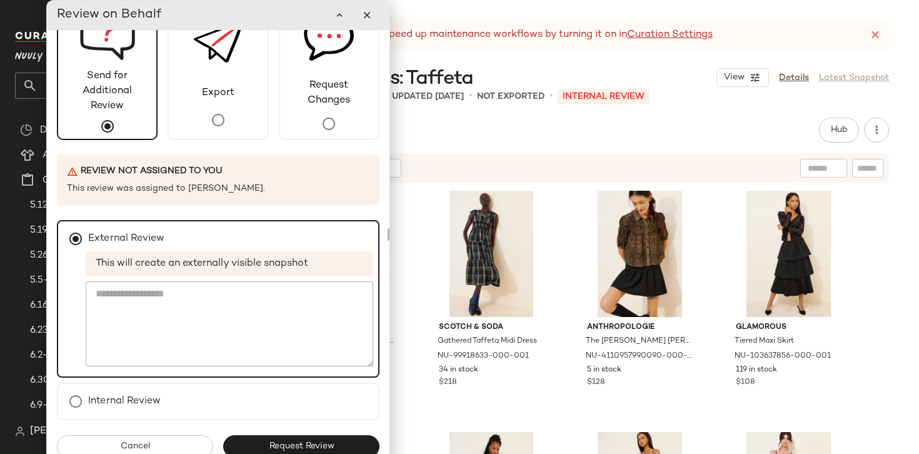
drag, startPoint x: 299, startPoint y: 76, endPoint x: 276, endPoint y: 26, distance: 54.5
click at [276, 26] on div "Review on Behalf" at bounding box center [218, 14] width 322 height 25
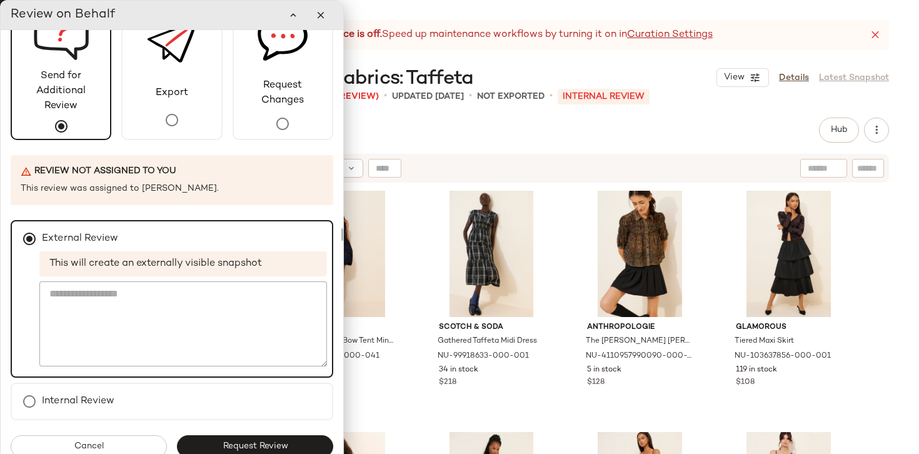
drag, startPoint x: 381, startPoint y: 9, endPoint x: 337, endPoint y: 81, distance: 84.4
click at [337, 81] on div "Review on Behalf Send for Additional Review Export Request Changes Review not a…" at bounding box center [172, 234] width 344 height 468
click at [252, 445] on span "Request Review" at bounding box center [255, 446] width 66 height 10
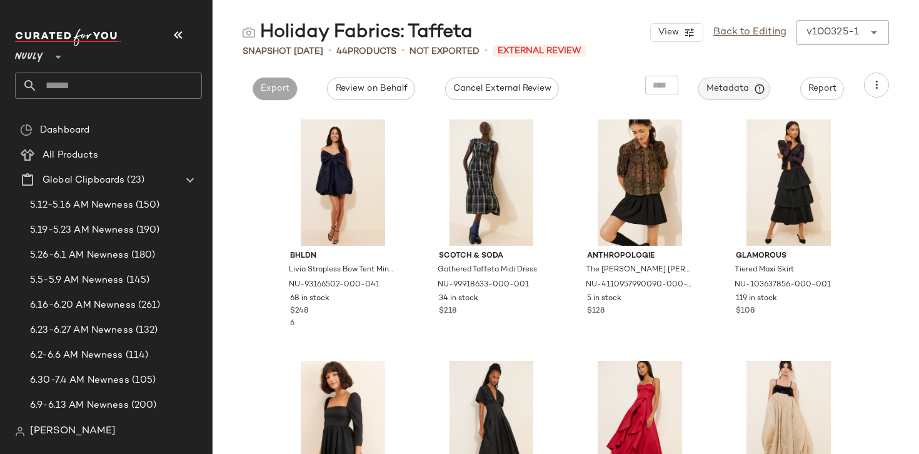
click at [746, 88] on span "Metadata" at bounding box center [734, 88] width 57 height 11
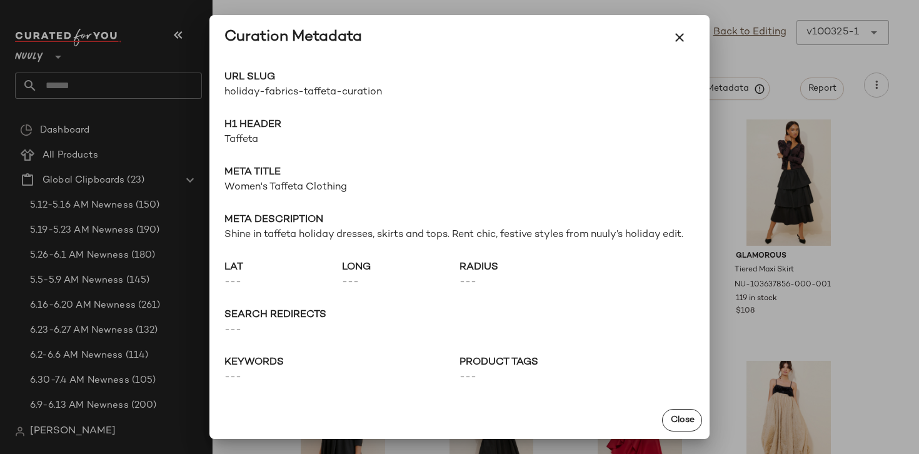
click at [402, 18] on div "Curation Metadata" at bounding box center [459, 37] width 500 height 45
click at [678, 32] on icon "button" at bounding box center [679, 37] width 15 height 15
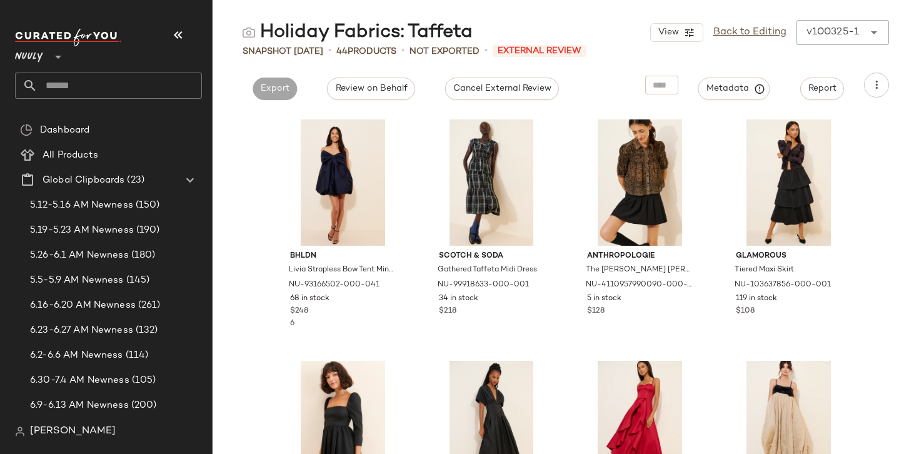
click at [386, 27] on div "Holiday Fabrics: Taffeta" at bounding box center [357, 32] width 230 height 25
copy div "Holiday Fabrics: Taffeta"
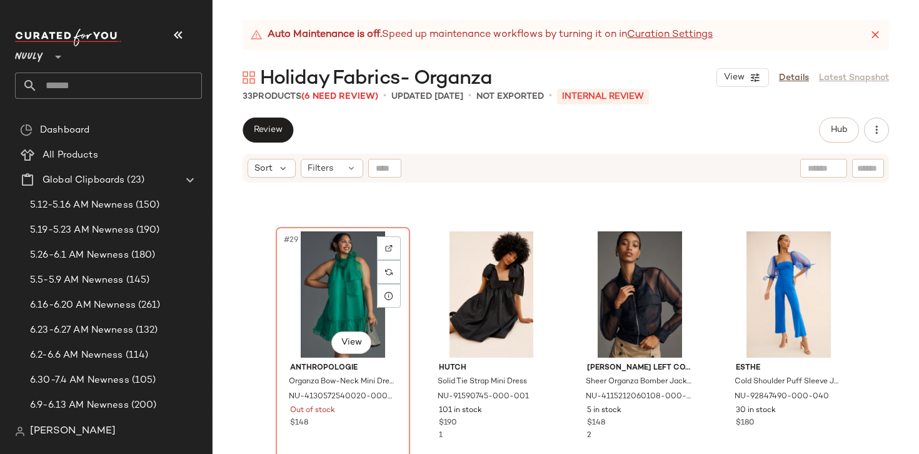
scroll to position [1634, 0]
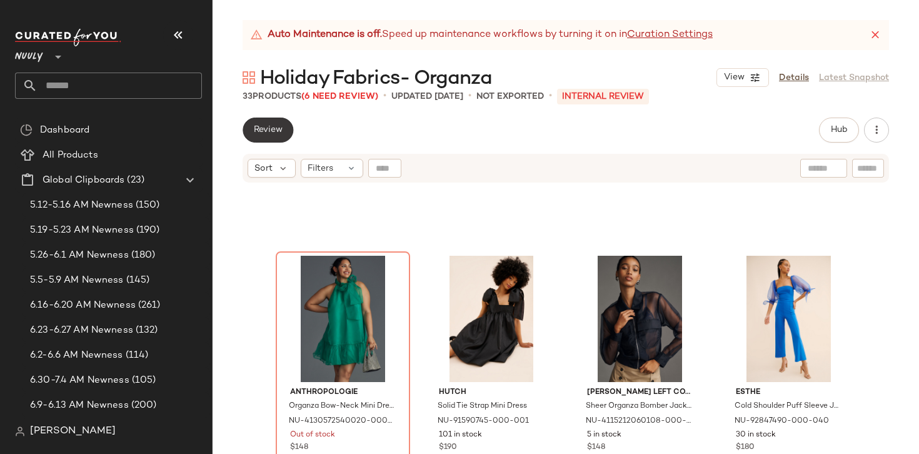
click at [276, 134] on span "Review" at bounding box center [267, 130] width 29 height 10
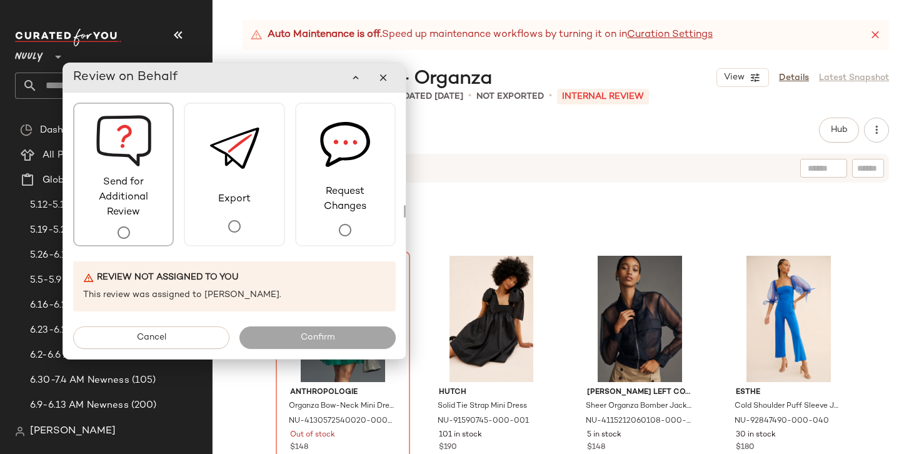
click at [171, 202] on span "Send for Additional Review" at bounding box center [123, 197] width 98 height 45
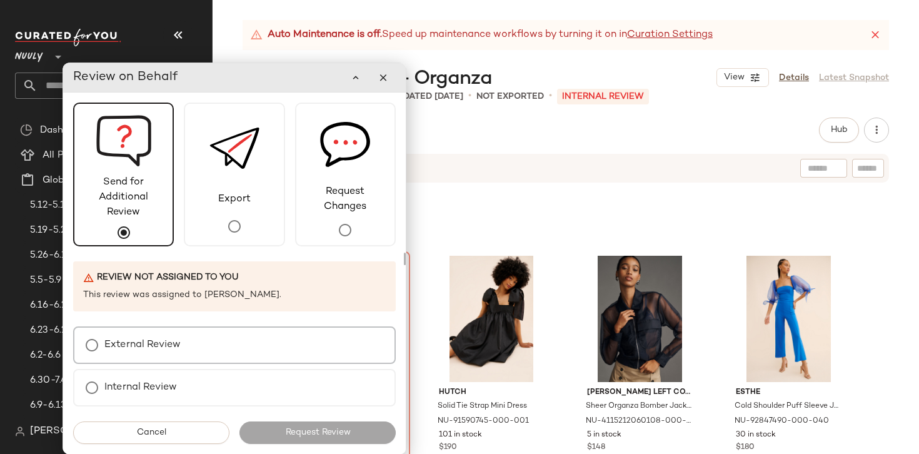
click at [160, 333] on label "External Review" at bounding box center [142, 344] width 76 height 25
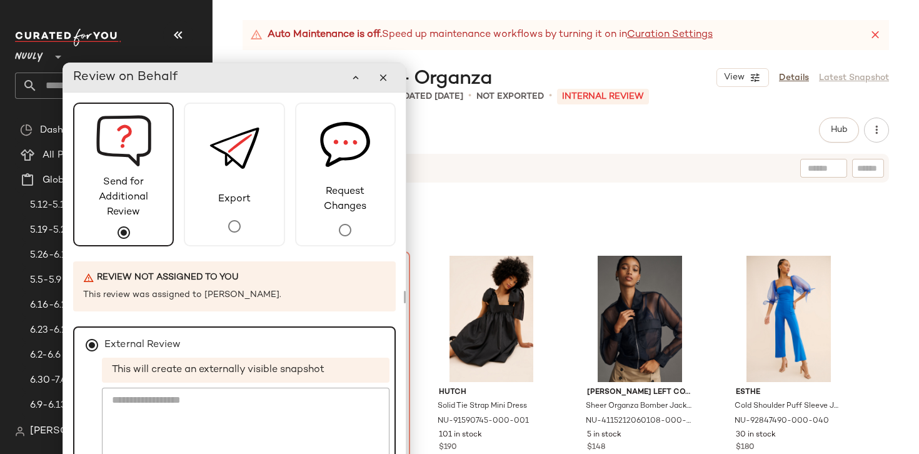
scroll to position [44, 0]
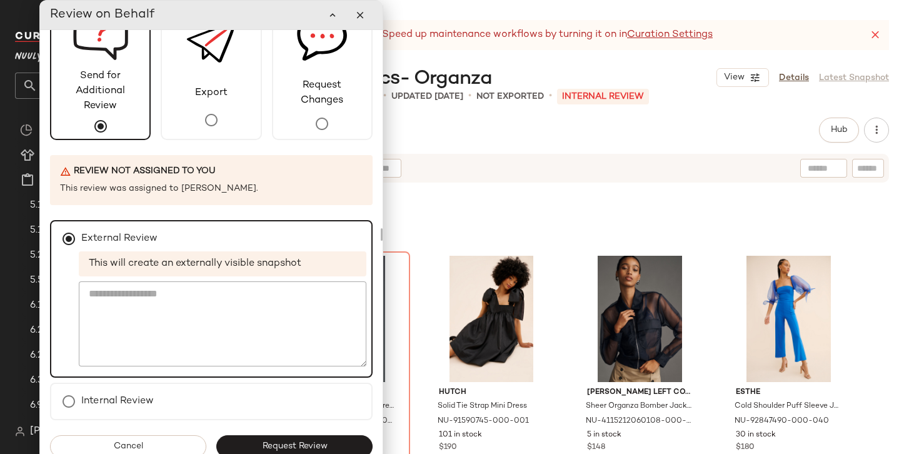
drag, startPoint x: 299, startPoint y: 68, endPoint x: 276, endPoint y: 9, distance: 63.7
click at [276, 9] on div "Review on Behalf" at bounding box center [211, 14] width 322 height 25
click at [314, 441] on button "Request Review" at bounding box center [294, 446] width 156 height 22
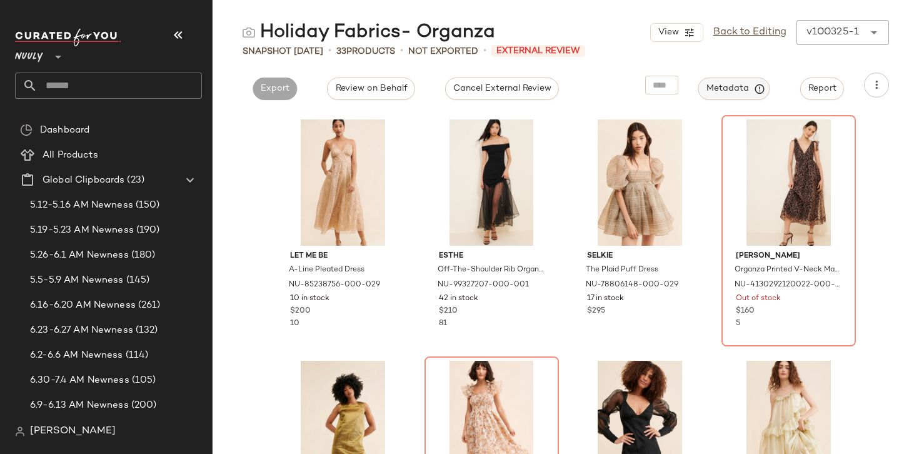
click at [713, 99] on button "Metadata" at bounding box center [734, 88] width 72 height 22
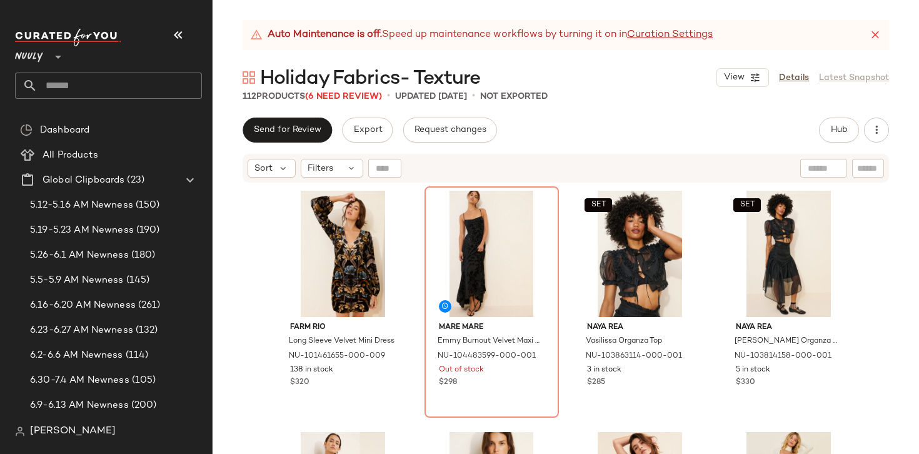
click at [893, 265] on div "Farm Rio Long Sleeve Velvet Mini Dress NU-101461655-000-009 138 in stock $320 M…" at bounding box center [565, 334] width 706 height 301
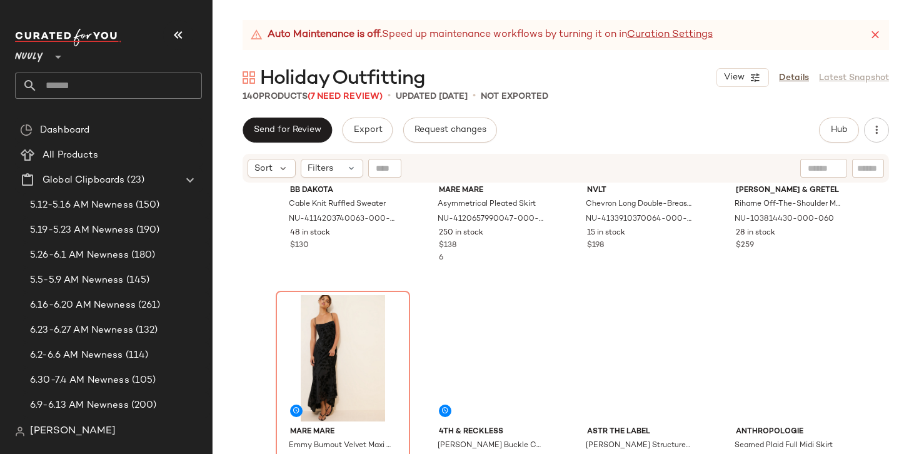
scroll to position [1354, 0]
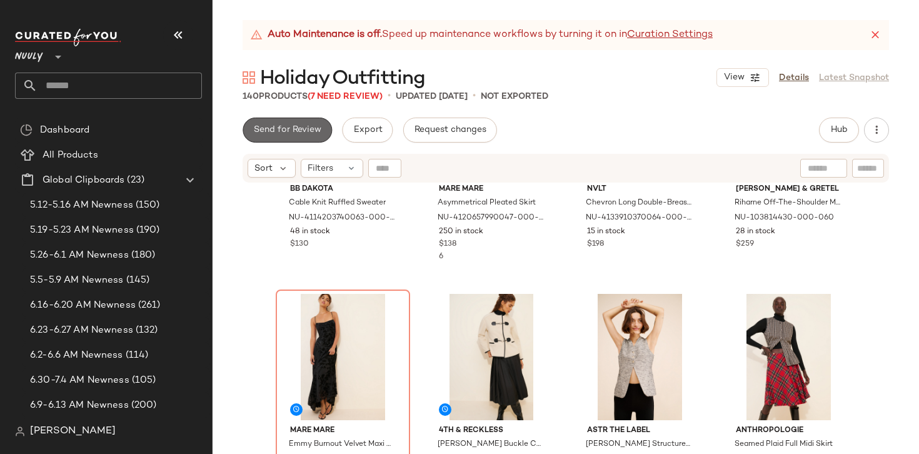
click at [293, 122] on button "Send for Review" at bounding box center [286, 129] width 89 height 25
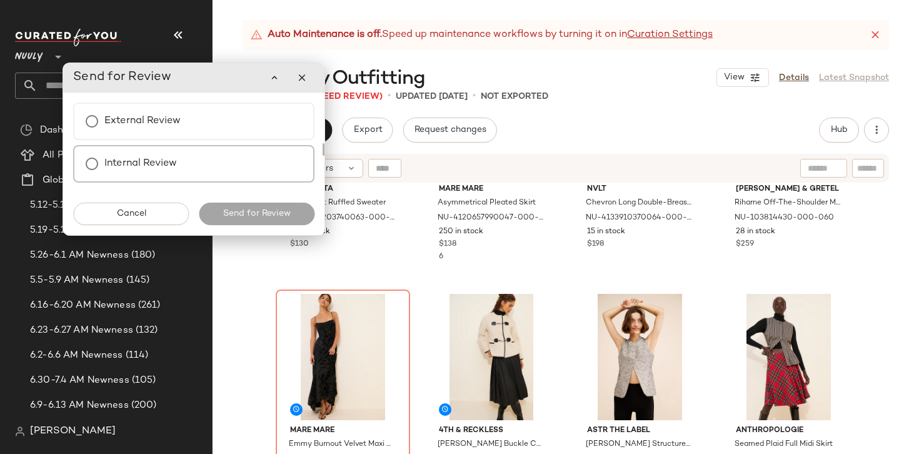
click at [177, 175] on label "Internal Review" at bounding box center [140, 163] width 72 height 25
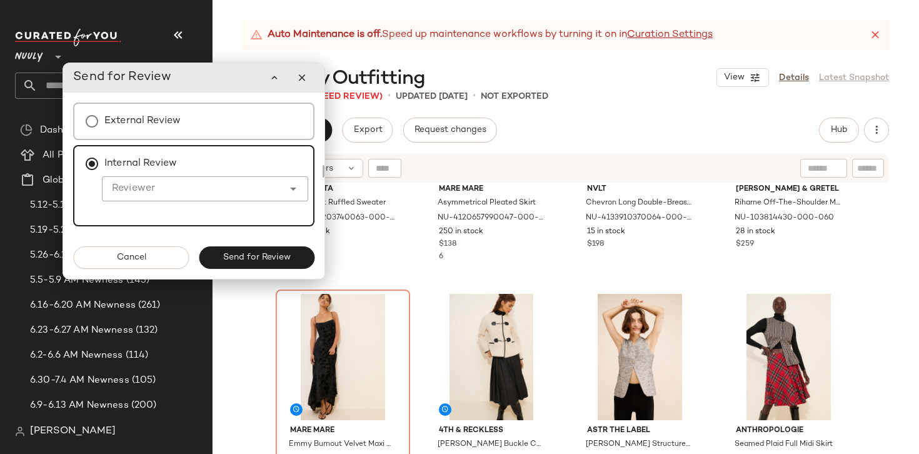
click at [202, 136] on div "External Review" at bounding box center [193, 120] width 241 height 37
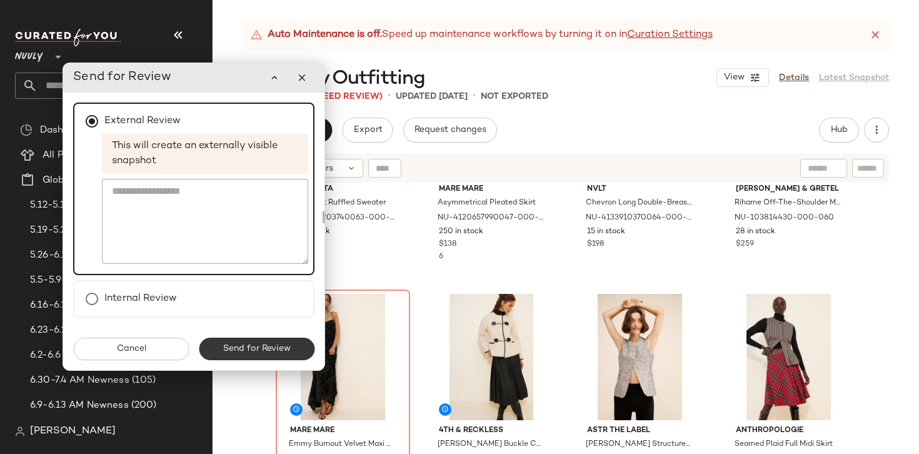
click at [249, 348] on span "Send for Review" at bounding box center [256, 349] width 68 height 10
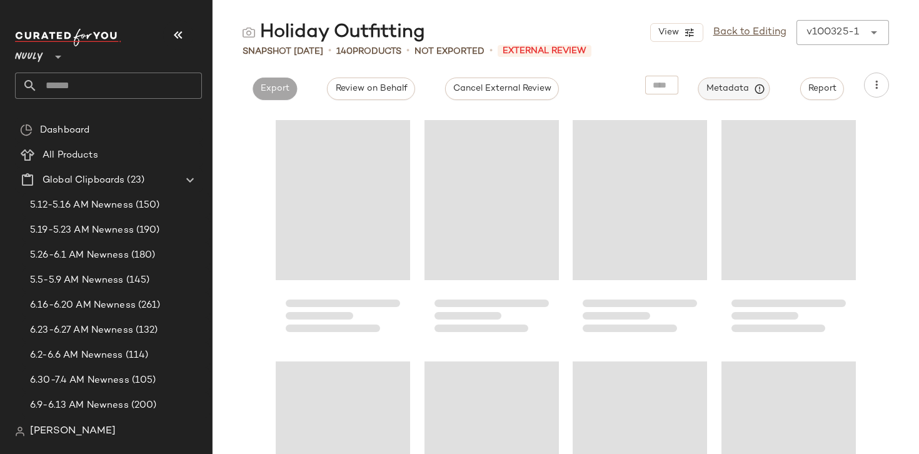
click at [756, 84] on icon "button" at bounding box center [759, 88] width 11 height 11
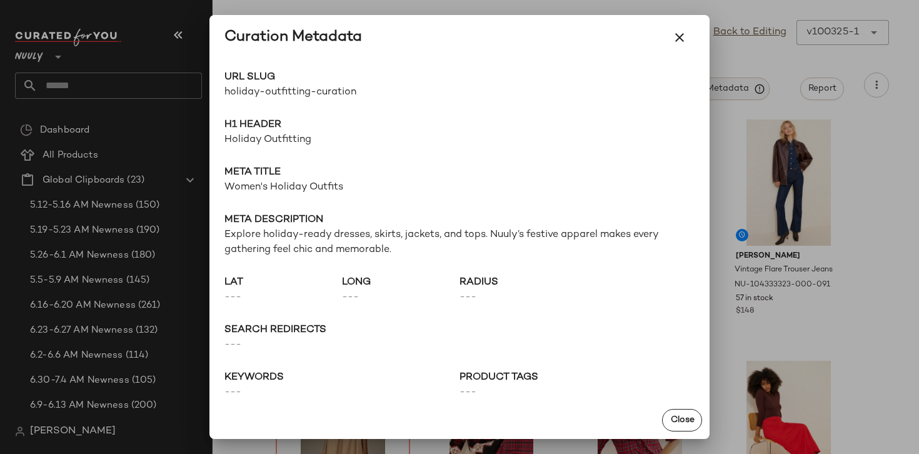
click at [756, 84] on div at bounding box center [459, 227] width 919 height 454
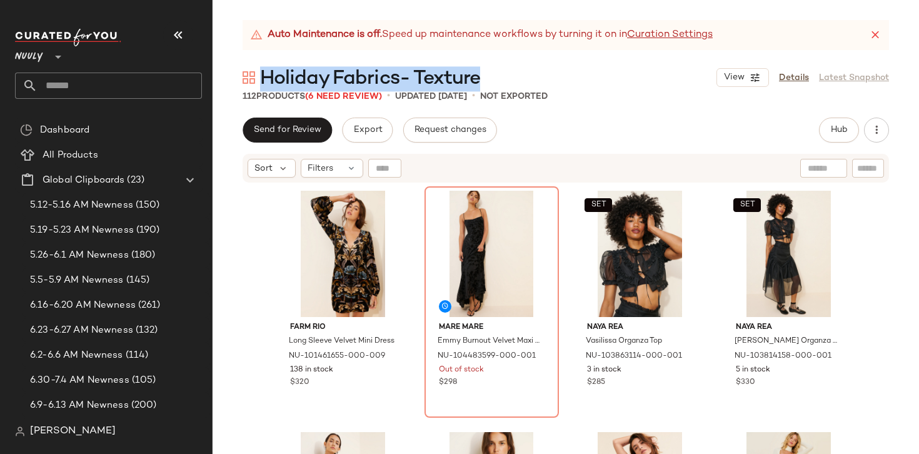
drag, startPoint x: 492, startPoint y: 81, endPoint x: 262, endPoint y: 79, distance: 230.6
click at [262, 79] on div "Holiday Fabrics- Texture View Details Latest Snapshot" at bounding box center [565, 77] width 706 height 25
copy span "Holiday Fabrics- Texture"
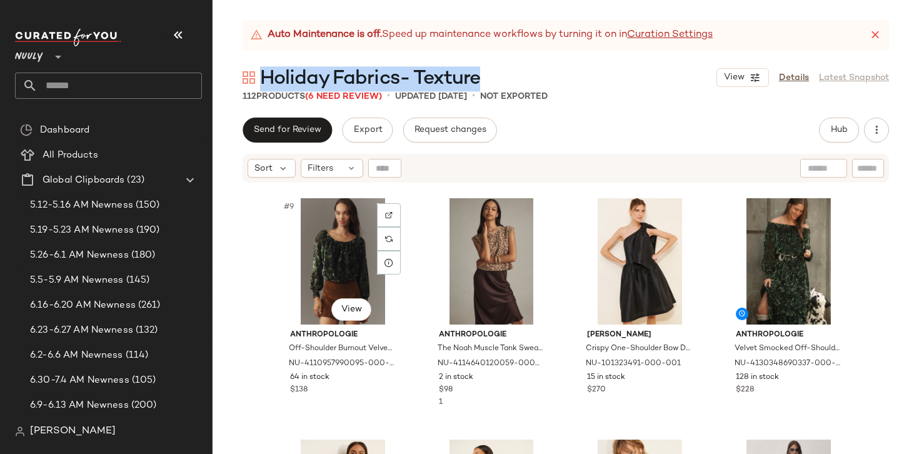
scroll to position [486, 0]
